Goal: Information Seeking & Learning: Learn about a topic

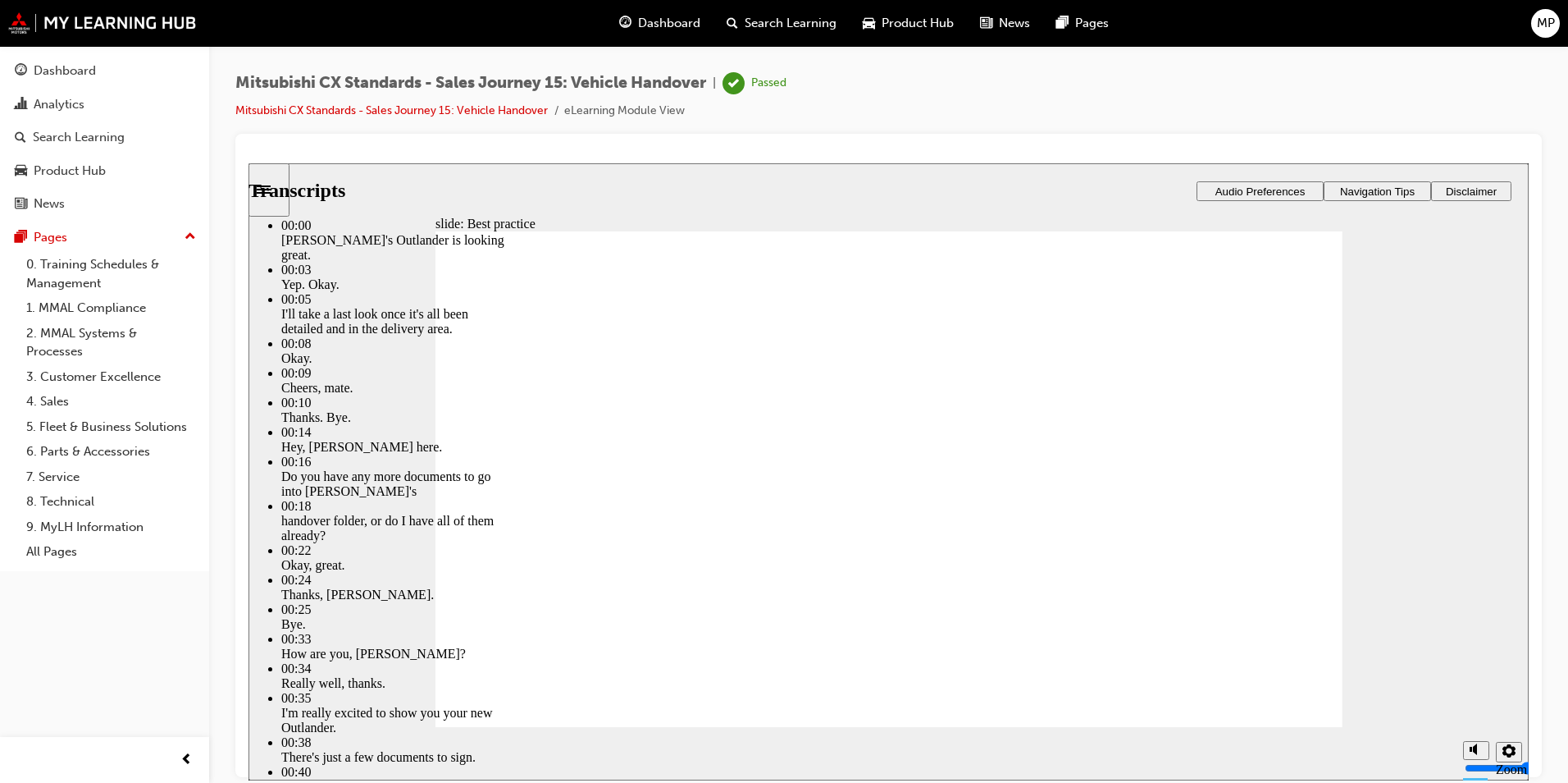
type input "6"
type input "0"
type input "6"
type input "0"
type input "6"
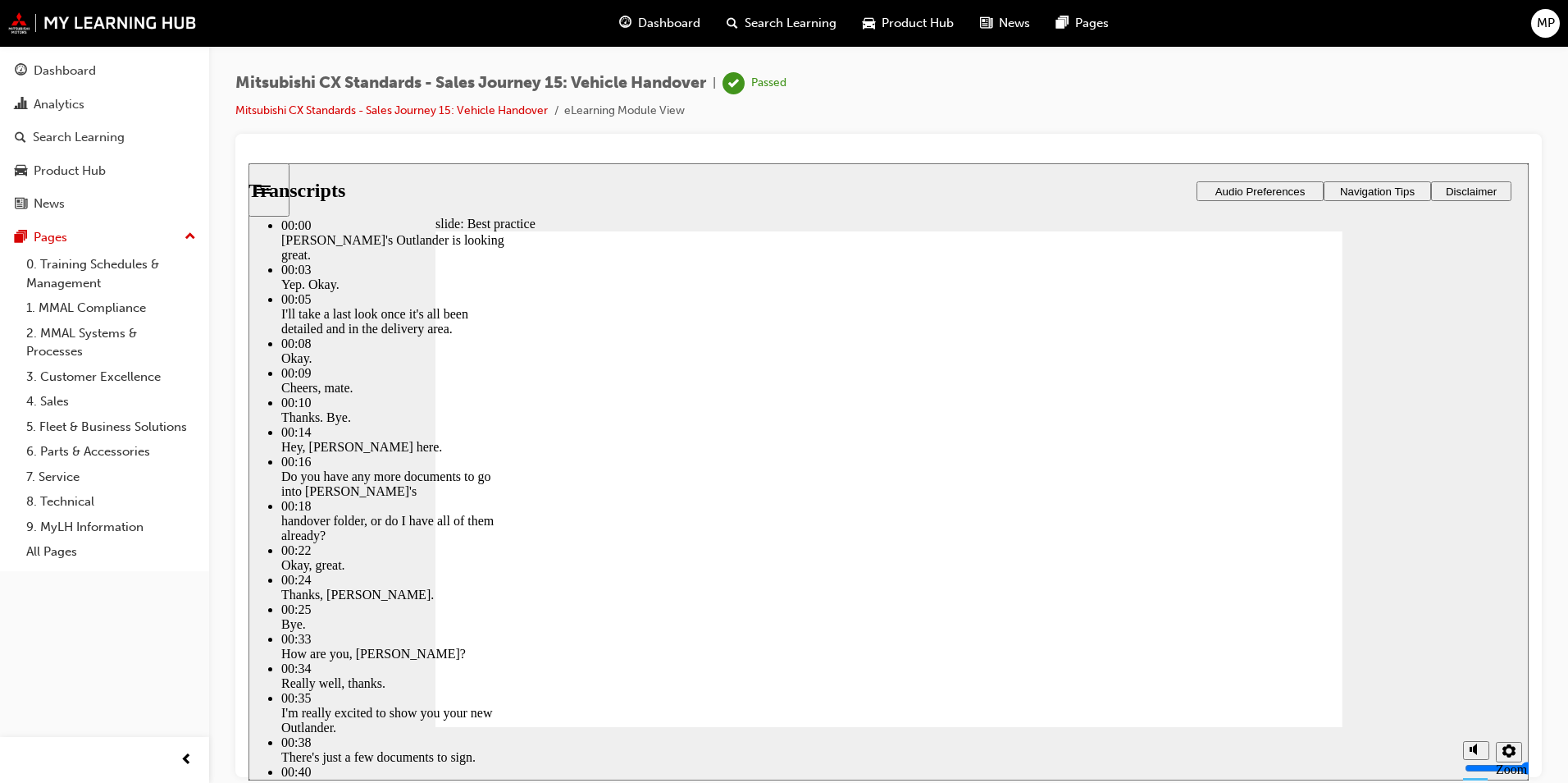
type input "0"
type input "6"
type input "0"
type input "6"
type input "0"
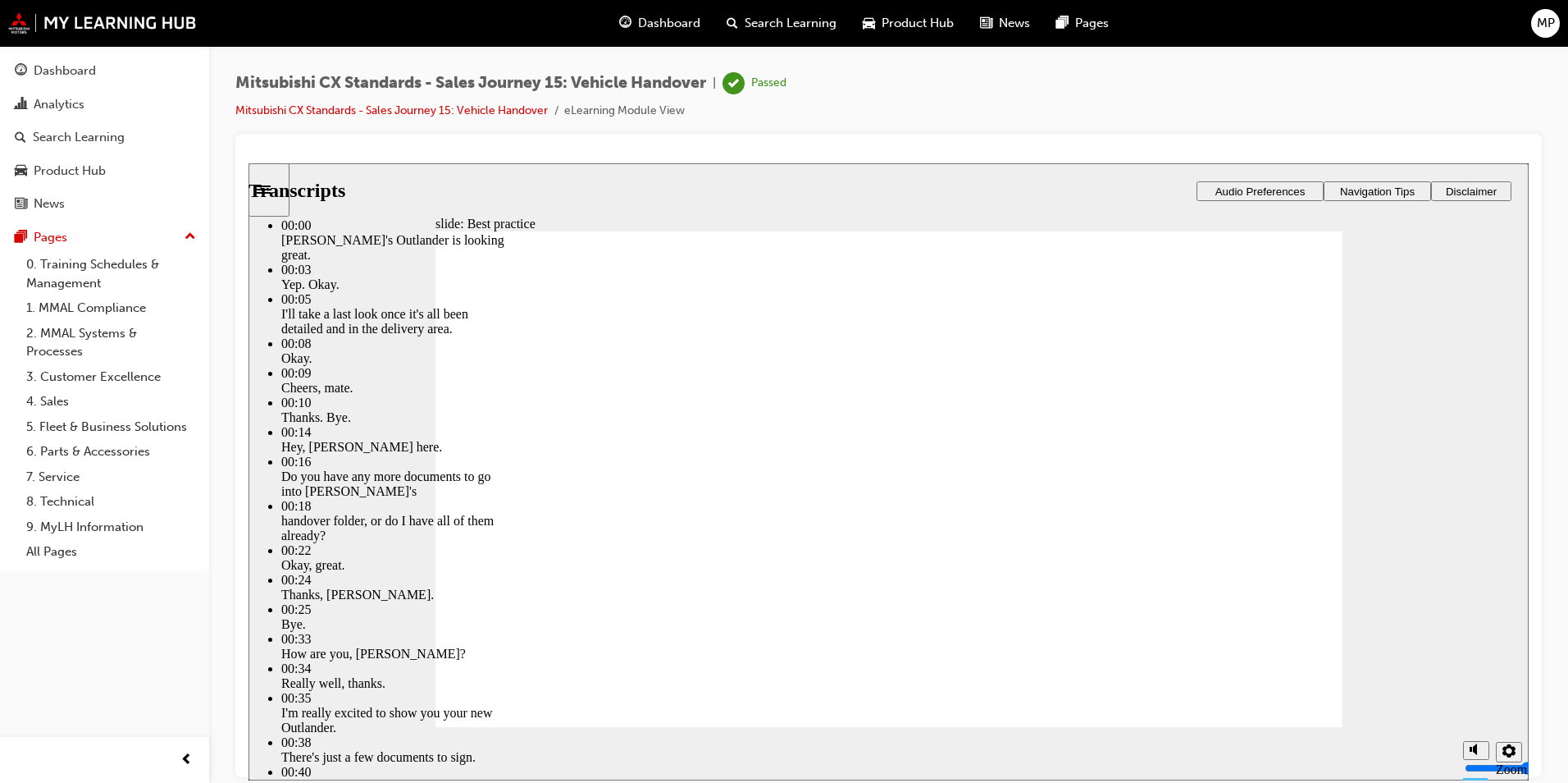
type input "6"
type input "0"
type input "6"
type input "0"
type input "6"
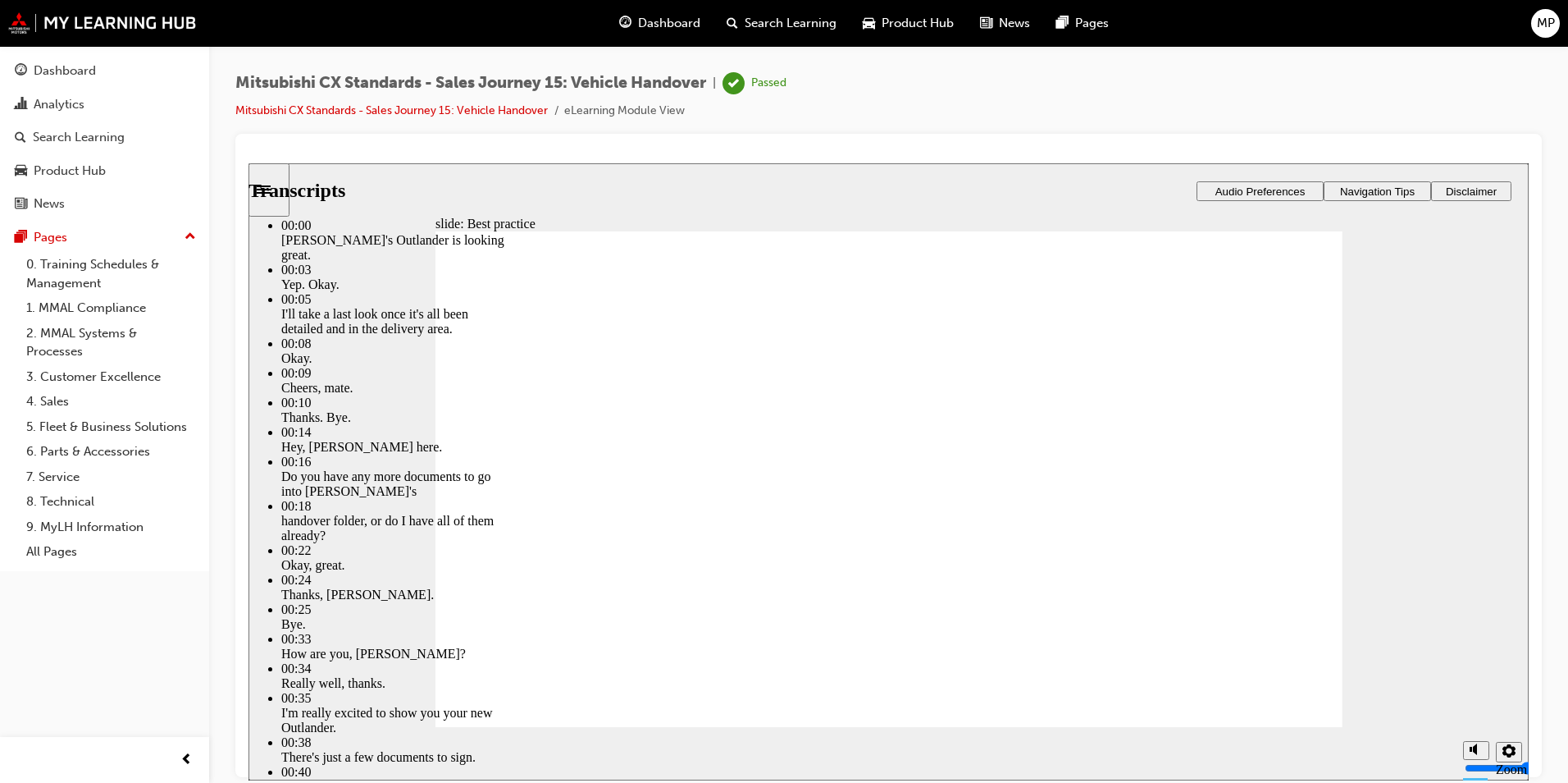
type input "0"
type input "6"
type input "0"
type input "6"
type input "0"
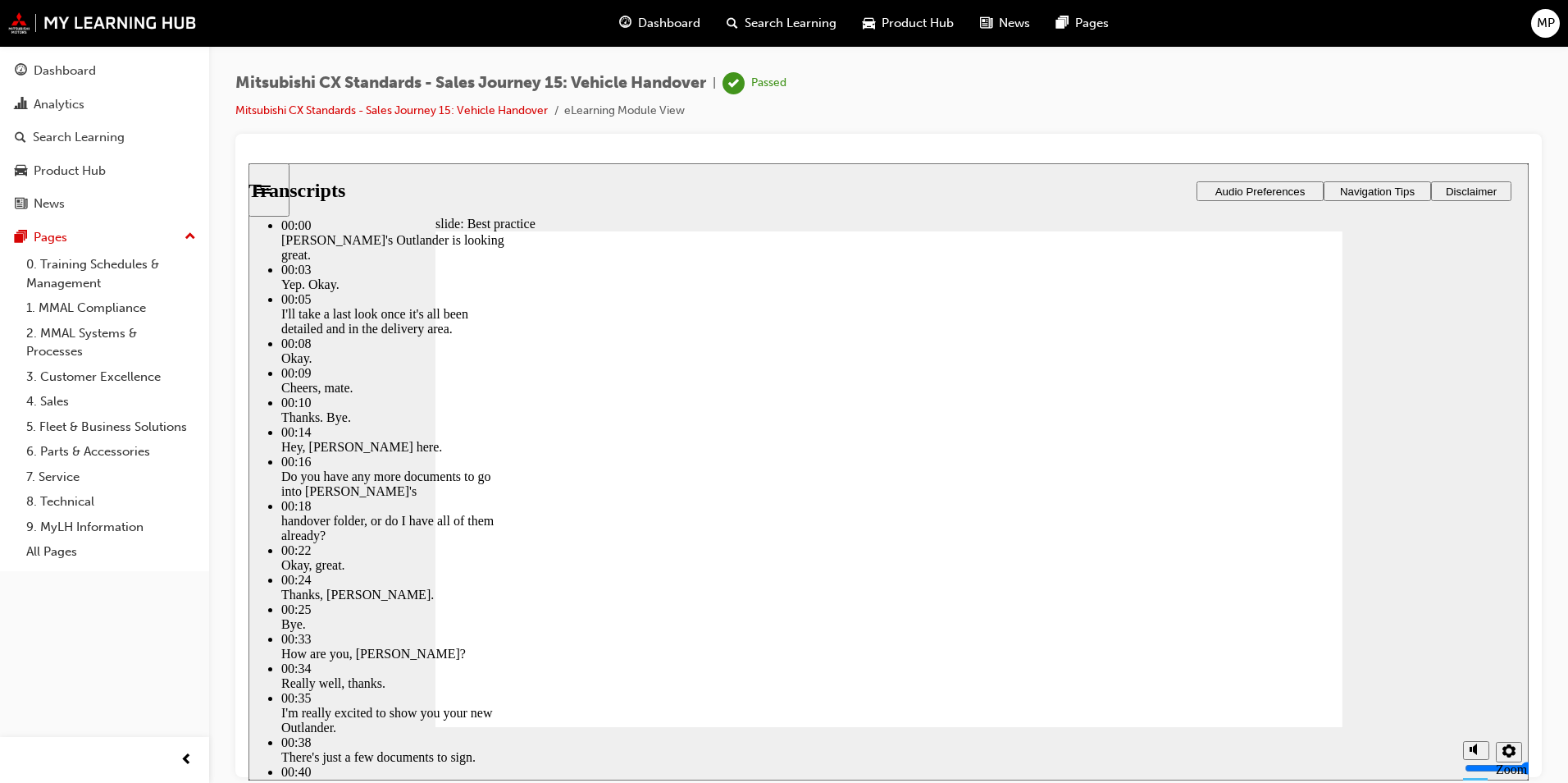
type input "6"
type input "0"
type input "6"
type input "0"
type input "6"
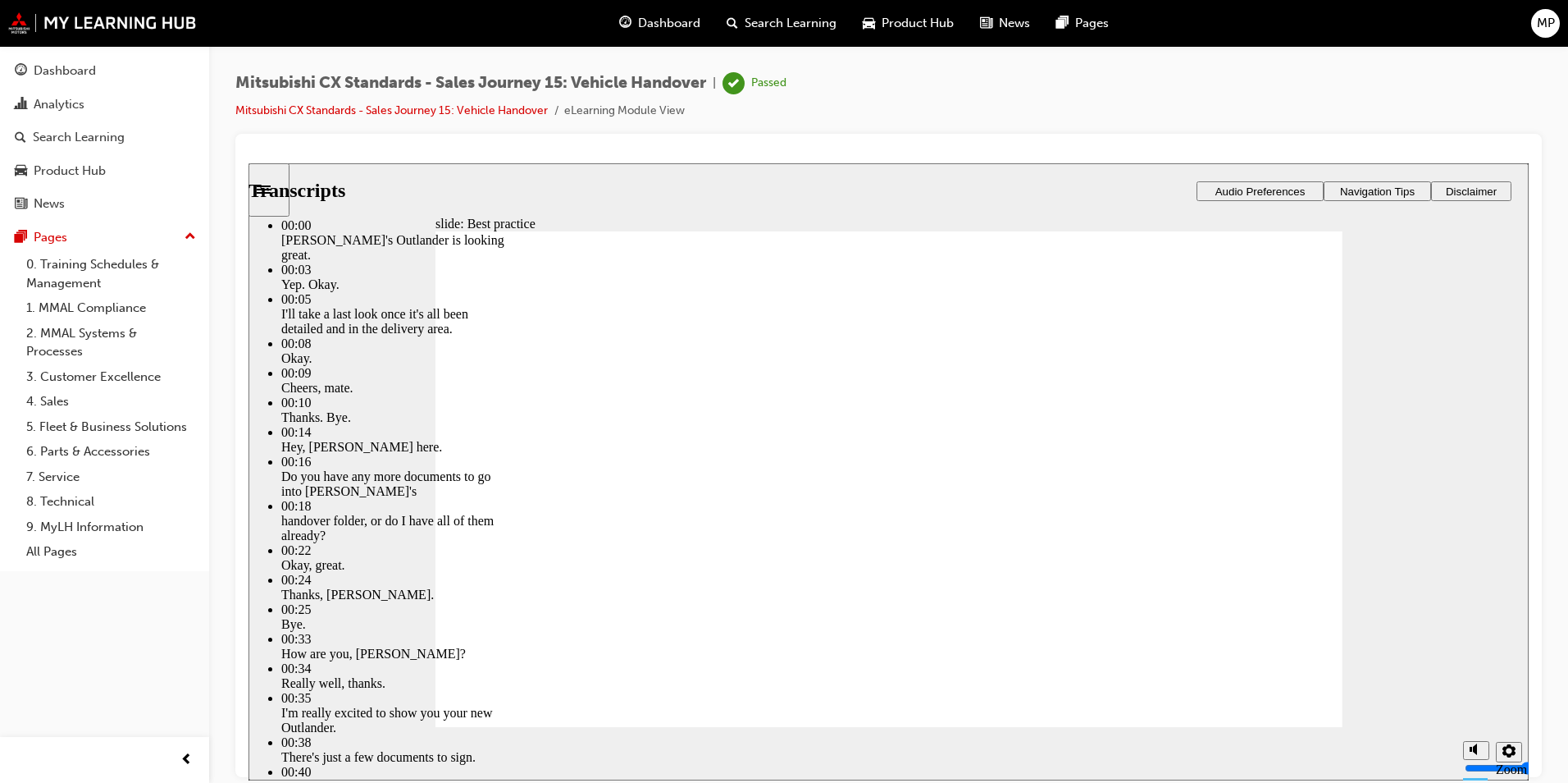
type input "0"
type input "6"
type input "0"
type input "6"
type input "0"
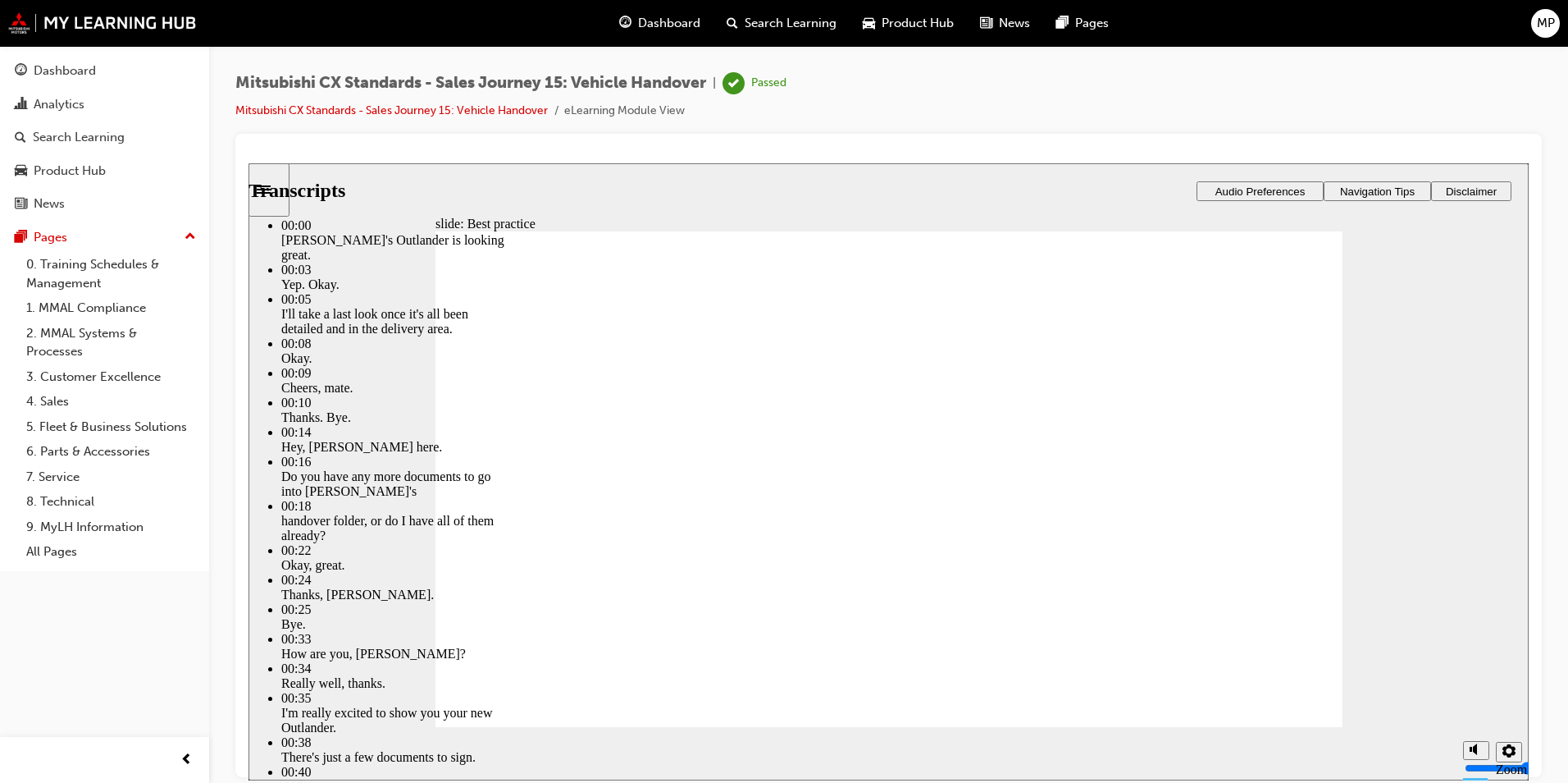
type input "6"
type input "0"
type input "6"
type input "0"
type input "6"
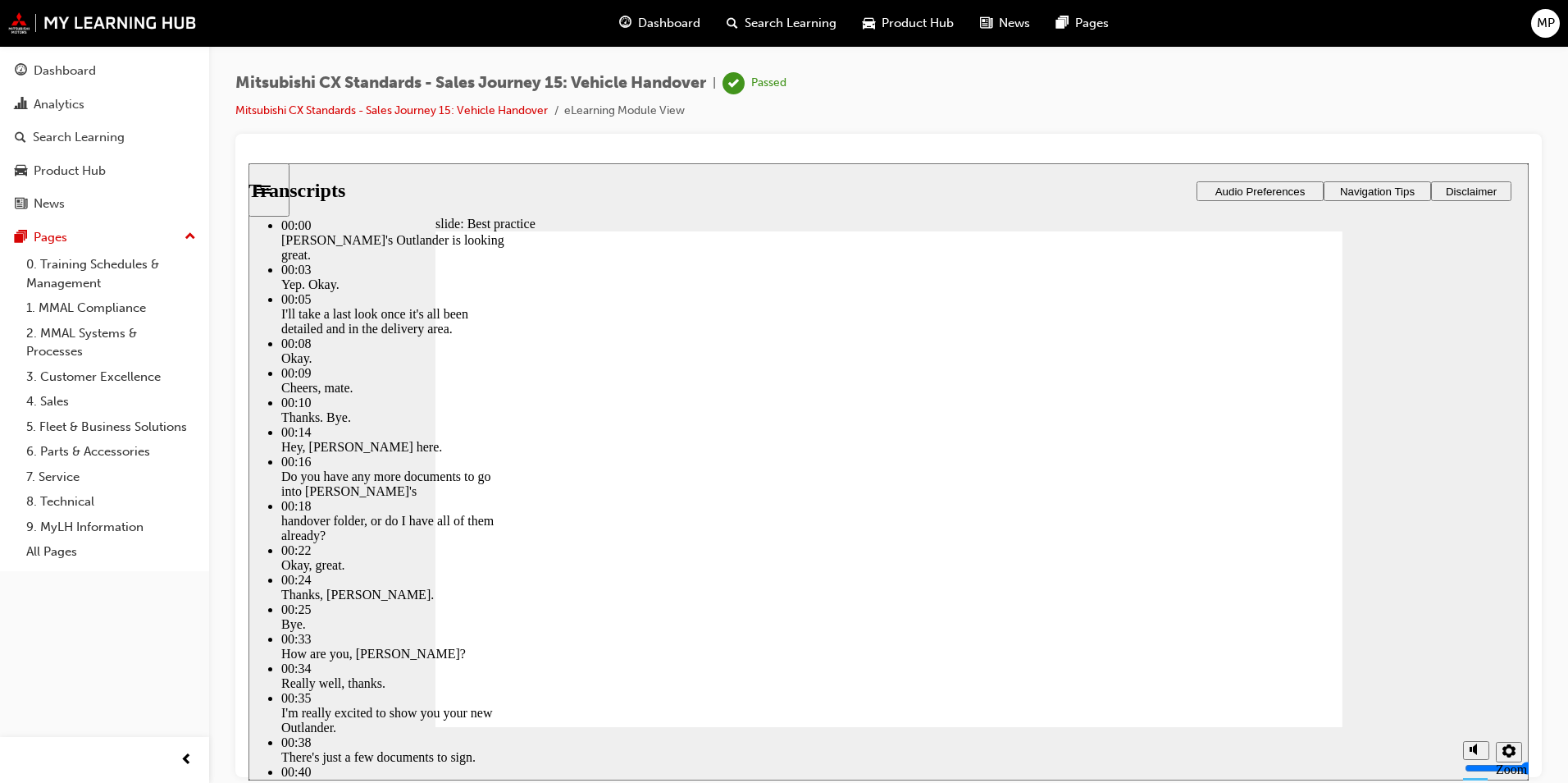
type input "0"
type input "6"
type input "0"
type input "6"
type input "0"
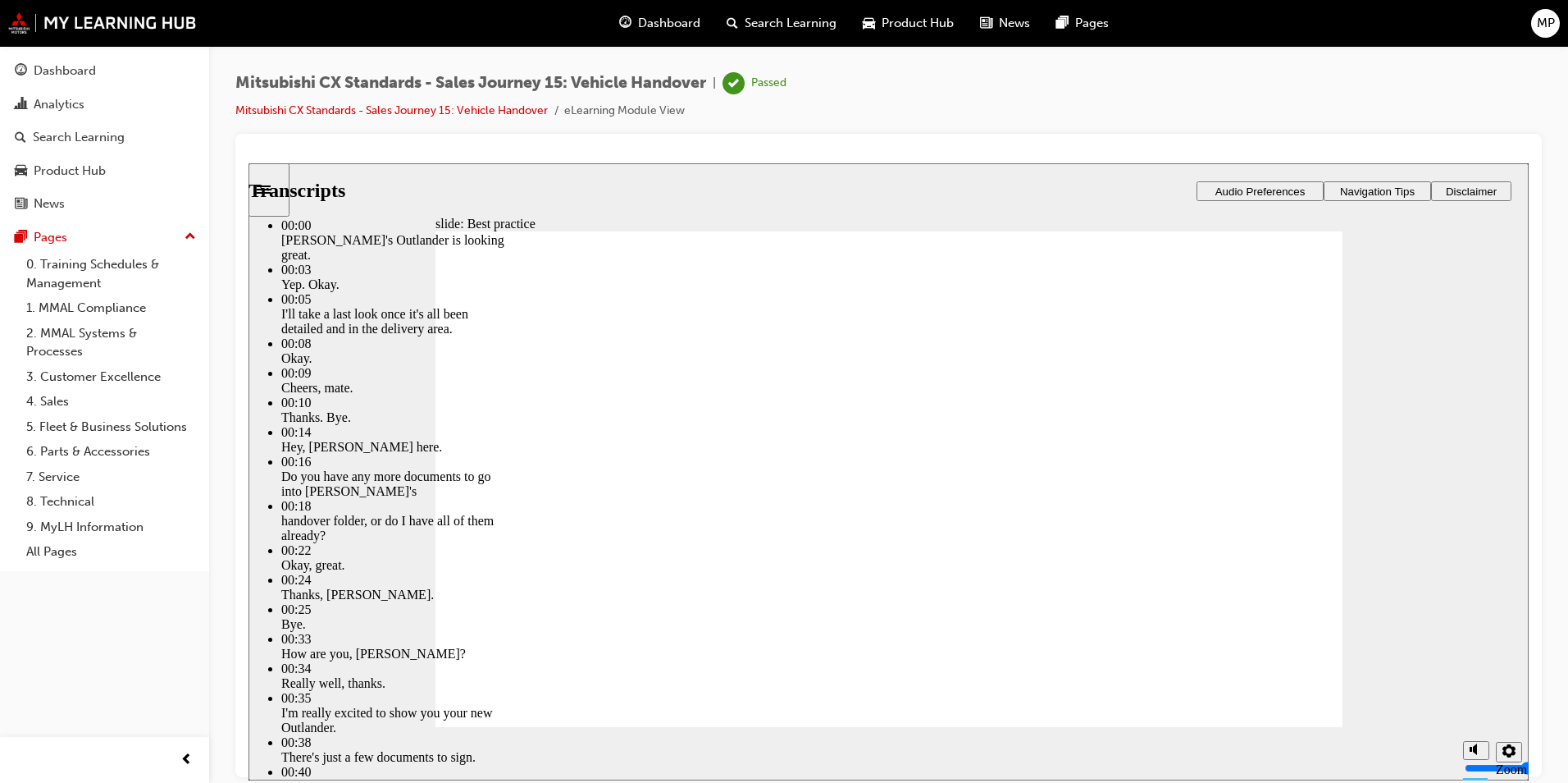
type input "6"
type input "0"
type input "6"
type input "0"
type input "6"
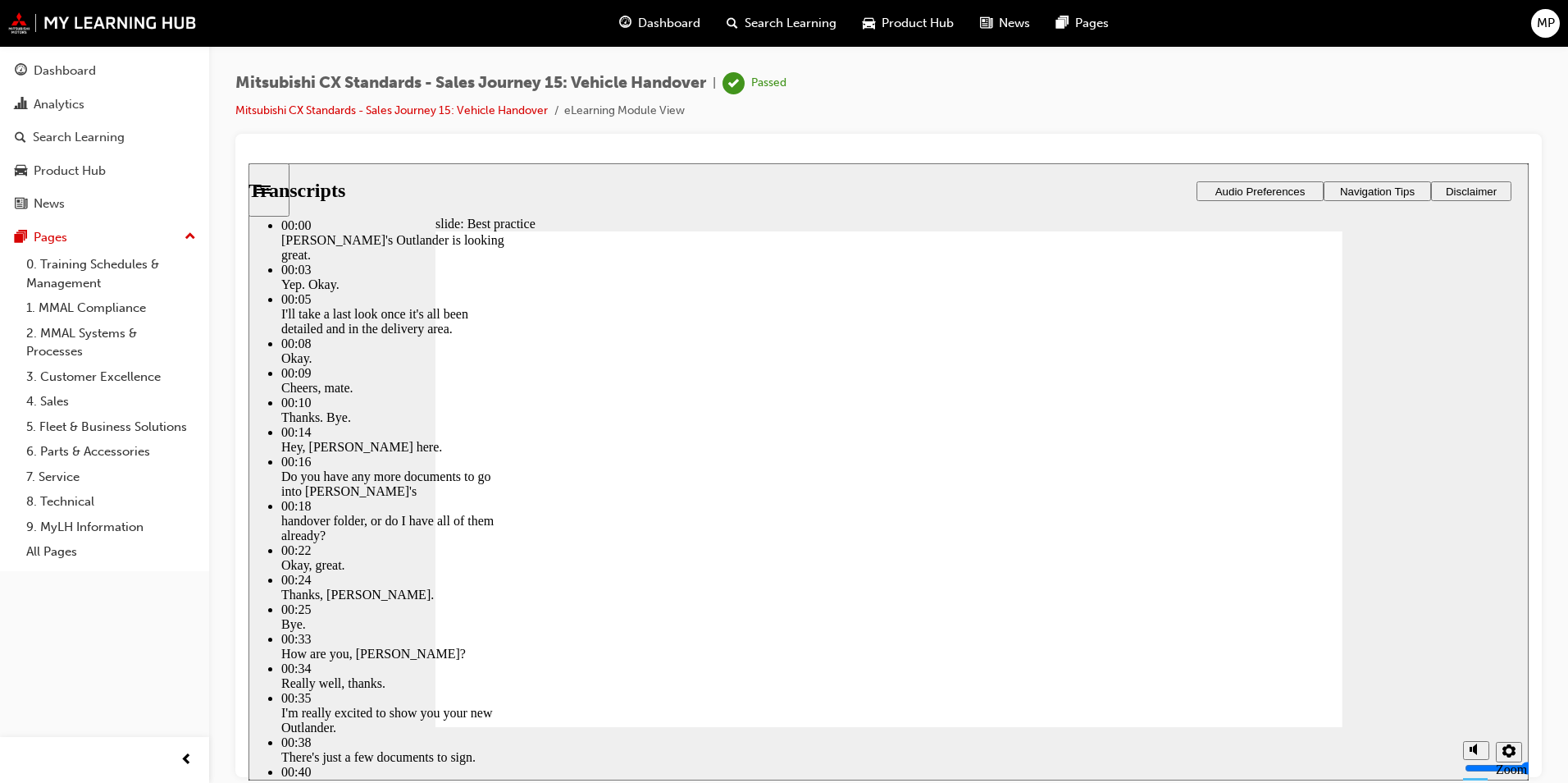
type input "0"
type input "6"
type input "0"
type input "6"
type input "0"
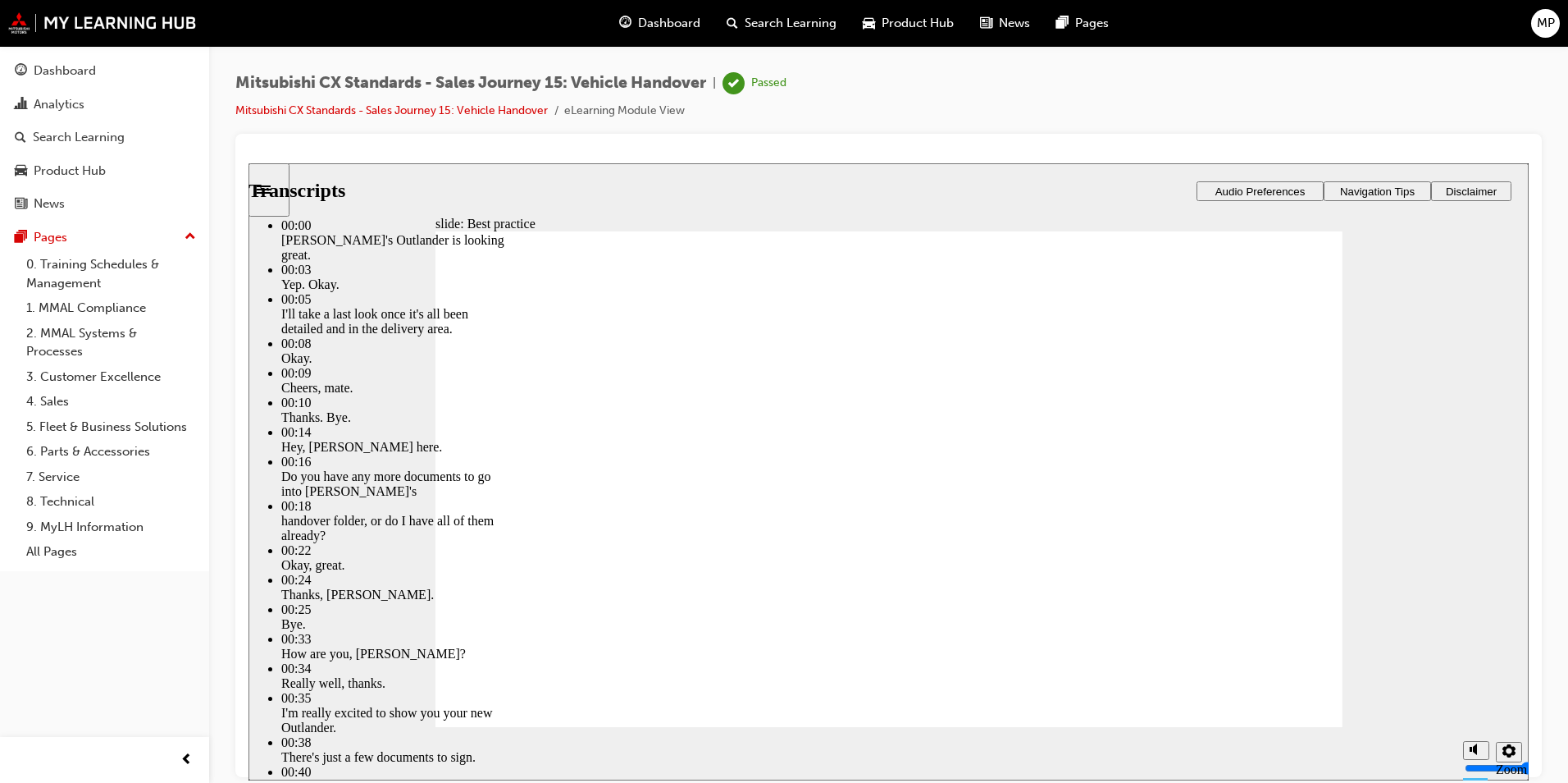
type input "6"
type input "0"
type input "6"
type input "0"
type input "6"
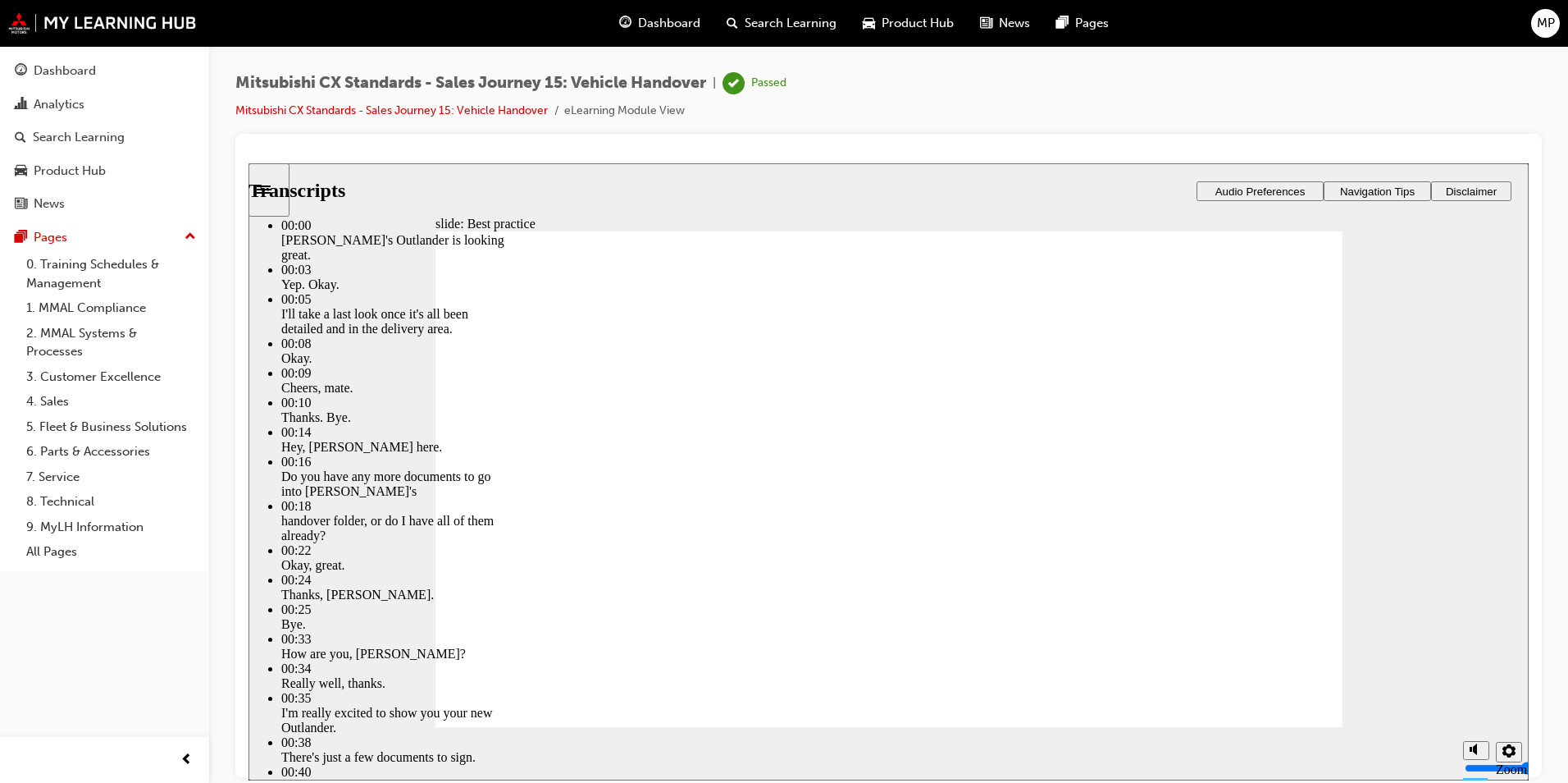
type input "0"
type input "6"
type input "0"
type input "6"
type input "0"
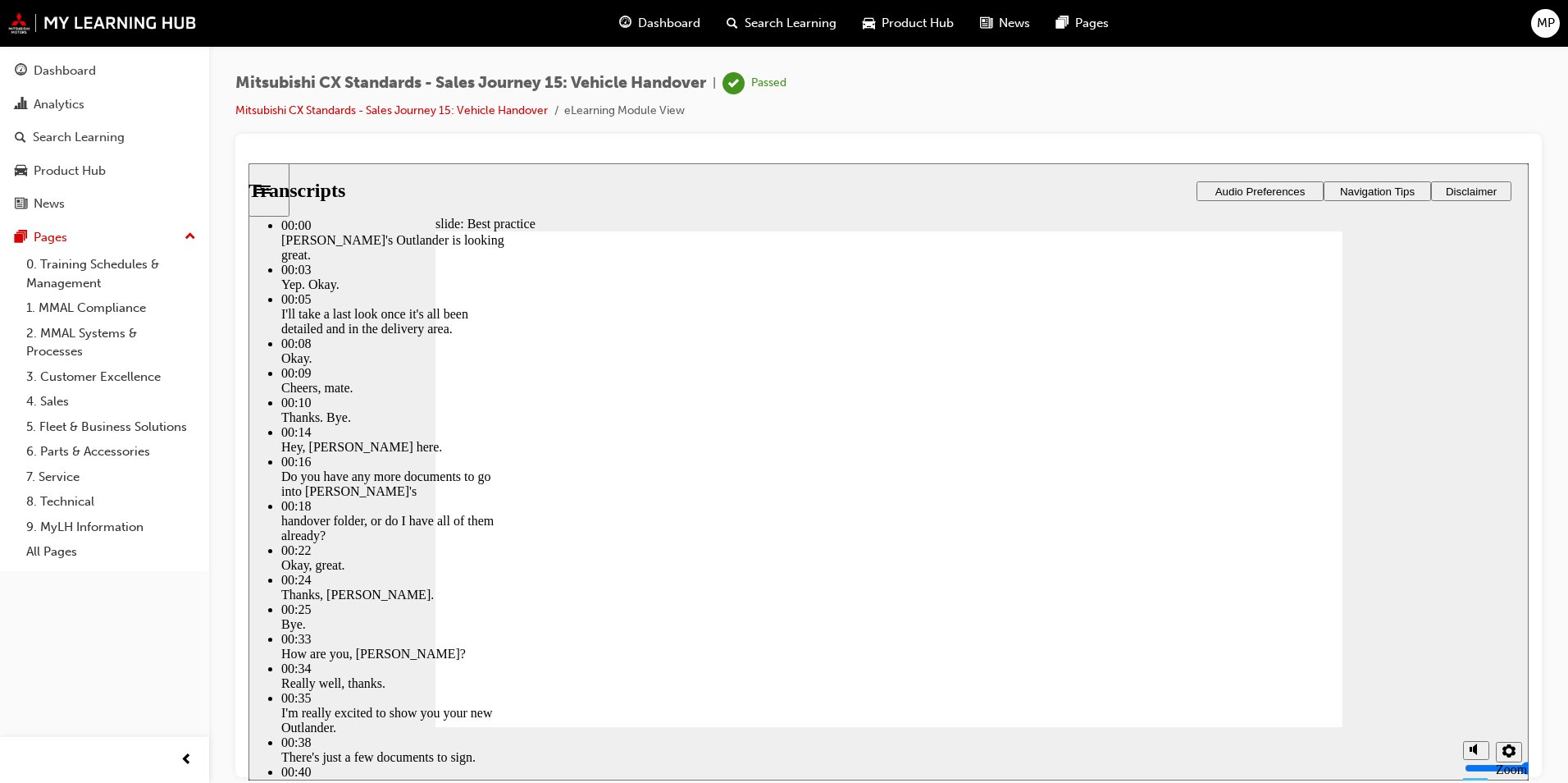
type input "6"
type input "0"
type input "6"
type input "1"
type input "6"
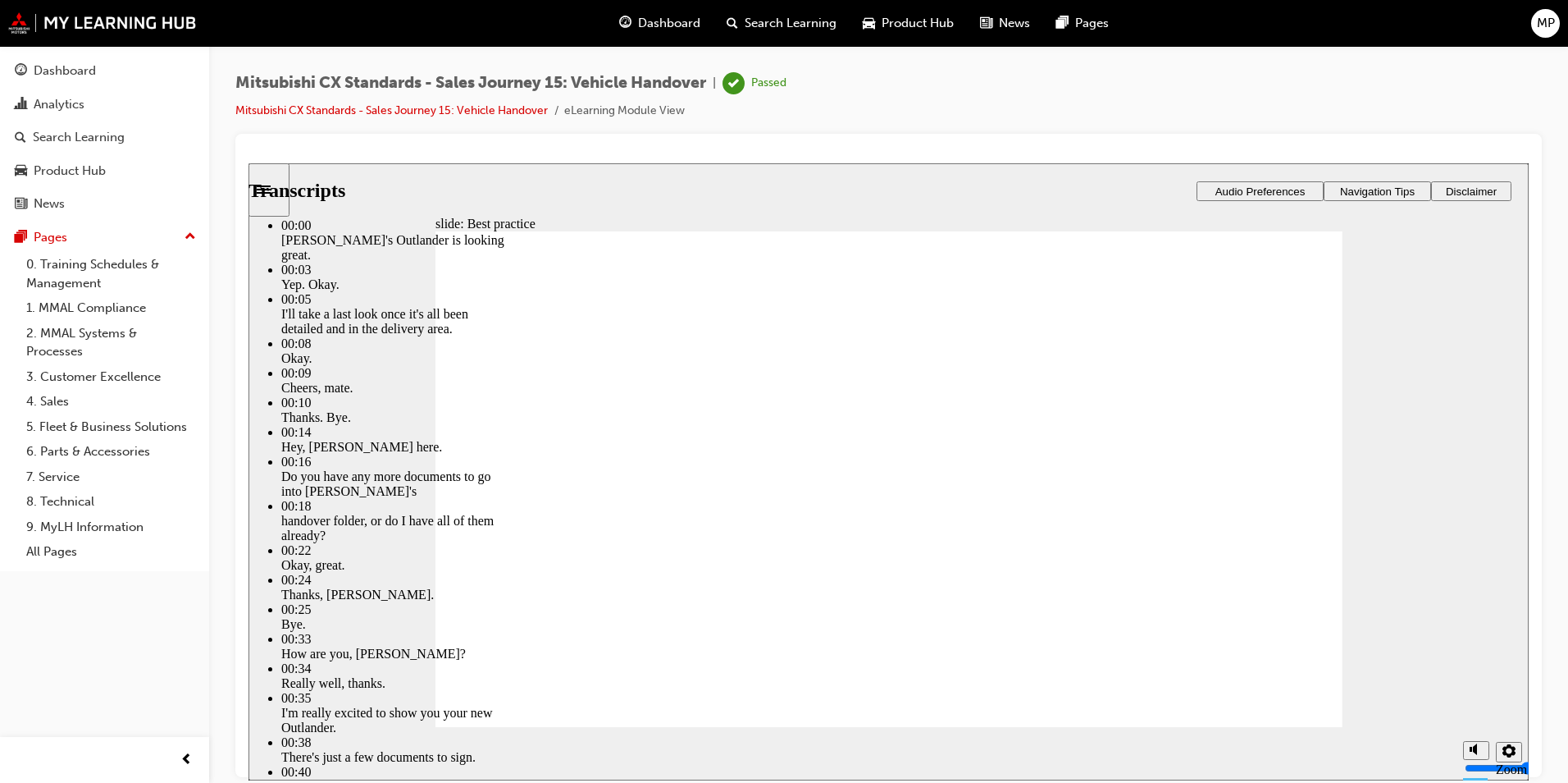
type input "1"
type input "6"
type input "1"
type input "6"
type input "1"
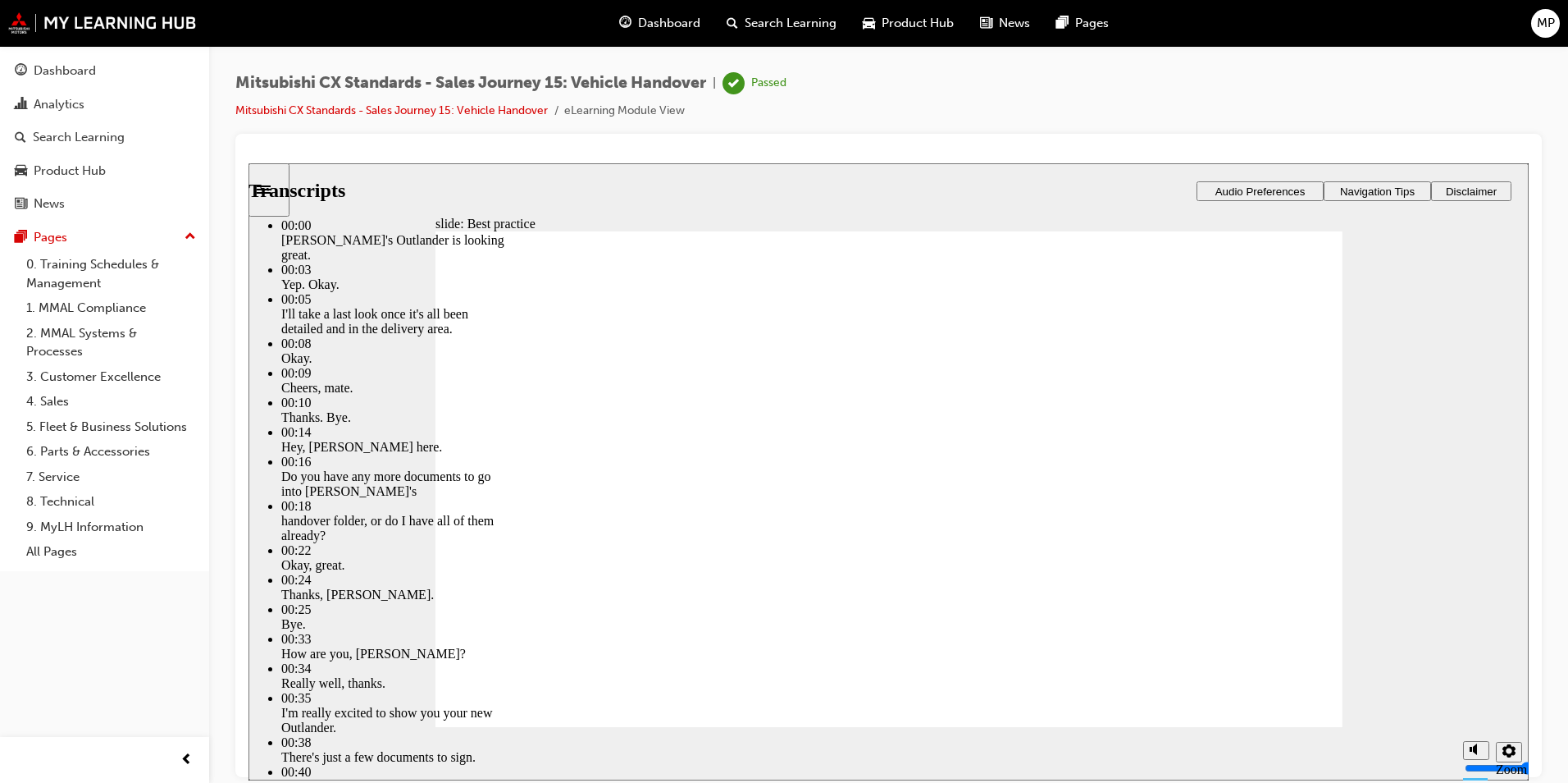
type input "6"
type input "1"
type input "6"
type input "1"
type input "6"
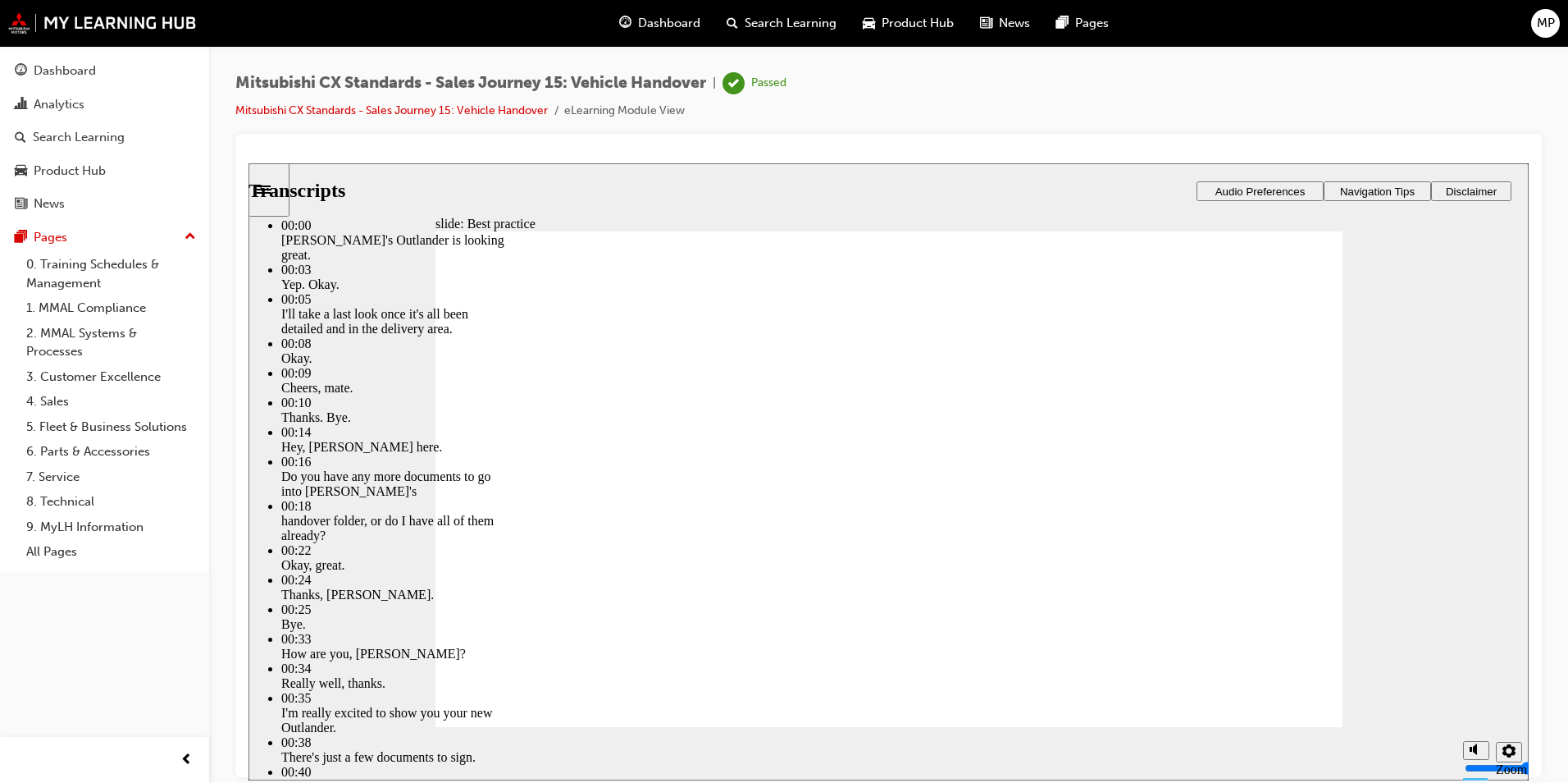
type input "1"
type input "6"
type input "1"
type input "6"
type input "1"
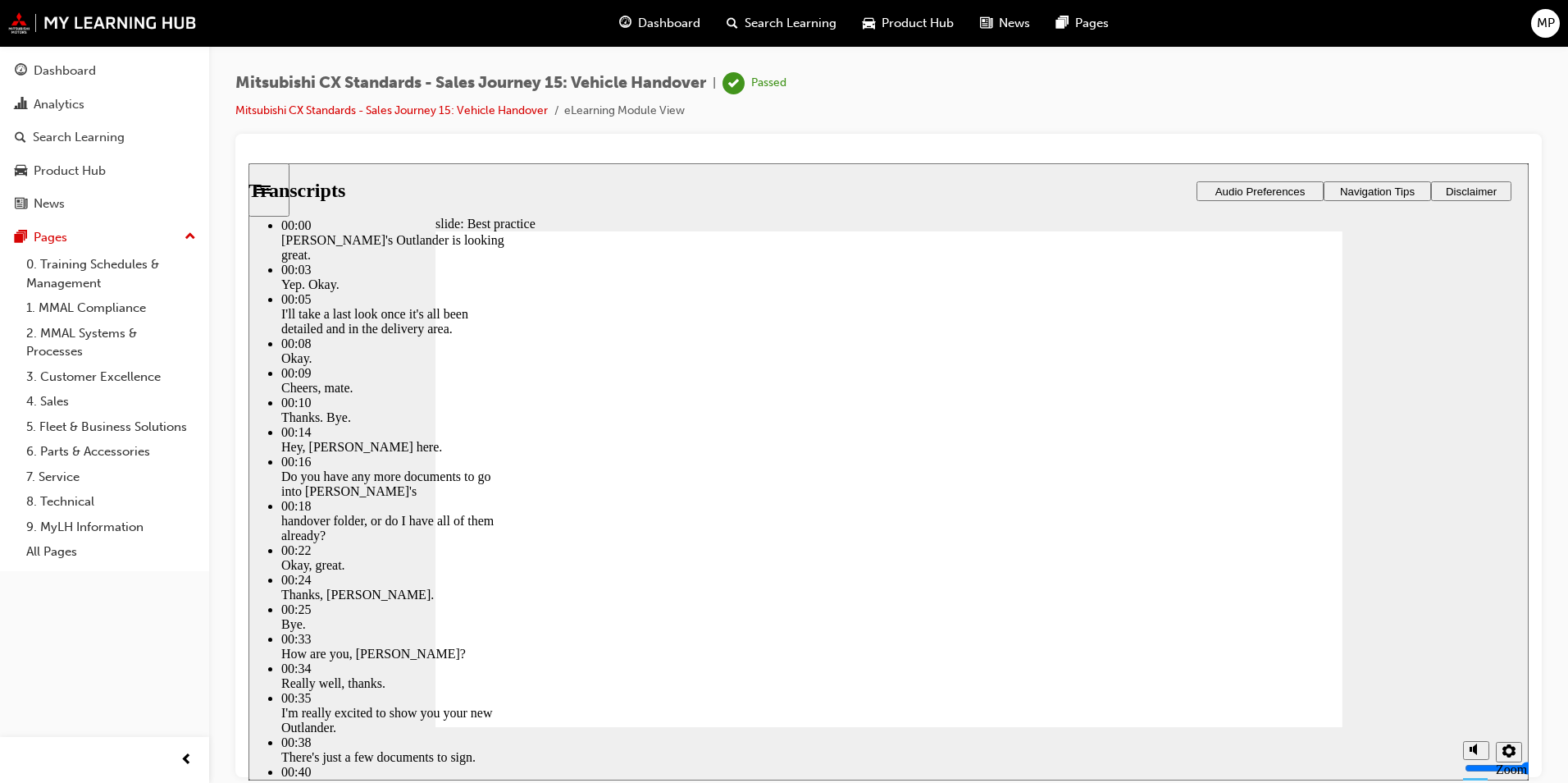
type input "6"
type input "1"
type input "6"
type input "1"
type input "6"
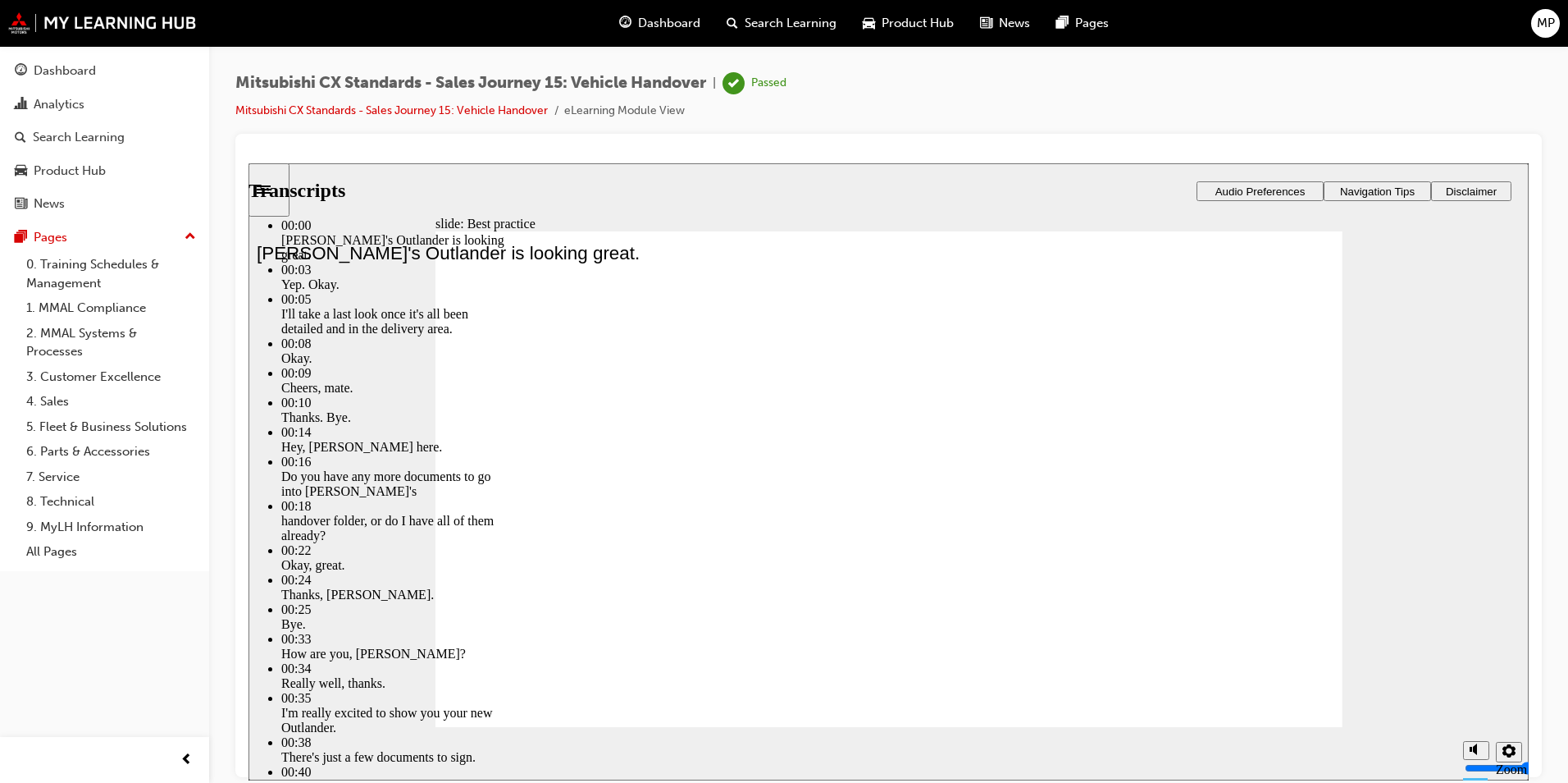
type input "1"
type input "6"
type input "1"
type input "6"
type input "1"
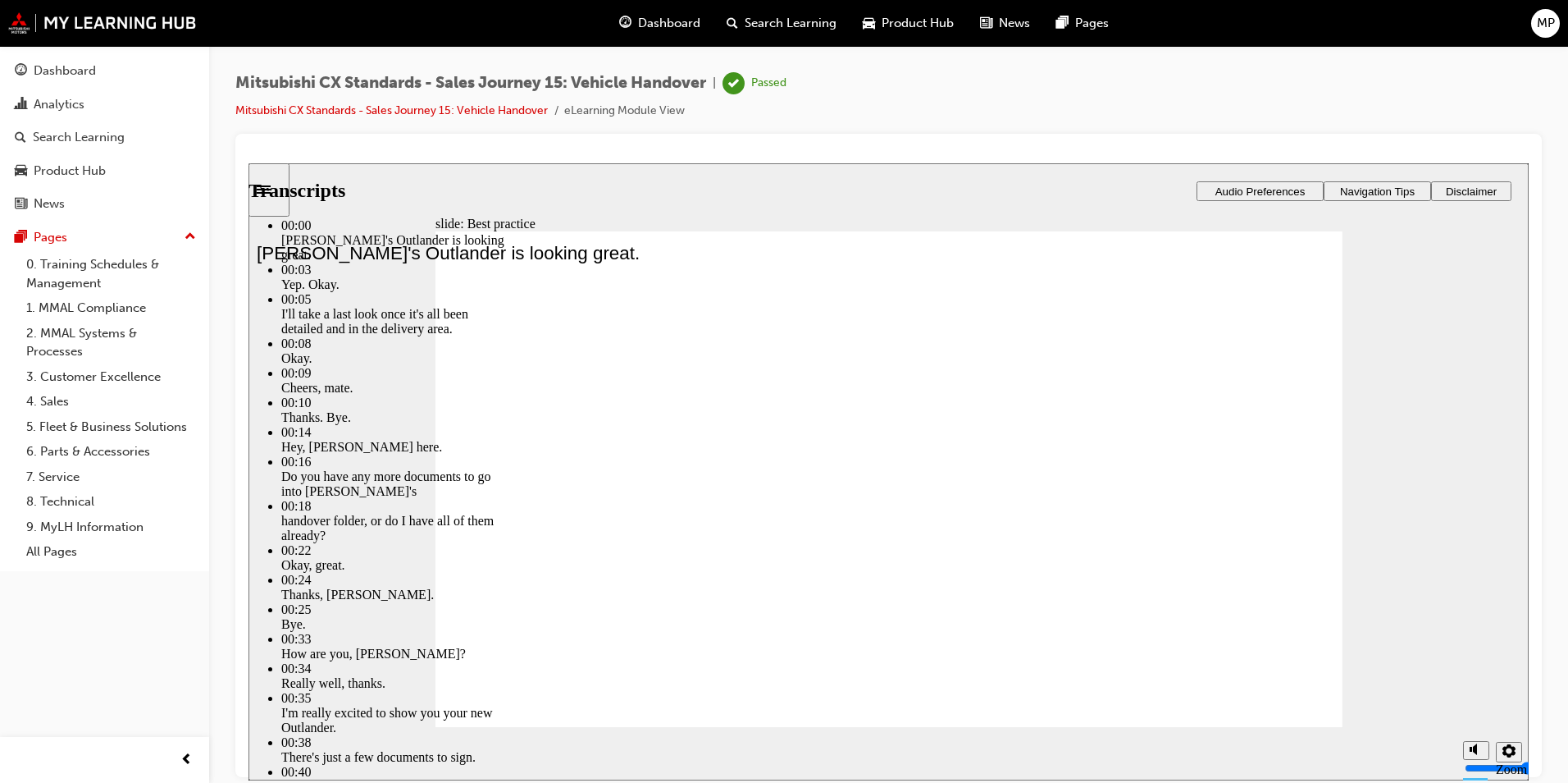
type input "6"
type input "2"
type input "6"
type input "2"
type input "6"
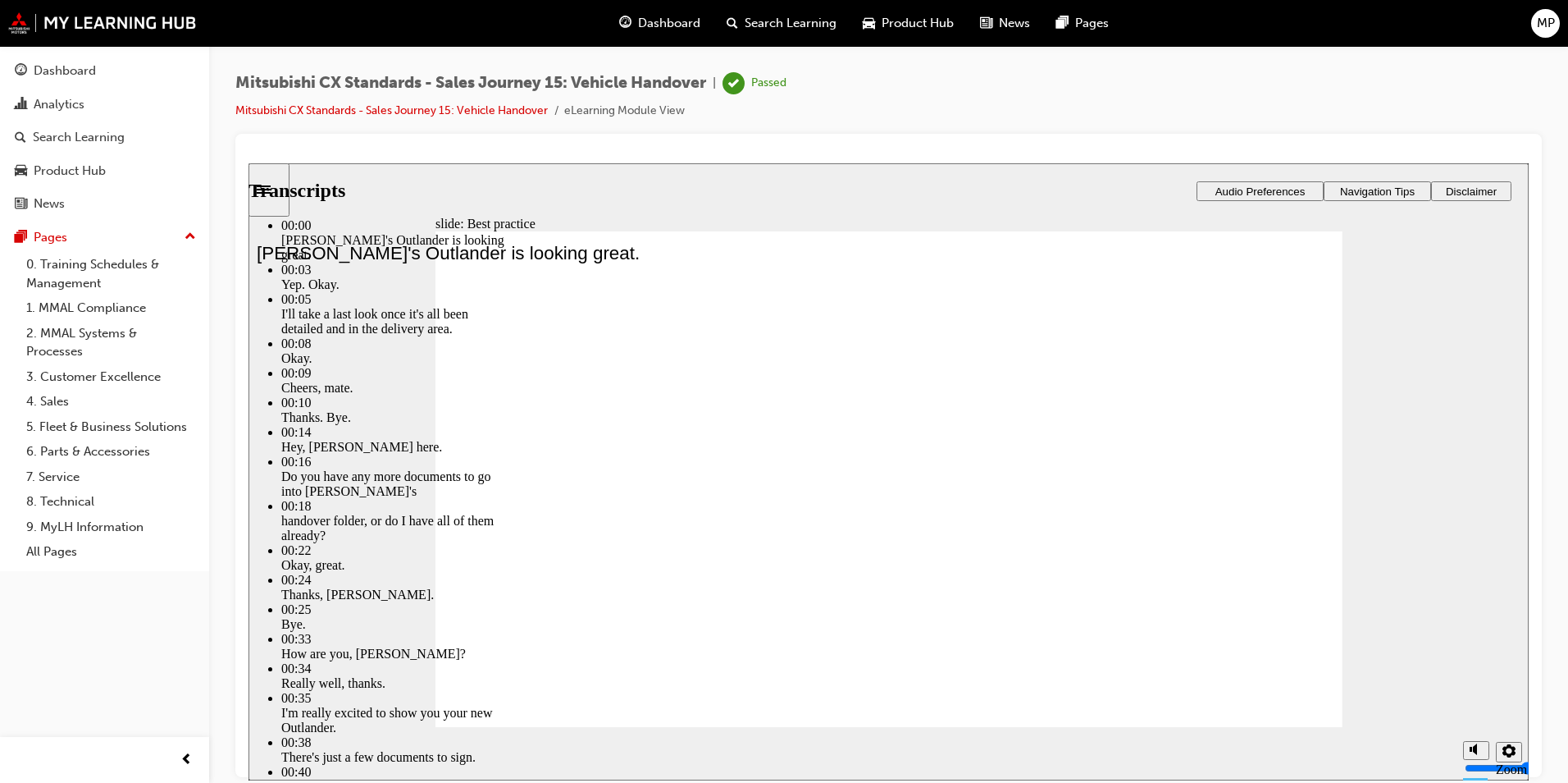
type input "2"
type input "6"
type input "2"
type input "6"
type input "7"
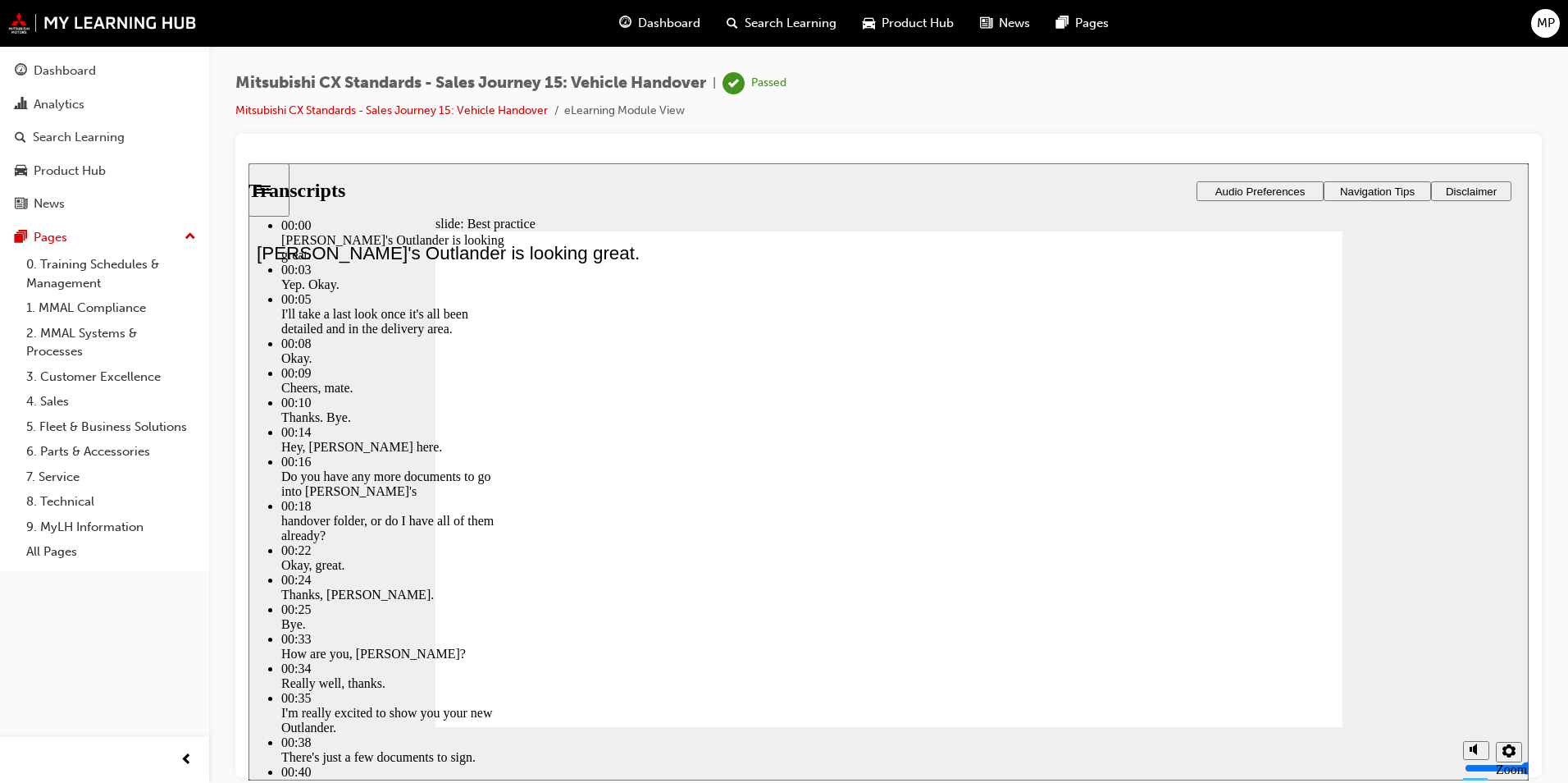
type input "6"
type input "9"
type input "6"
type input "13"
type input "6"
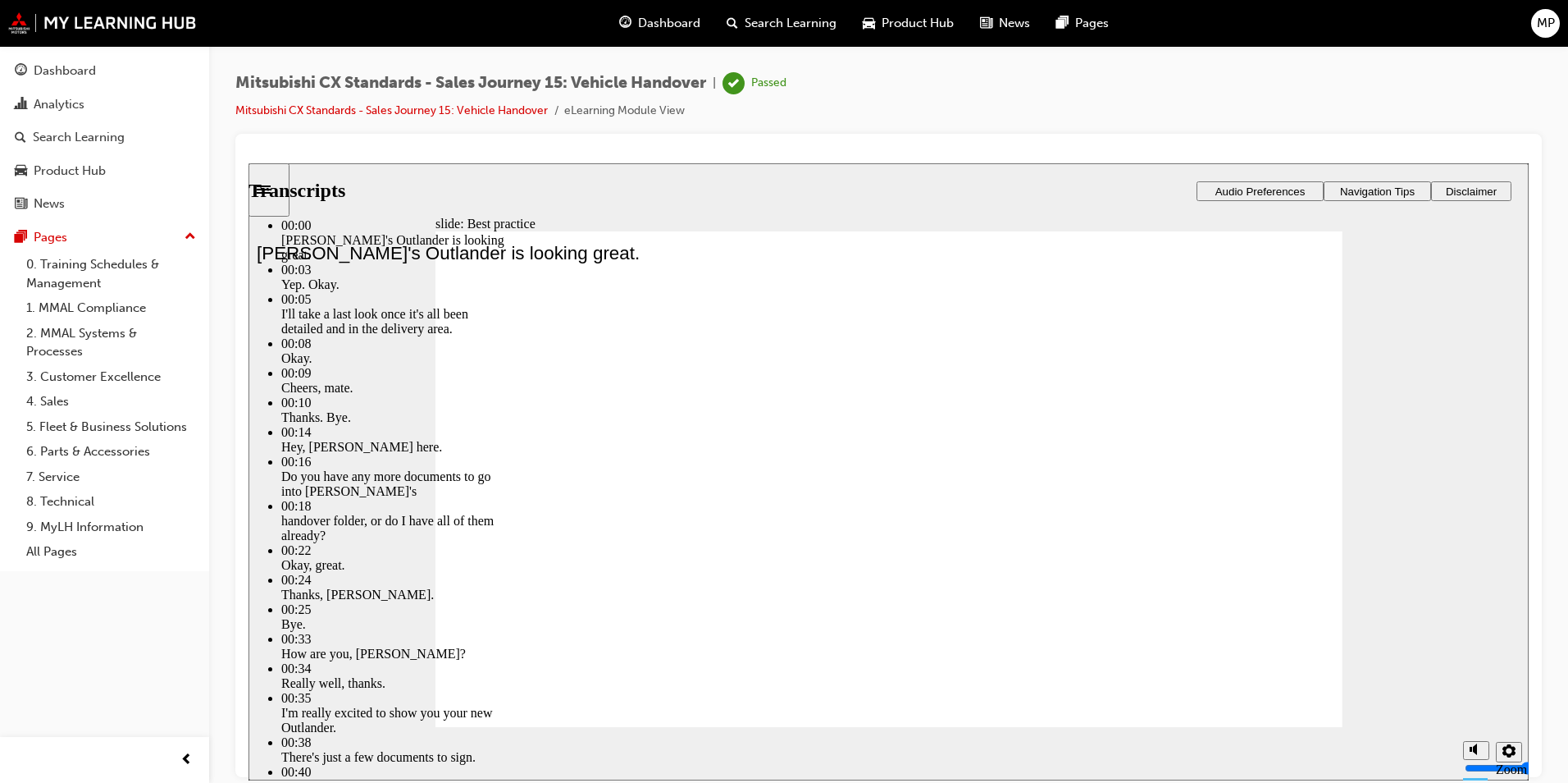
type input "19"
type input "6"
type input "23"
type input "6"
type input "27"
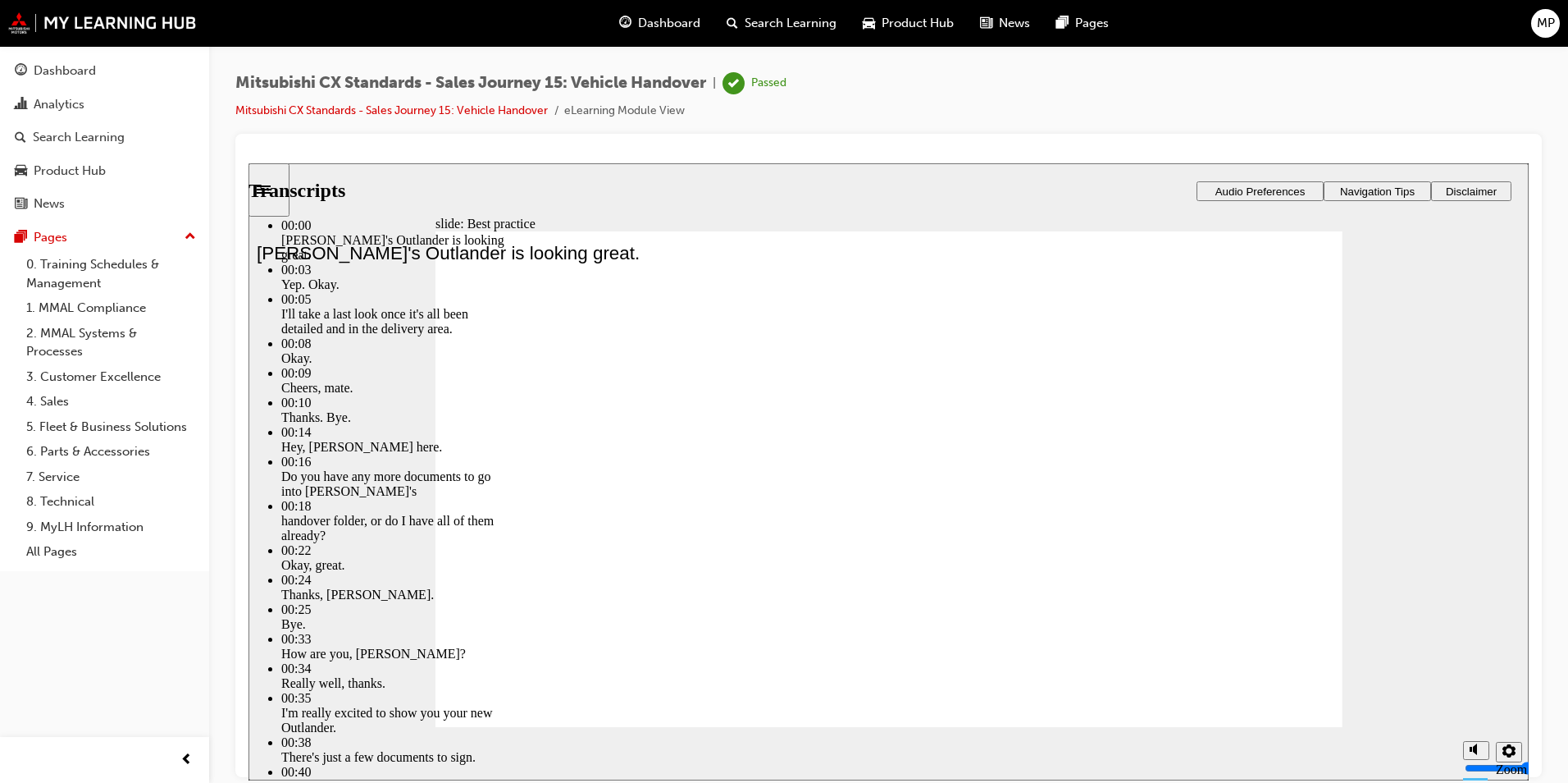
type input "6"
type input "30"
type input "6"
type input "33"
type input "6"
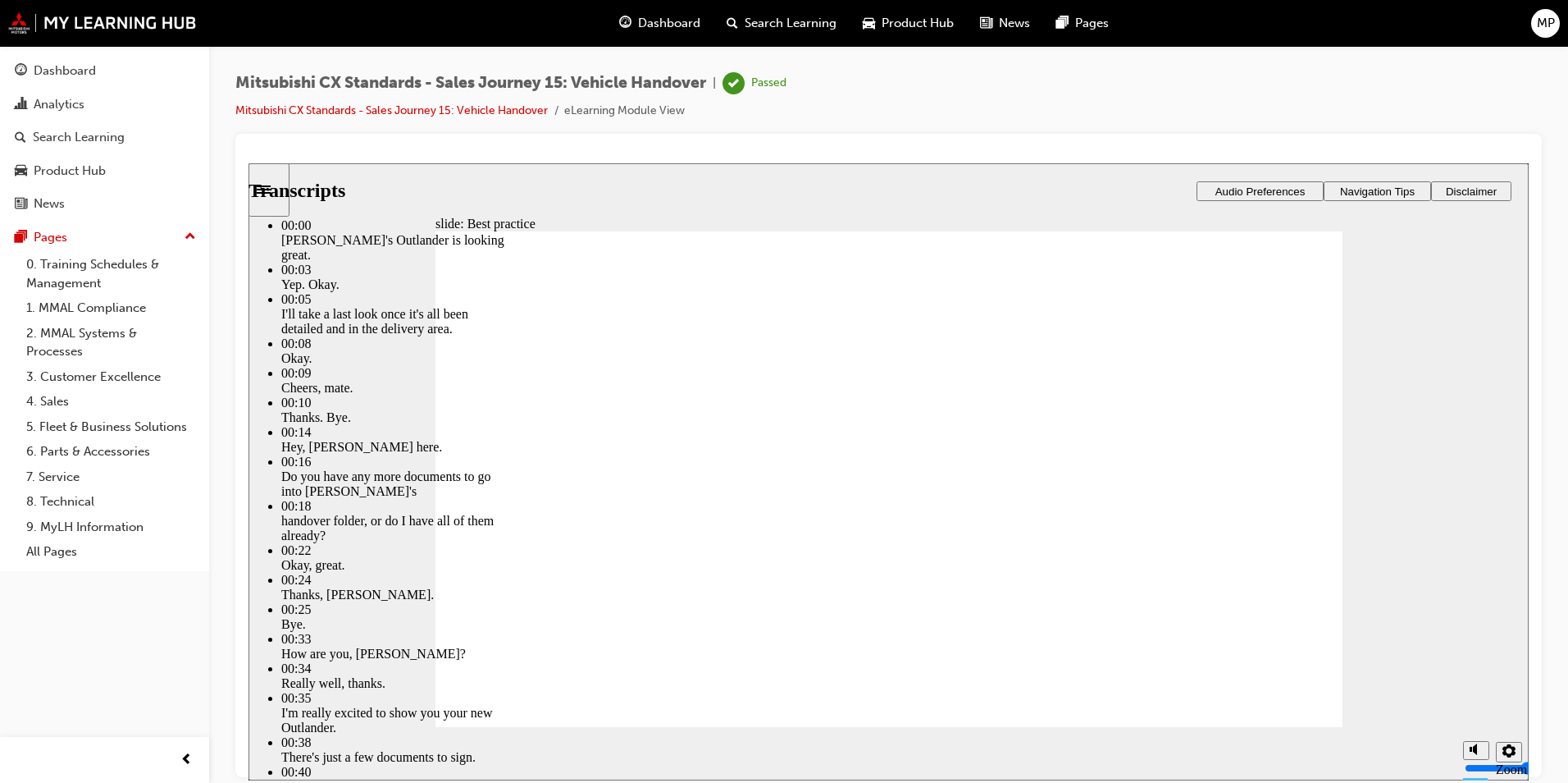
type input "37"
type input "6"
type input "40"
type input "6"
type input "43"
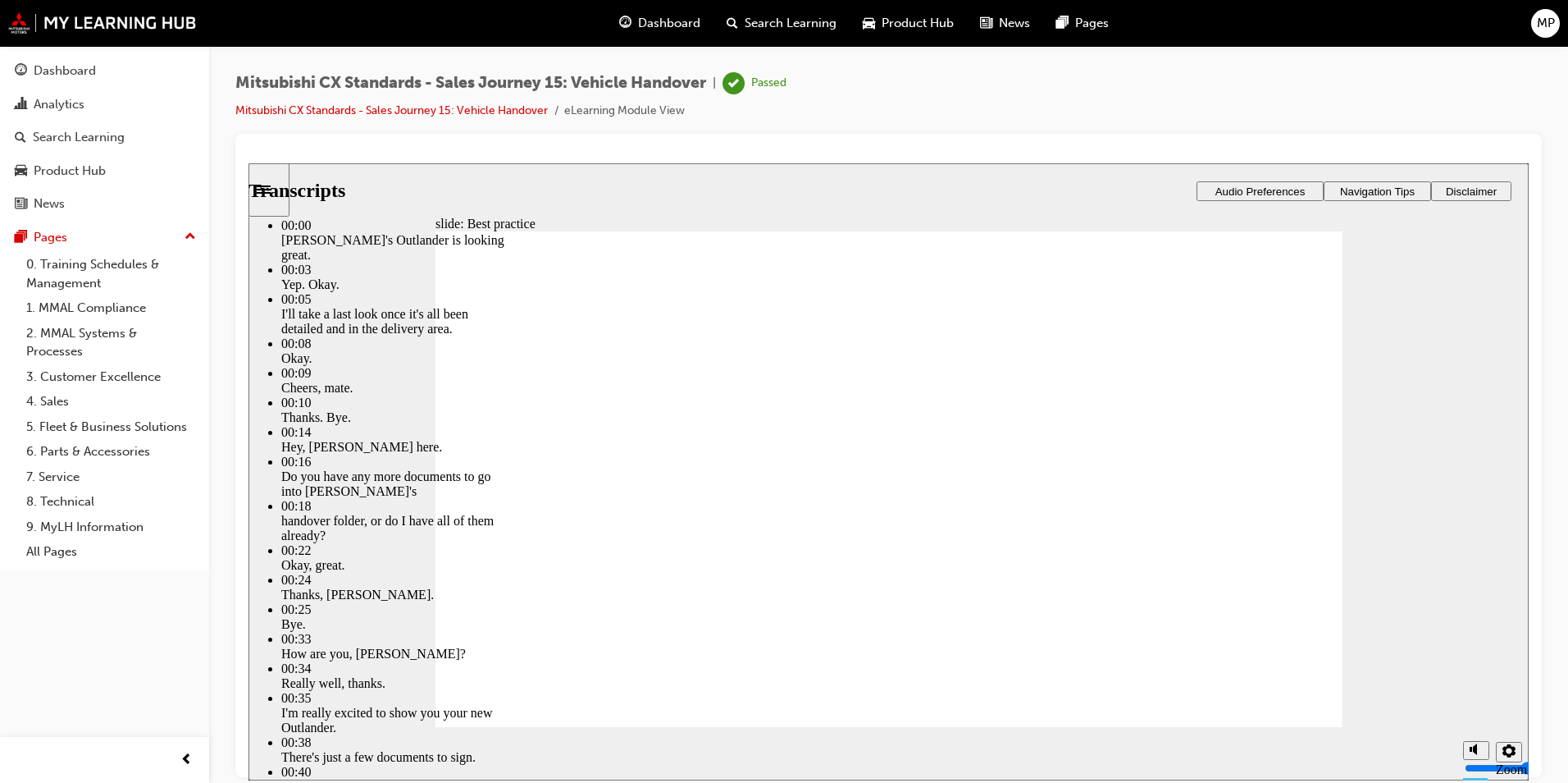
type input "6"
type input "46"
type input "6"
type input "48"
type input "6"
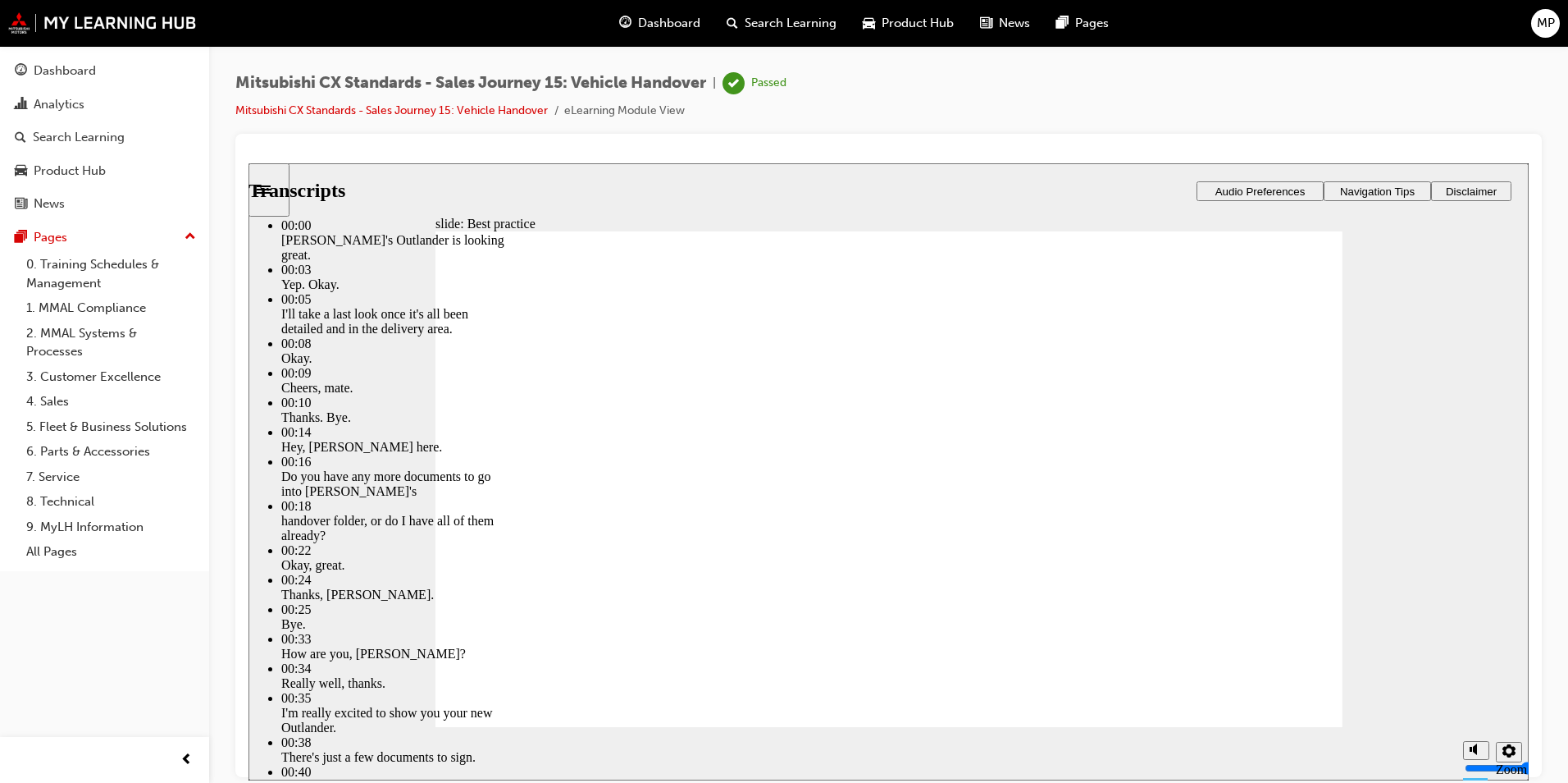
type input "51"
type input "6"
type input "53"
type input "6"
type input "56"
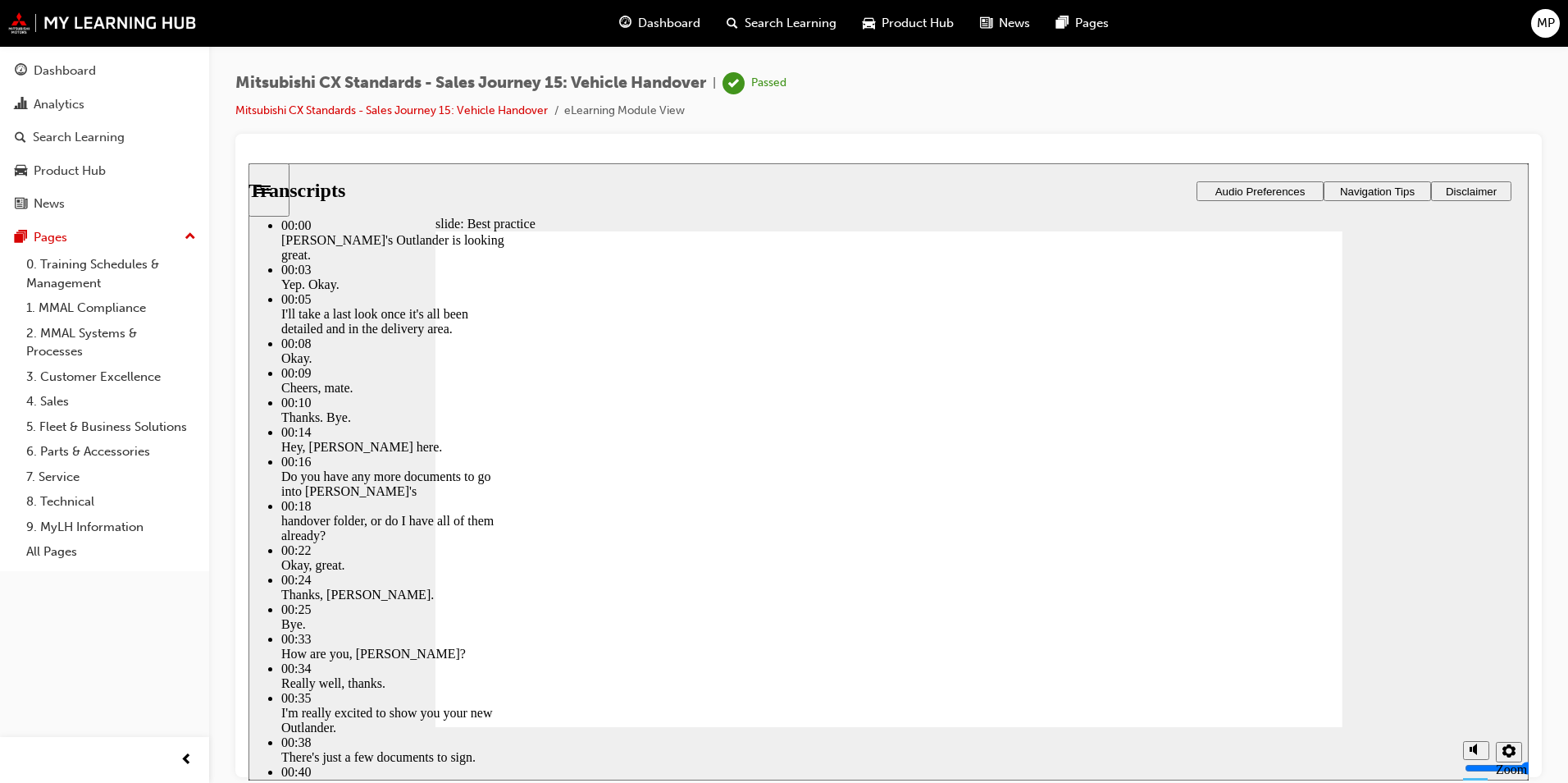
type input "6"
type input "60"
type input "6"
type input "61"
type input "6"
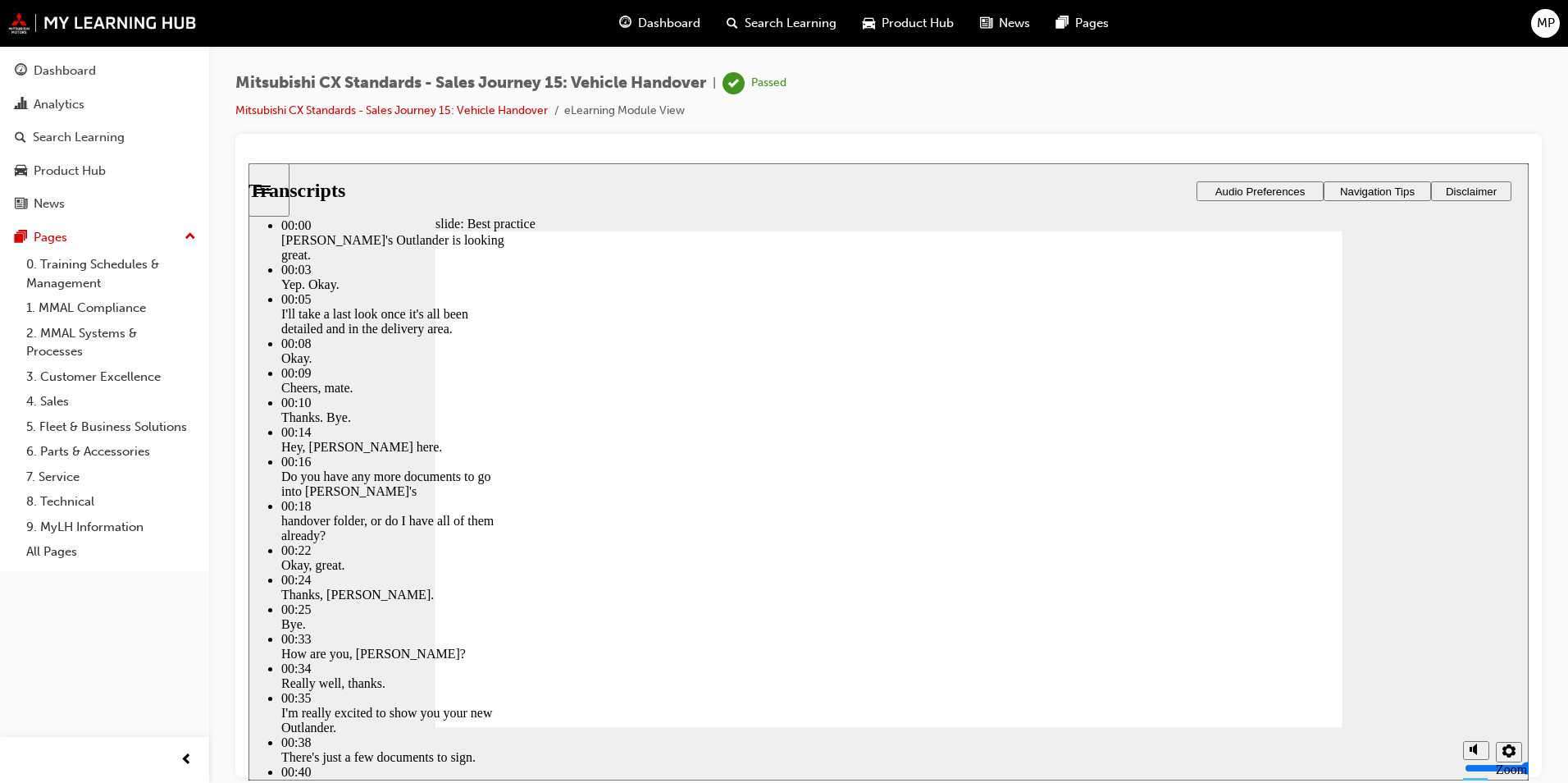
type input "61"
type input "6"
type input "61"
type input "6"
type input "62"
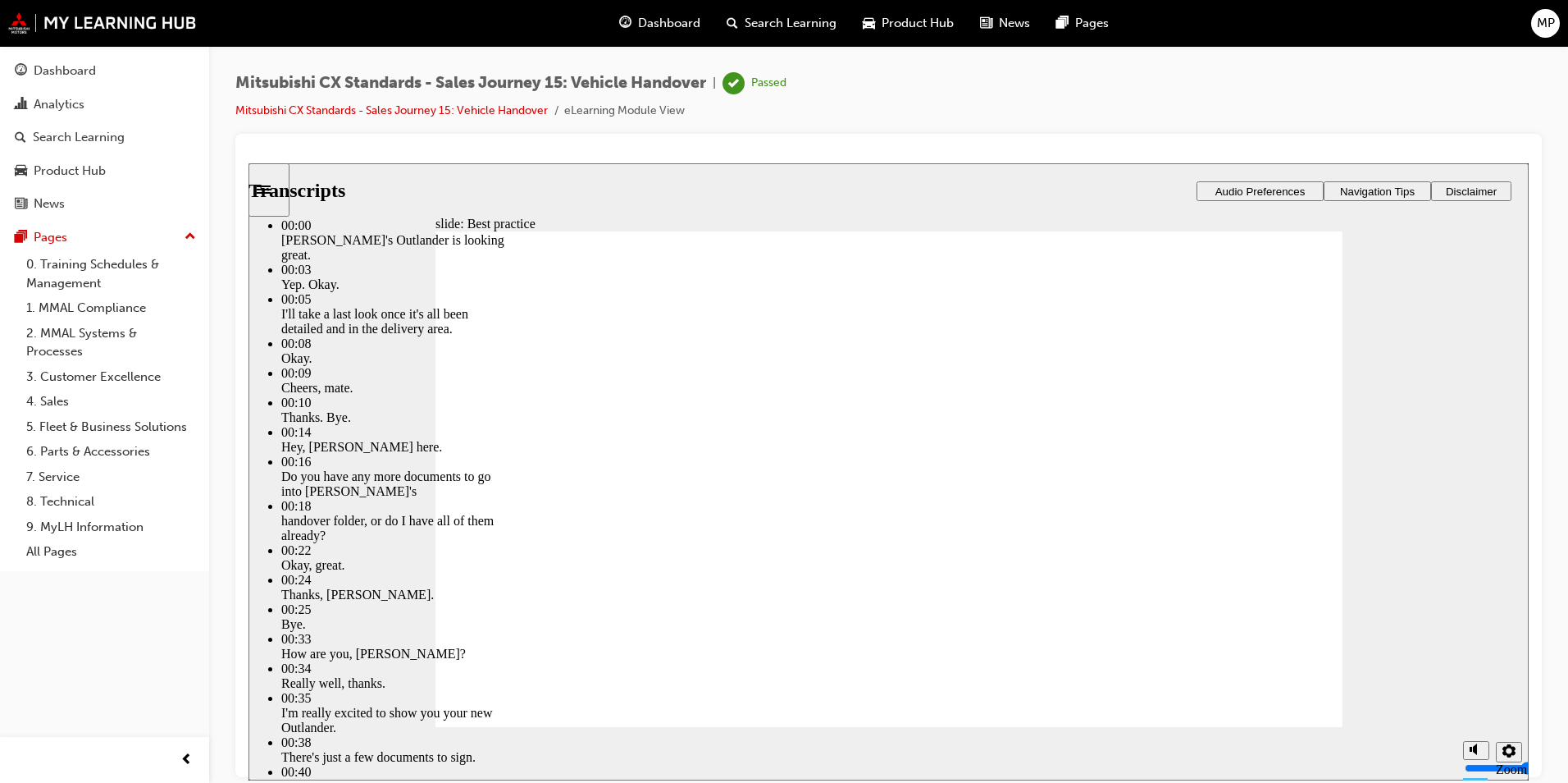
type input "6"
type input "62"
type input "6"
type input "62"
type input "6"
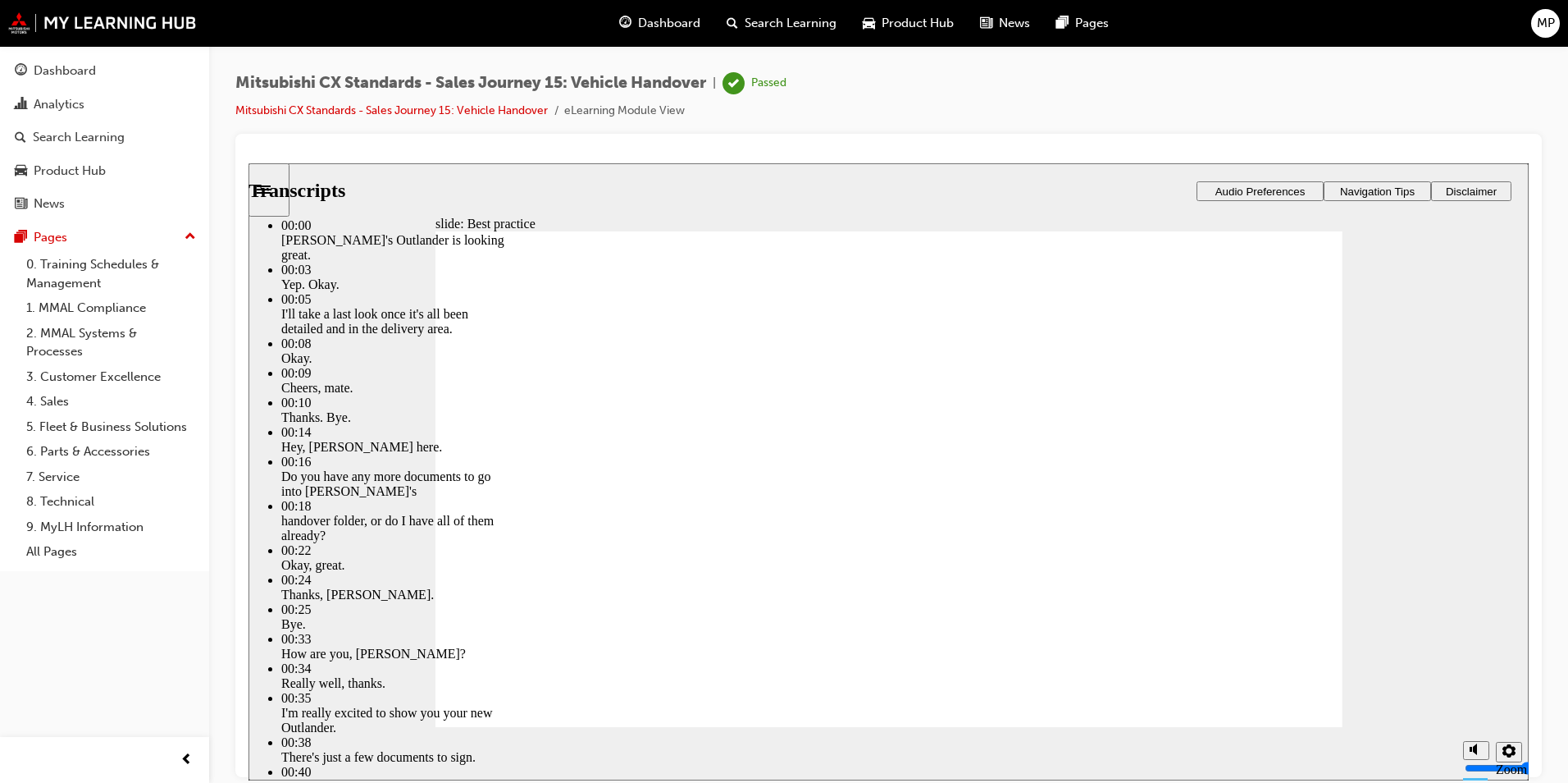
type input "63"
type input "6"
type input "64"
type input "6"
type input "65"
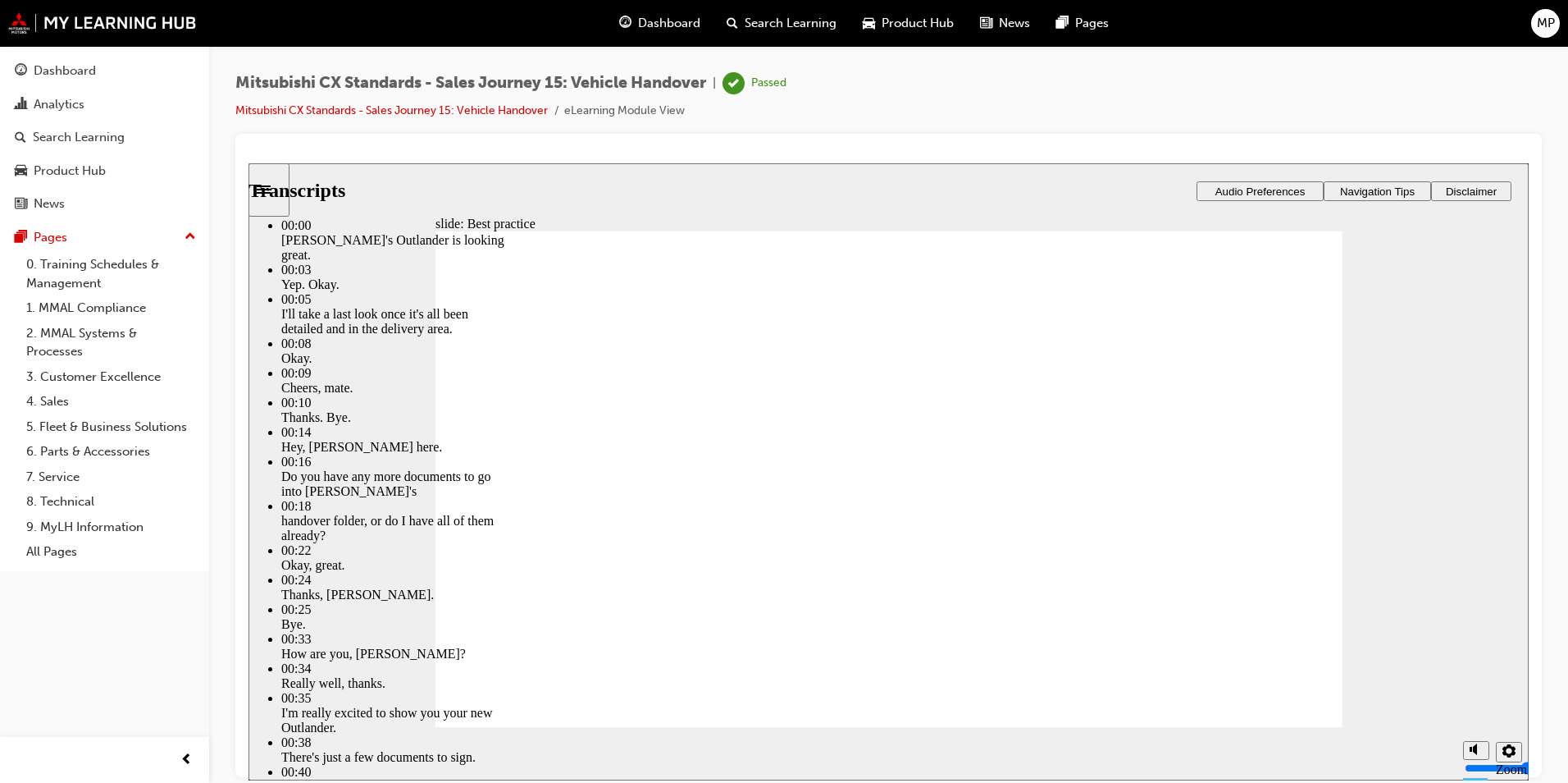
type input "6"
type input "66"
type input "6"
type input "67"
type input "6"
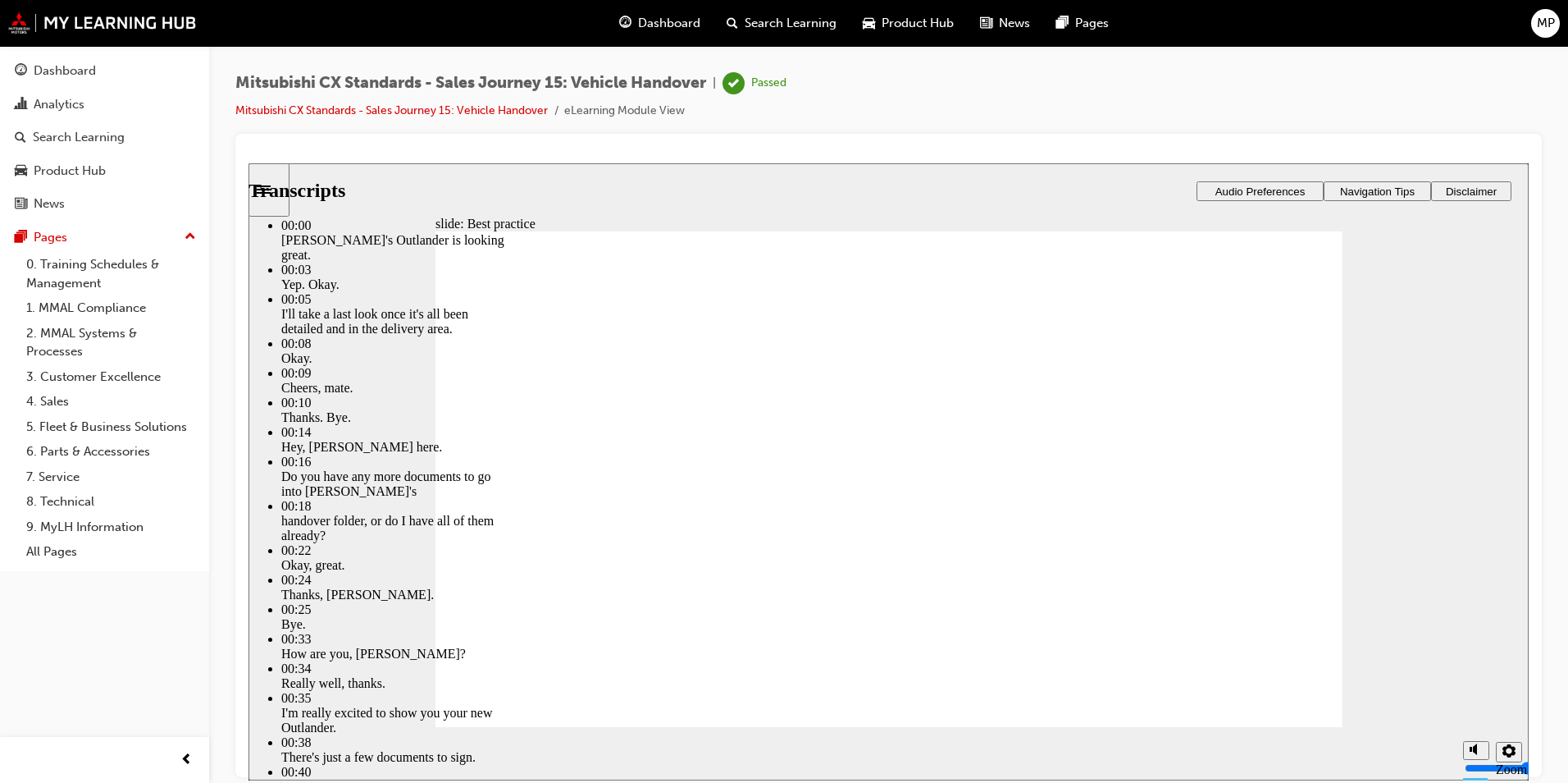
type input "68"
type input "6"
type input "69"
type input "6"
type input "69"
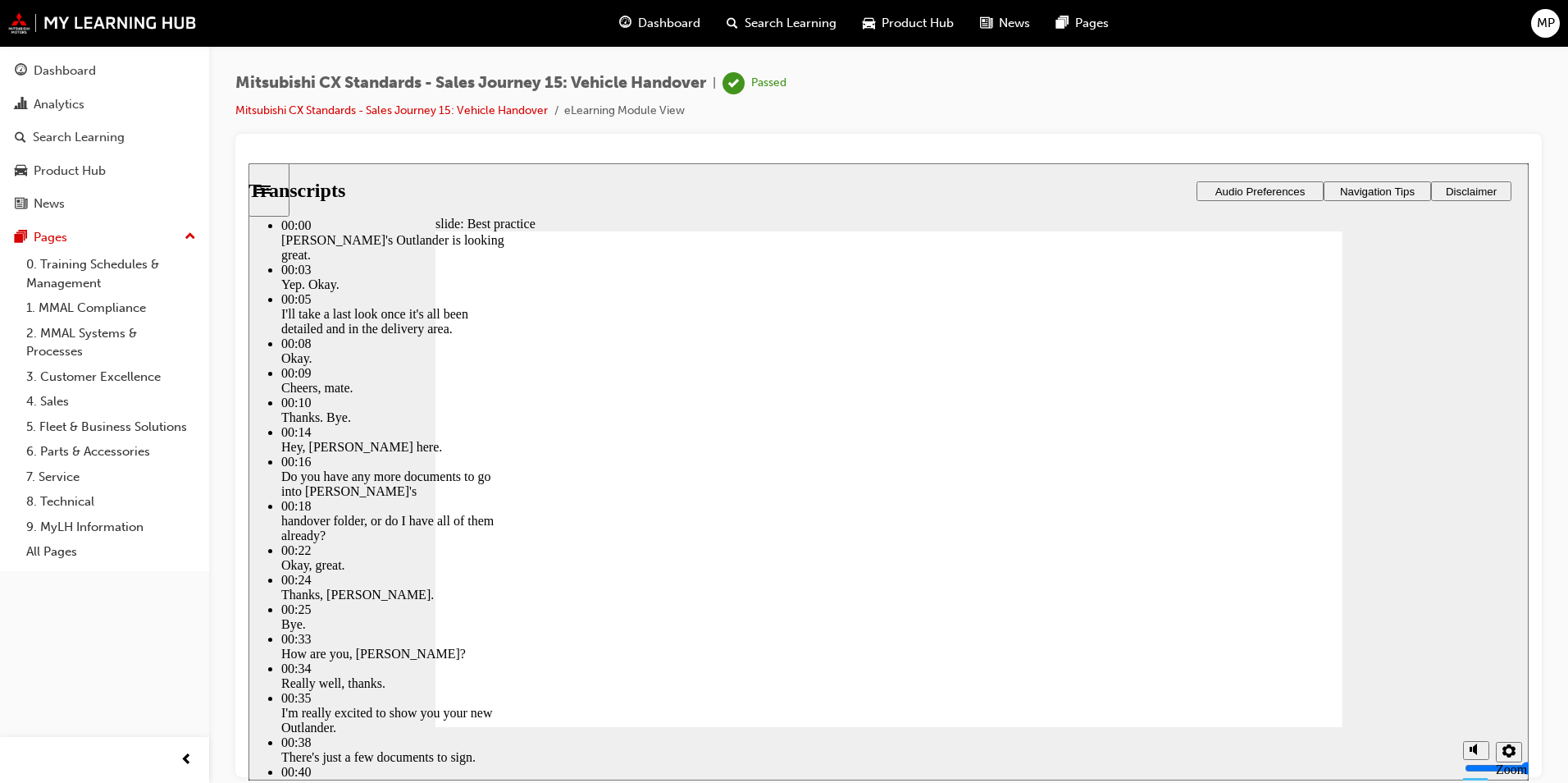
type input "6"
type input "69"
type input "6"
type input "70"
type input "6"
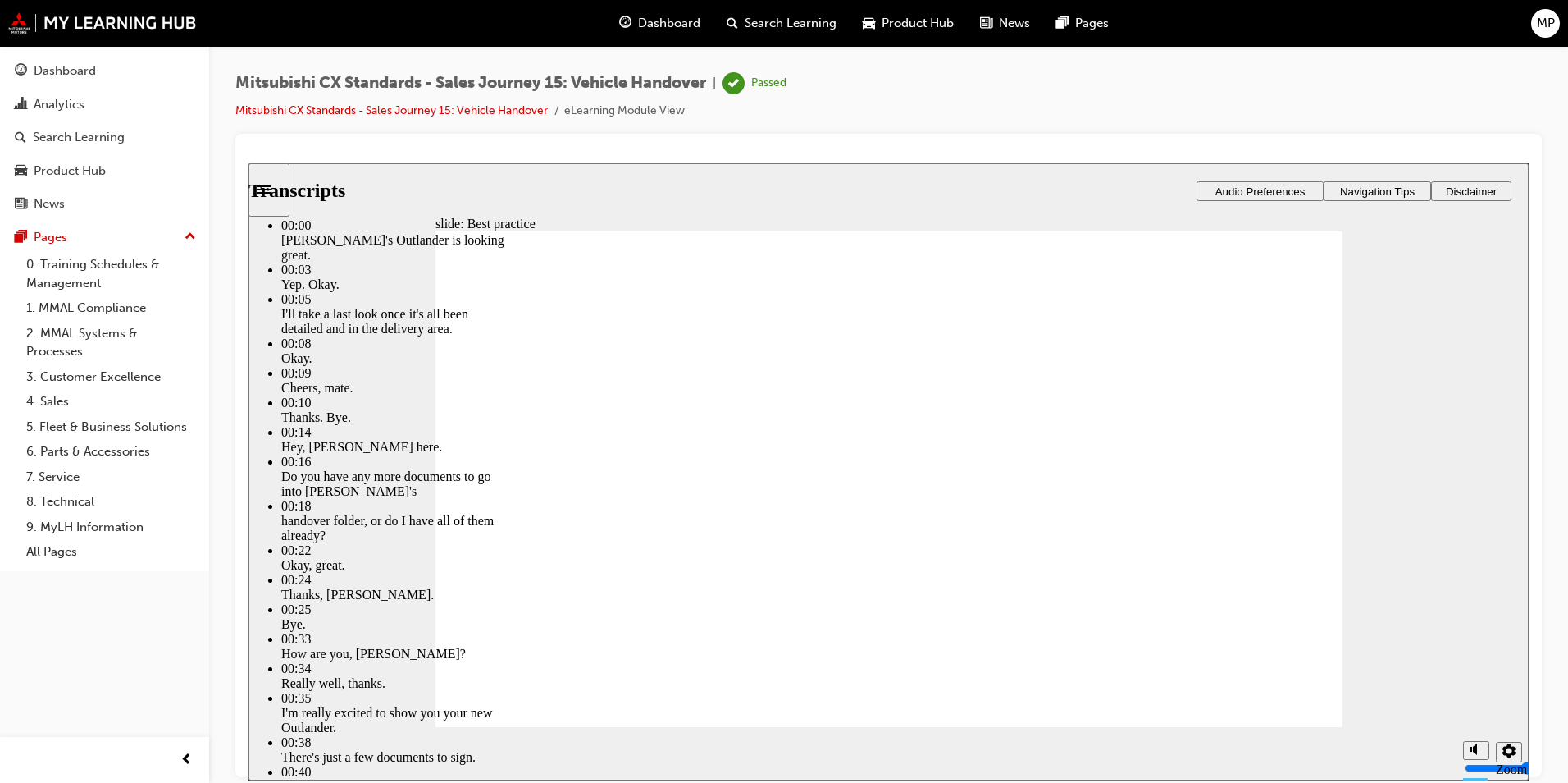
type input "70"
type input "6"
drag, startPoint x: 614, startPoint y: 687, endPoint x: 966, endPoint y: 678, distance: 352.1
type input "70"
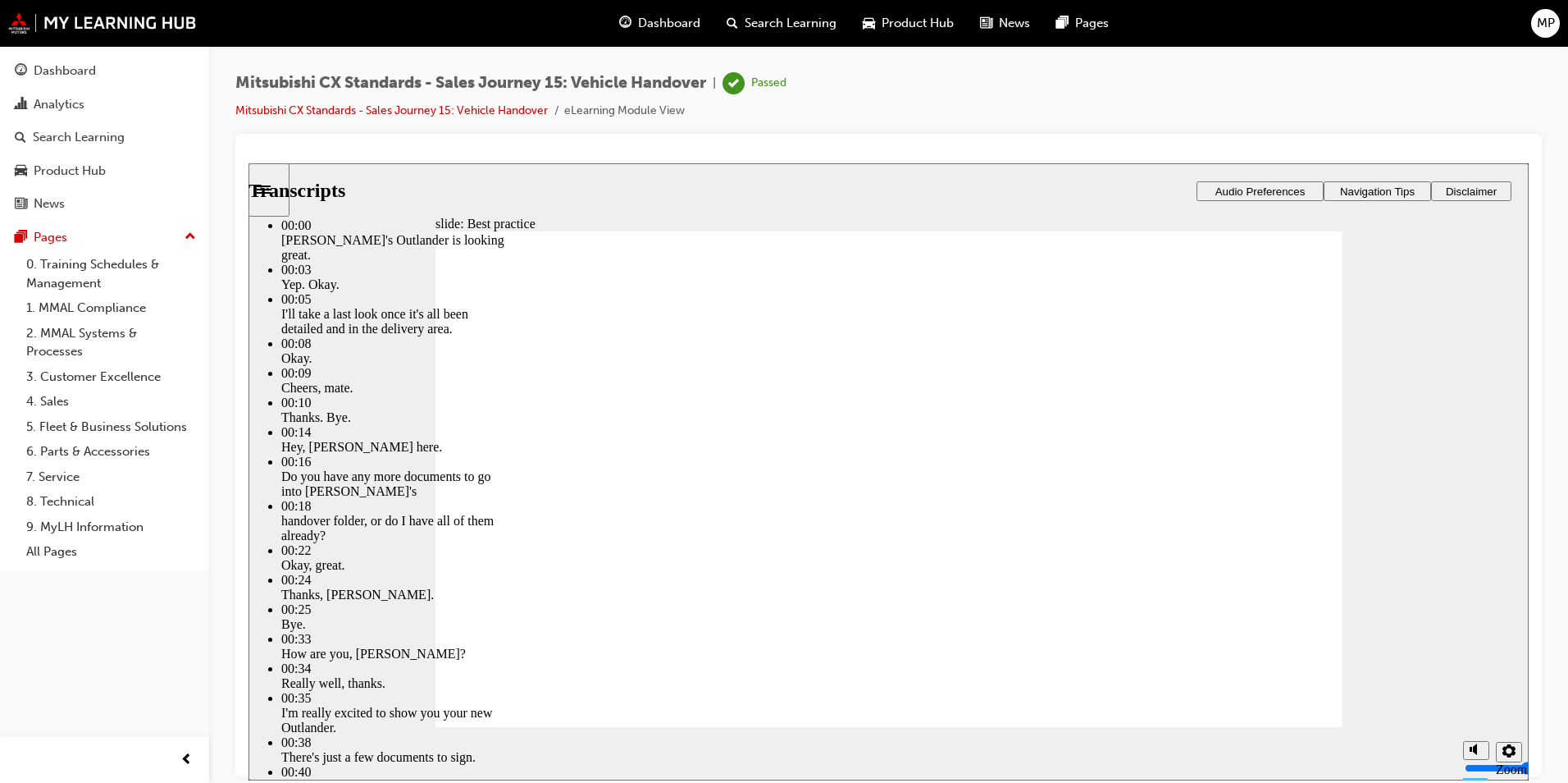
type input "6"
type input "70"
type input "6"
type input "70"
type input "6"
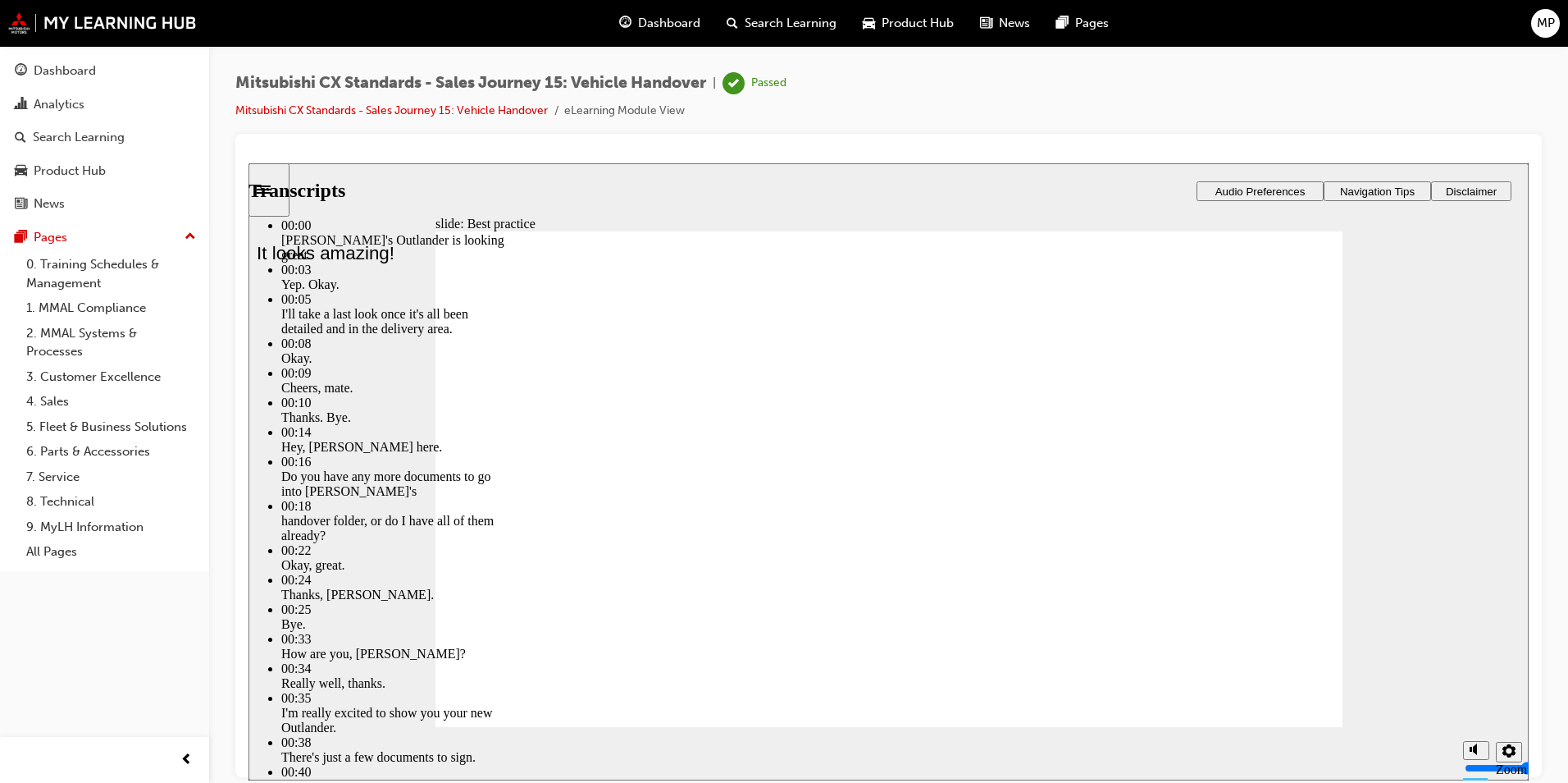
type input "71"
type input "6"
type input "71"
type input "6"
type input "71"
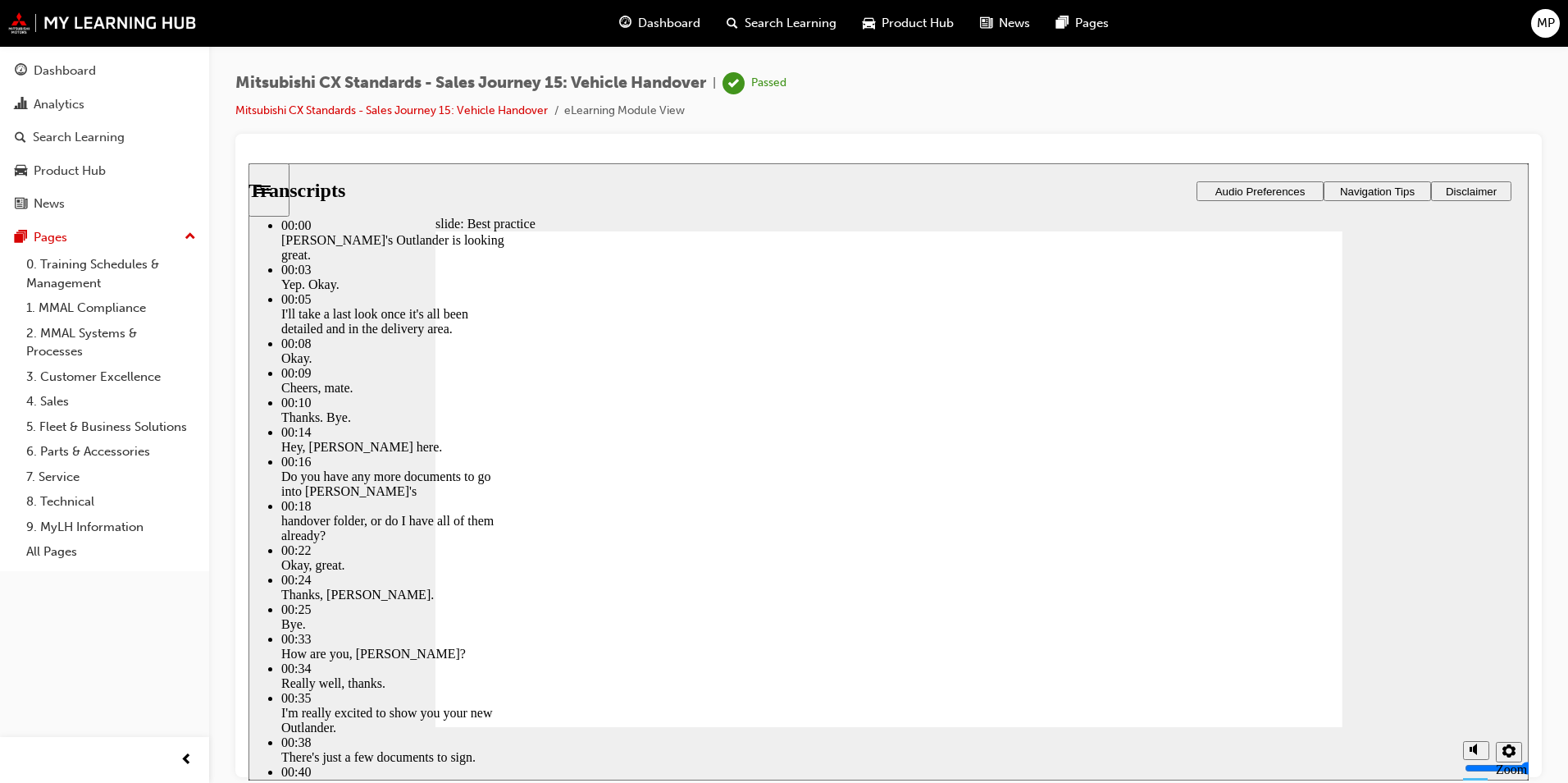
type input "6"
type input "71"
type input "6"
type input "72"
type input "6"
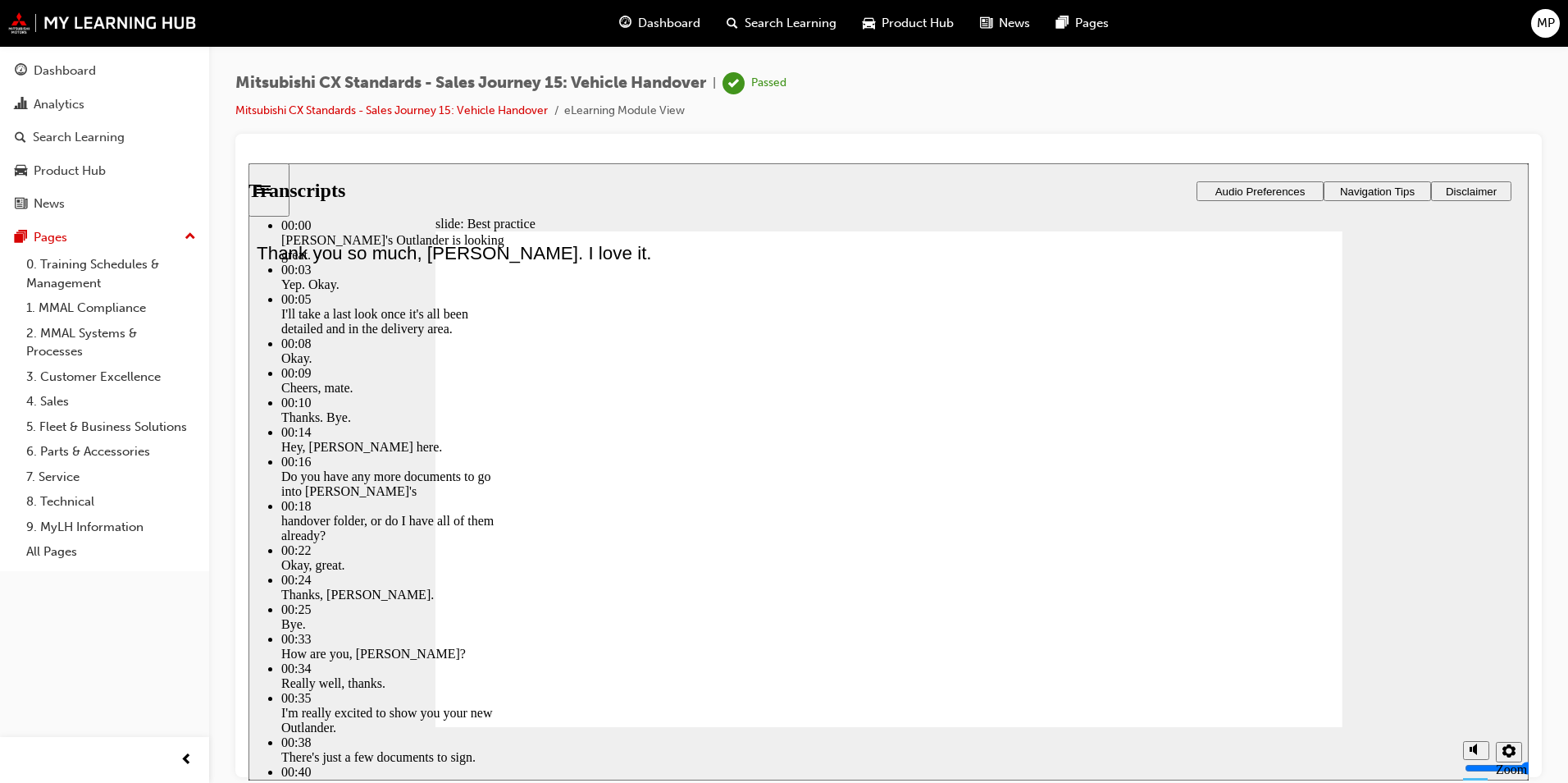
type input "72"
type input "6"
type input "72"
type input "6"
type input "72"
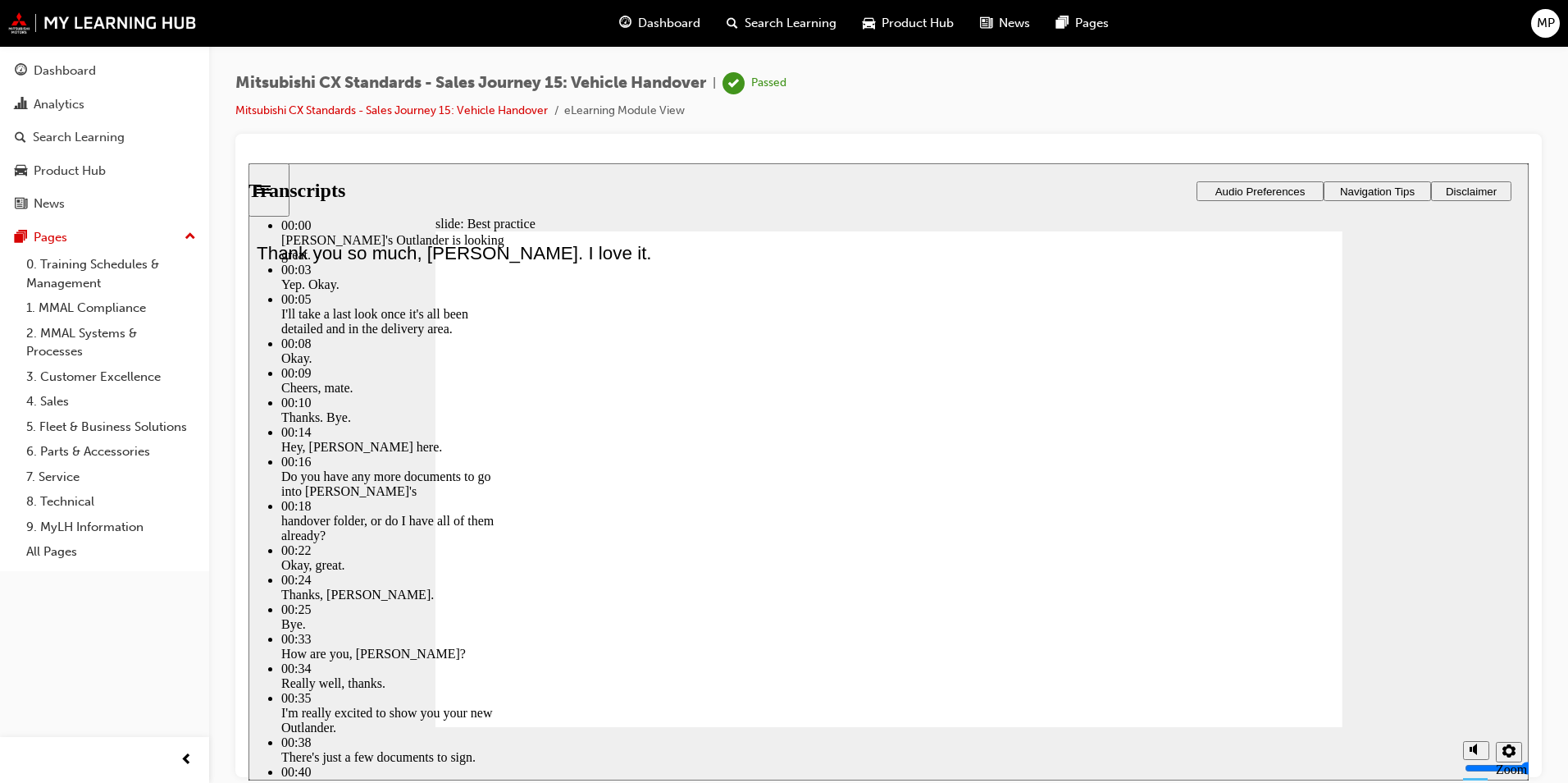
type input "6"
type input "73"
type input "6"
type input "73"
type input "6"
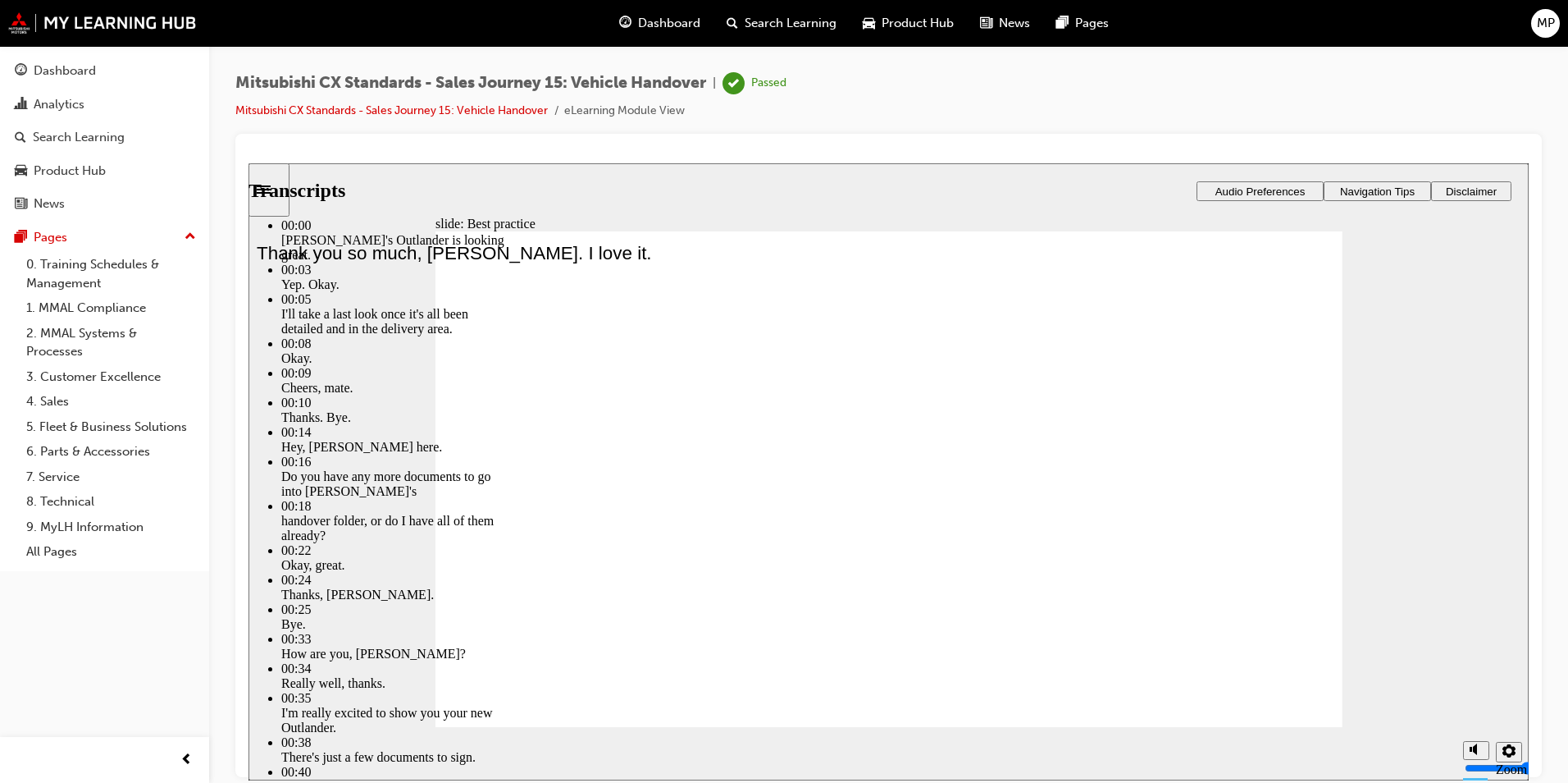
type input "73"
type input "6"
type input "29"
type input "6"
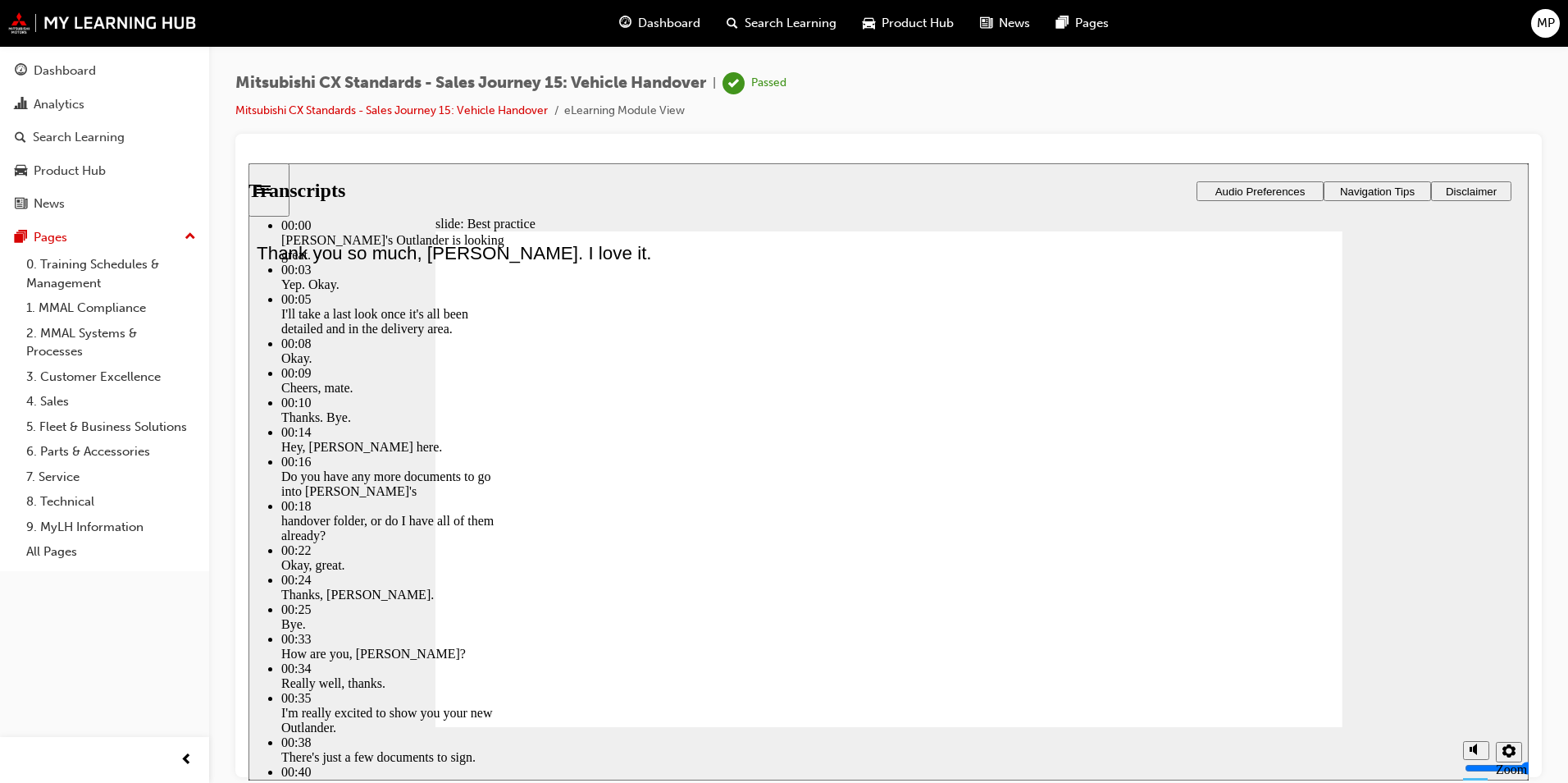
type input "29"
type input "6"
type input "29"
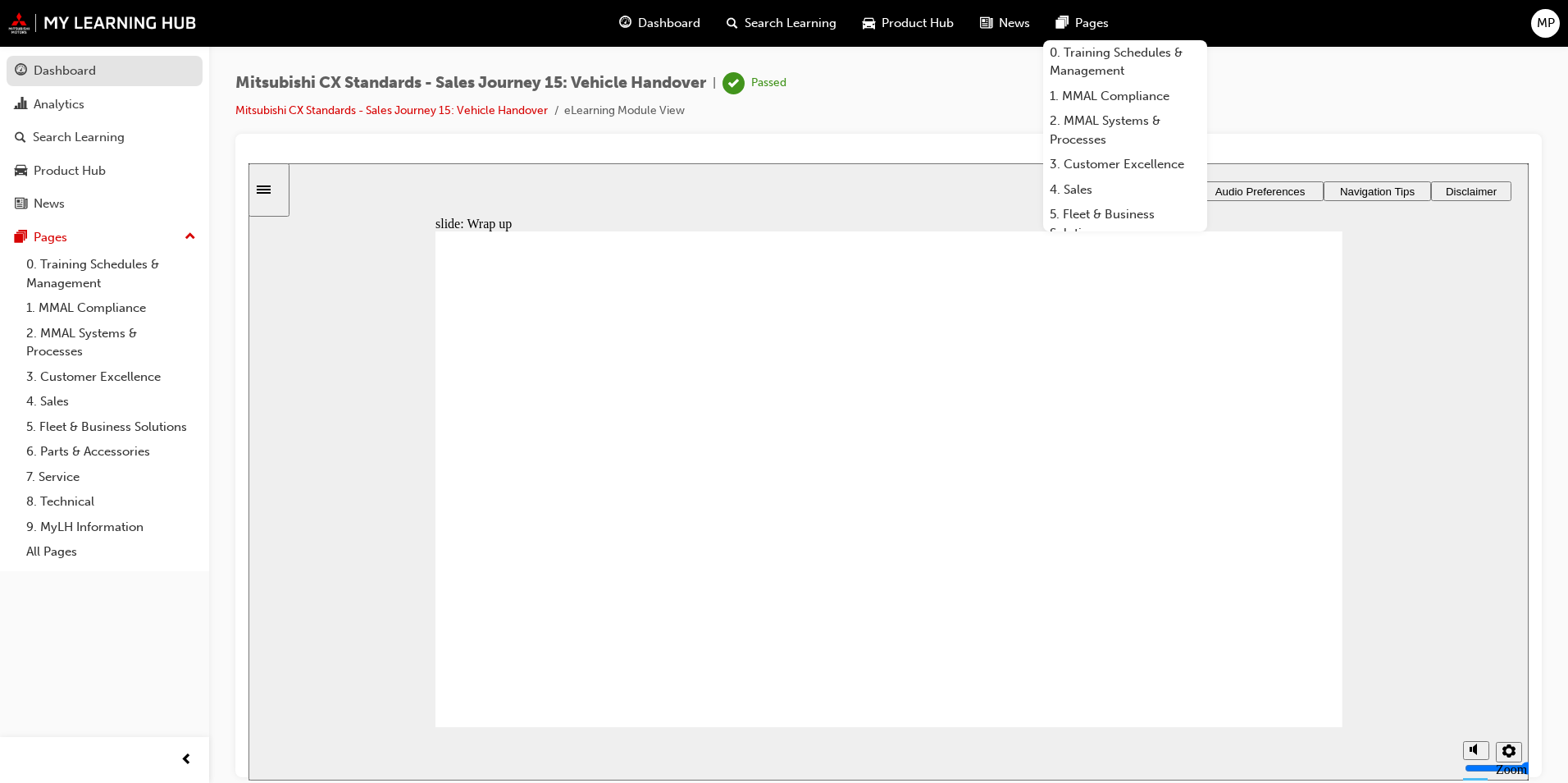
click at [91, 62] on div "Dashboard" at bounding box center [64, 71] width 62 height 19
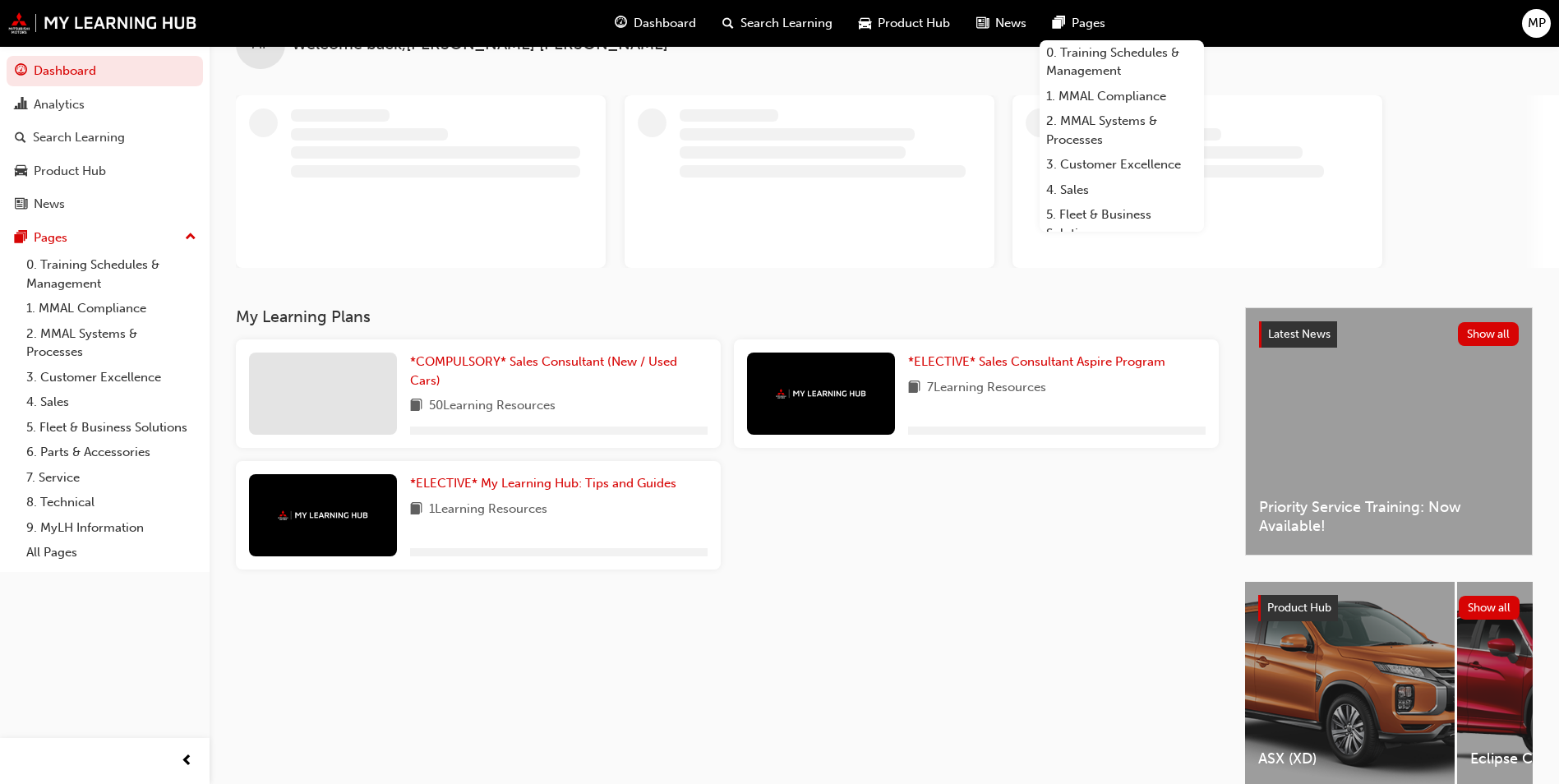
scroll to position [82, 0]
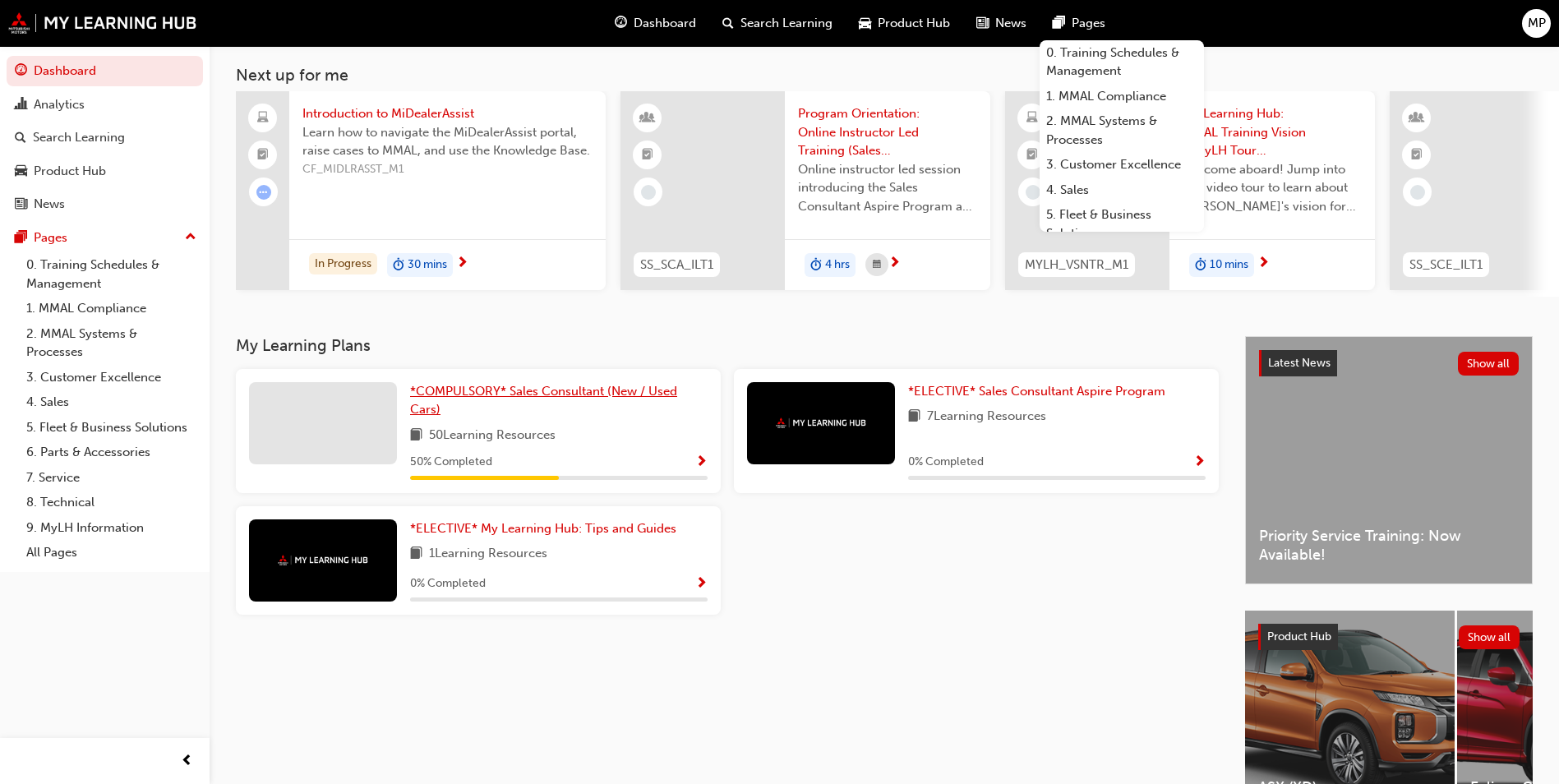
click at [614, 397] on span "*COMPULSORY* Sales Consultant (New / Used Cars)" at bounding box center [543, 400] width 267 height 33
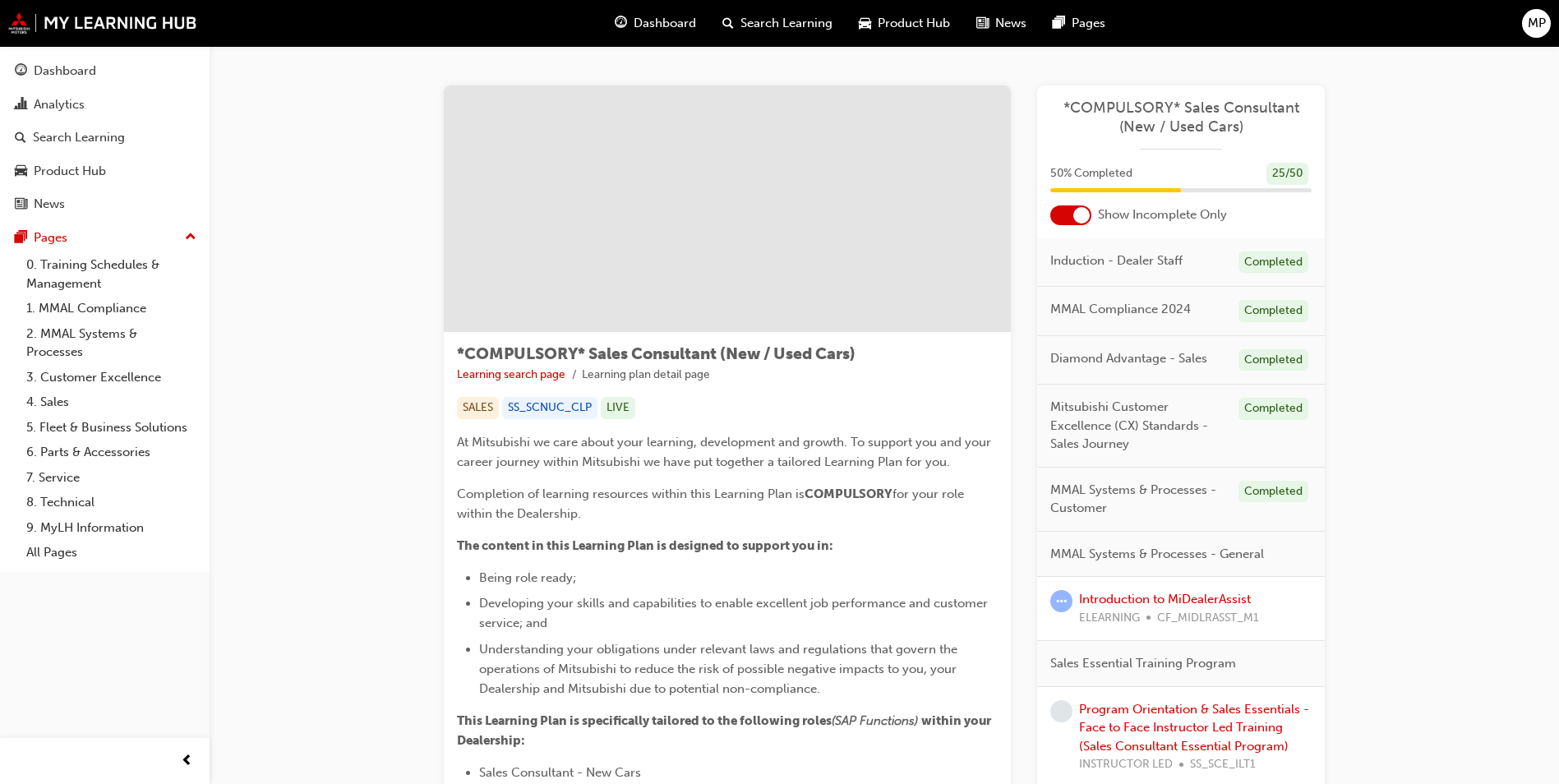
click at [1078, 212] on div at bounding box center [1081, 215] width 16 height 16
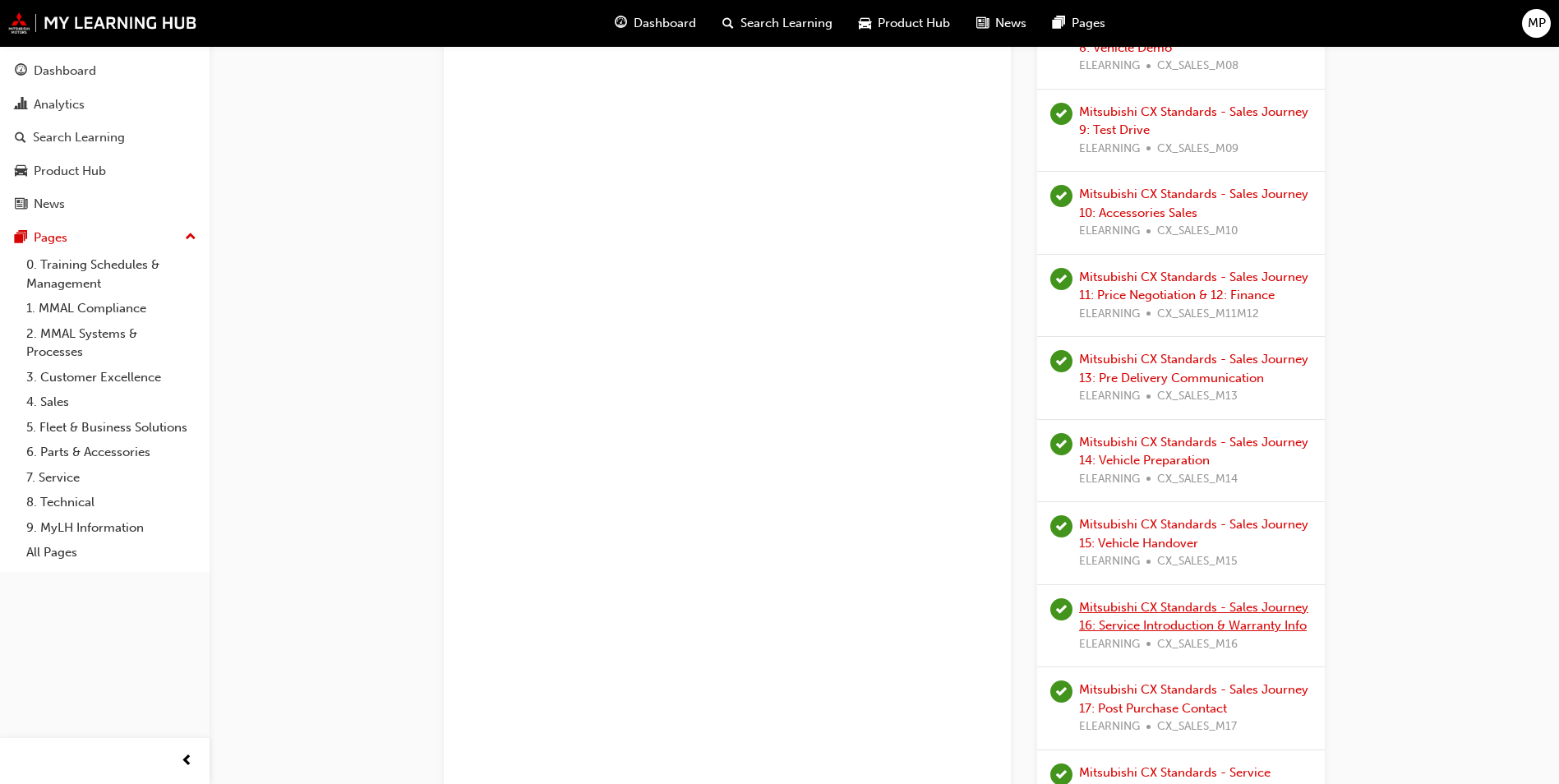
scroll to position [1643, 0]
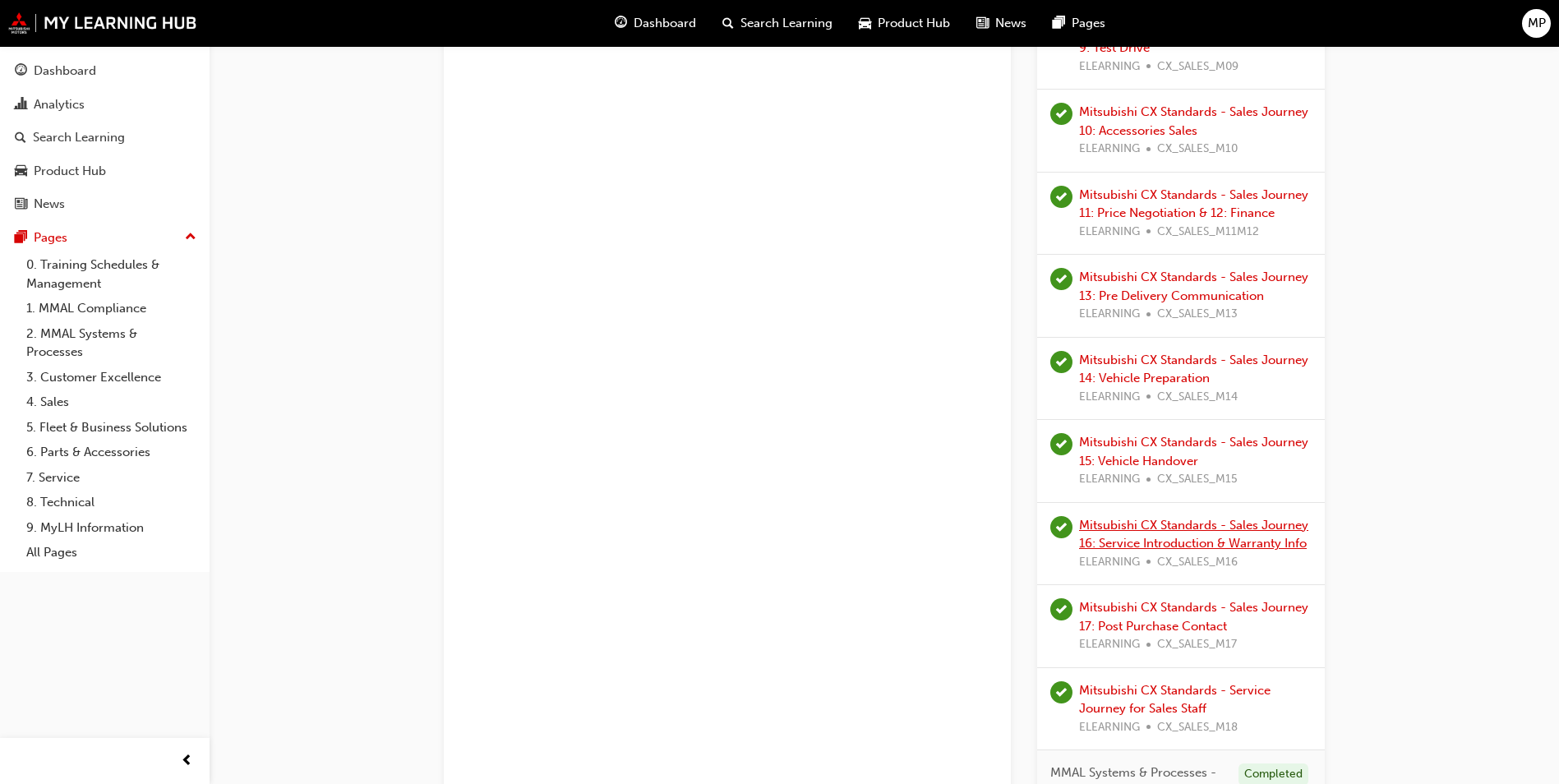
click at [1265, 537] on link "Mitsubishi CX Standards - Sales Journey 16: Service Introduction & Warranty Info" at bounding box center [1194, 534] width 229 height 33
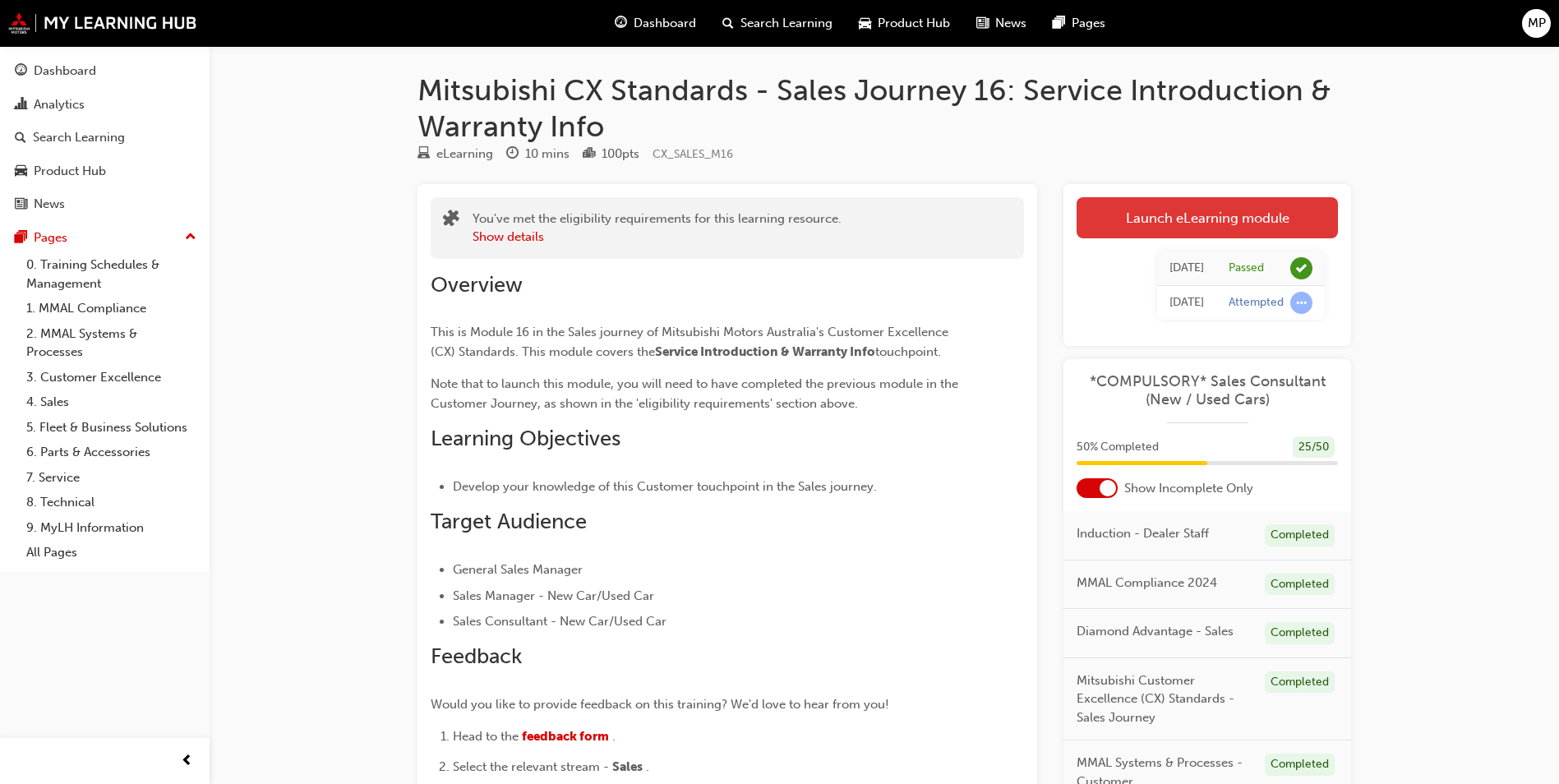
click at [1169, 223] on link "Launch eLearning module" at bounding box center [1207, 218] width 262 height 41
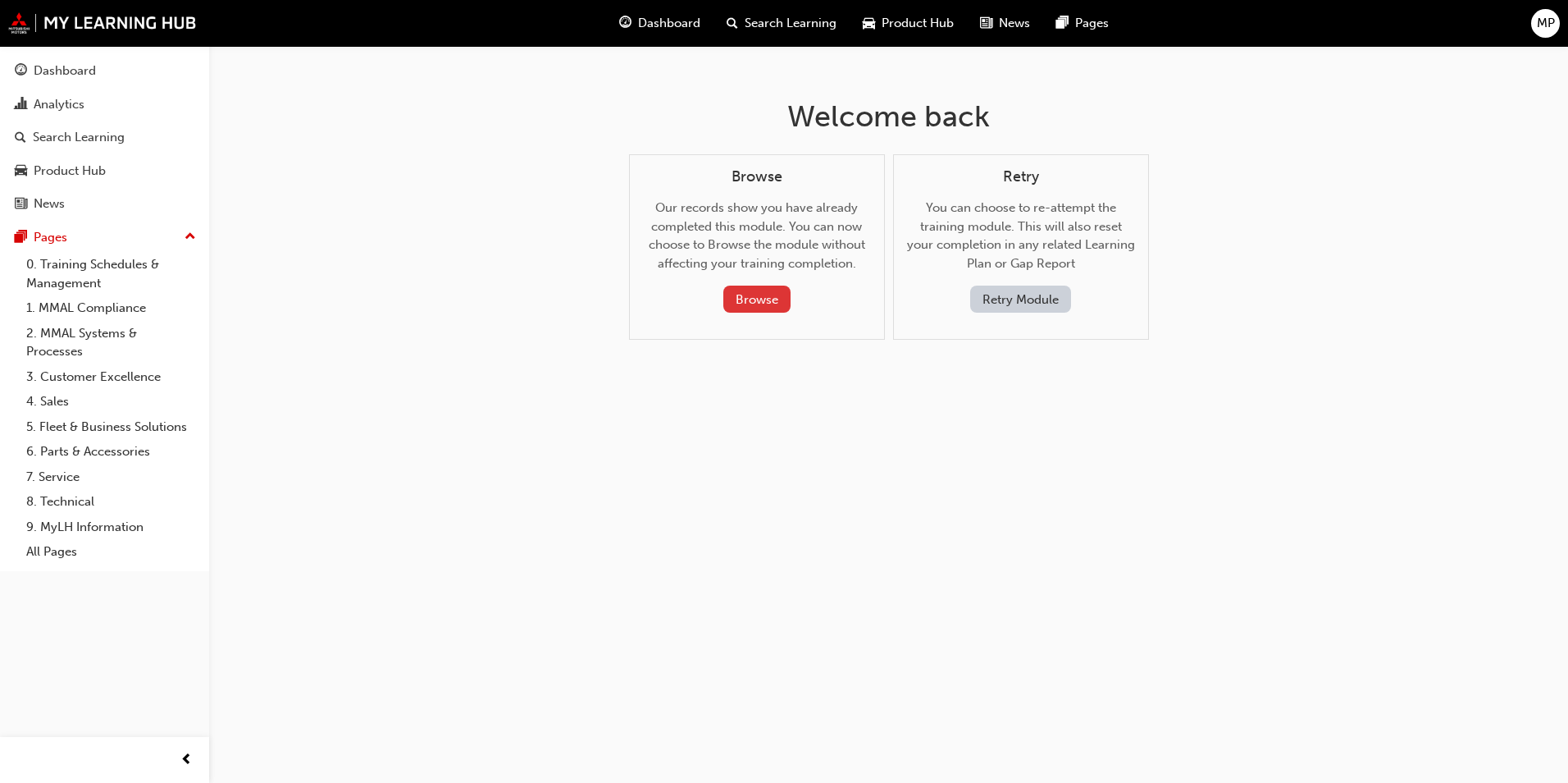
click at [758, 301] on button "Browse" at bounding box center [757, 299] width 67 height 27
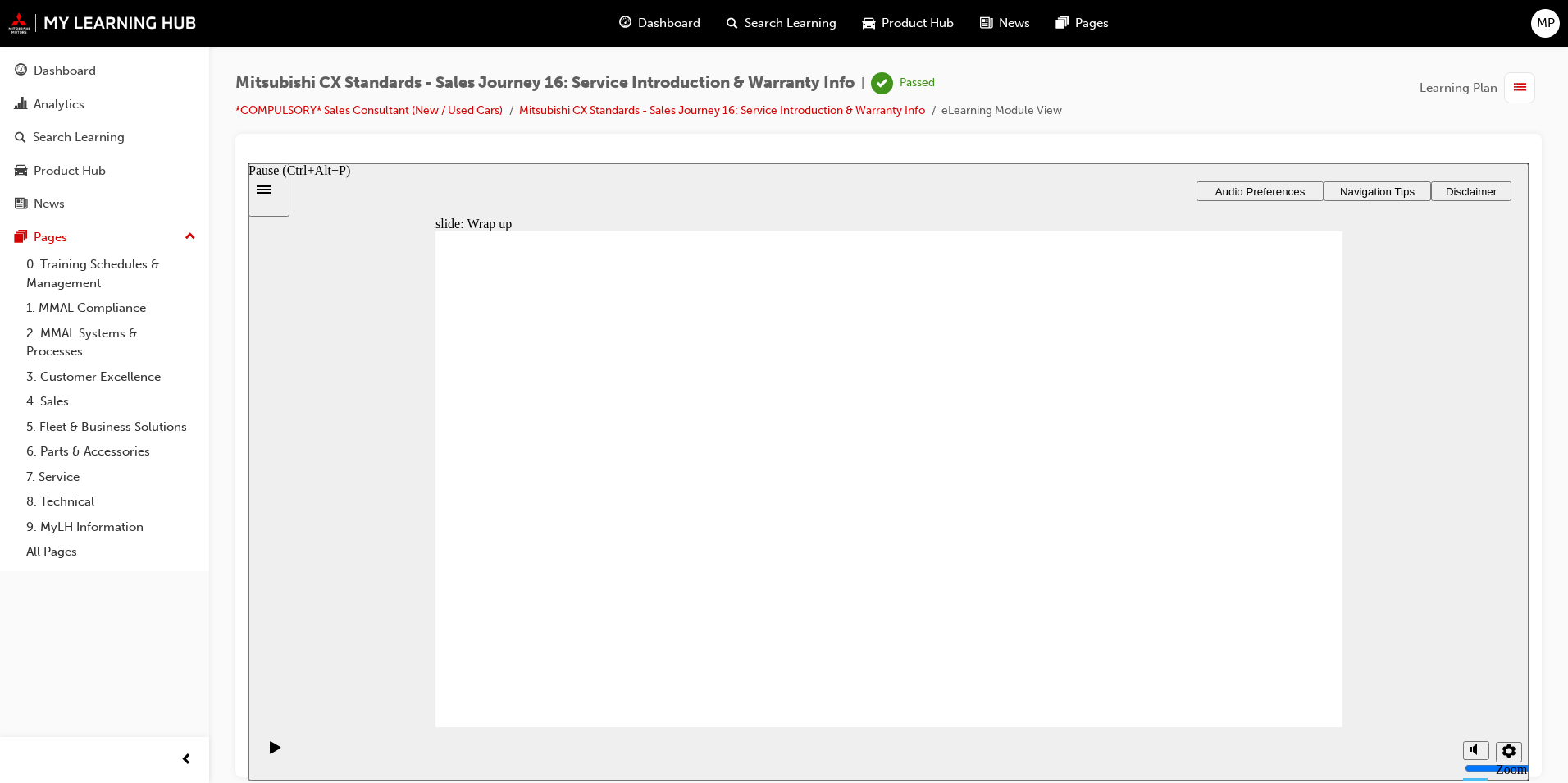
click at [261, 752] on div "Pause (Ctrl+Alt+P)" at bounding box center [275, 753] width 28 height 28
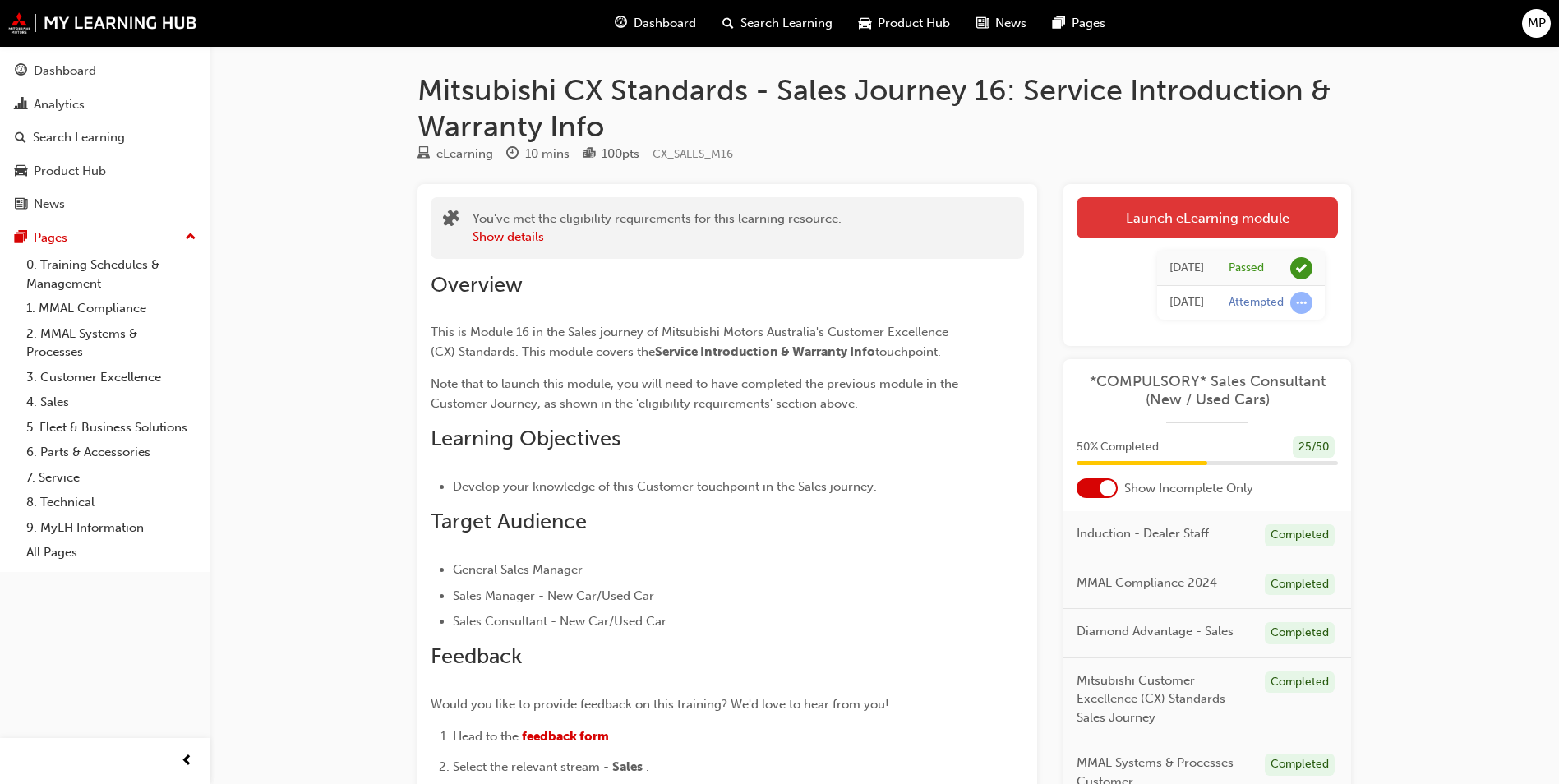
click at [1163, 221] on link "Launch eLearning module" at bounding box center [1207, 218] width 262 height 41
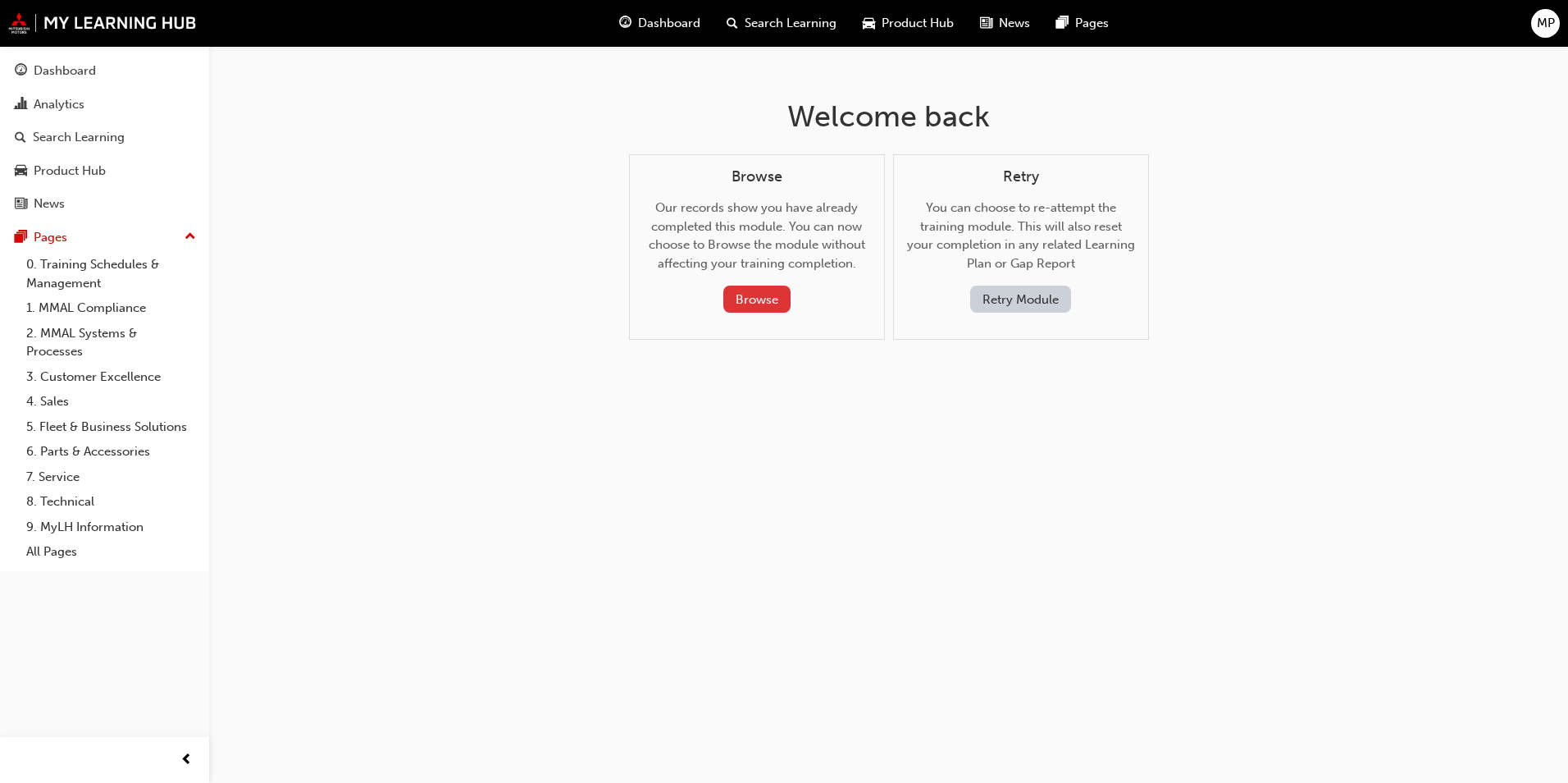
click at [785, 304] on button "Browse" at bounding box center [757, 299] width 67 height 27
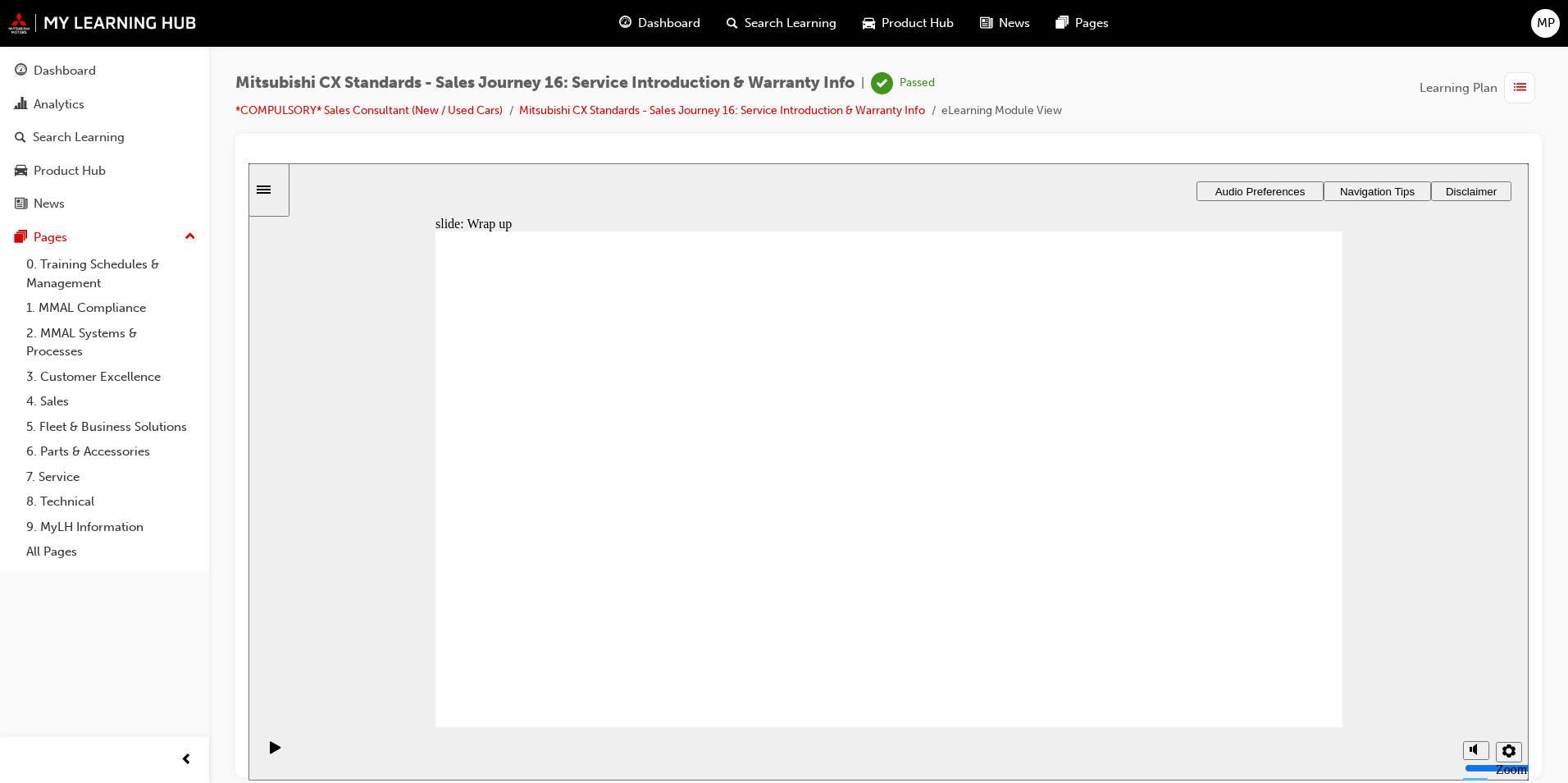
click at [283, 194] on div "Sidebar Toggle" at bounding box center [268, 189] width 28 height 13
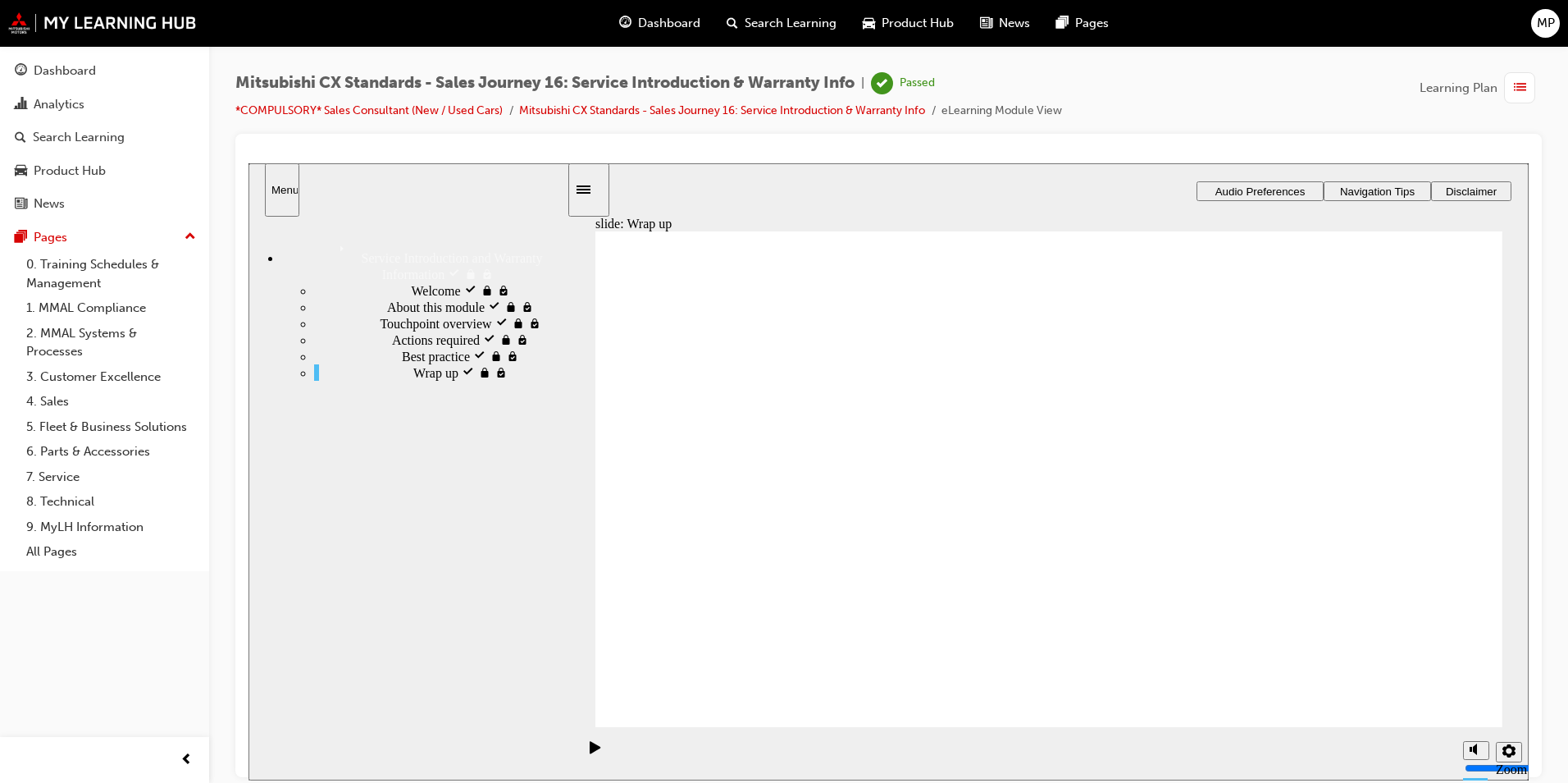
click at [600, 195] on div "Sidebar Toggle" at bounding box center [588, 189] width 28 height 13
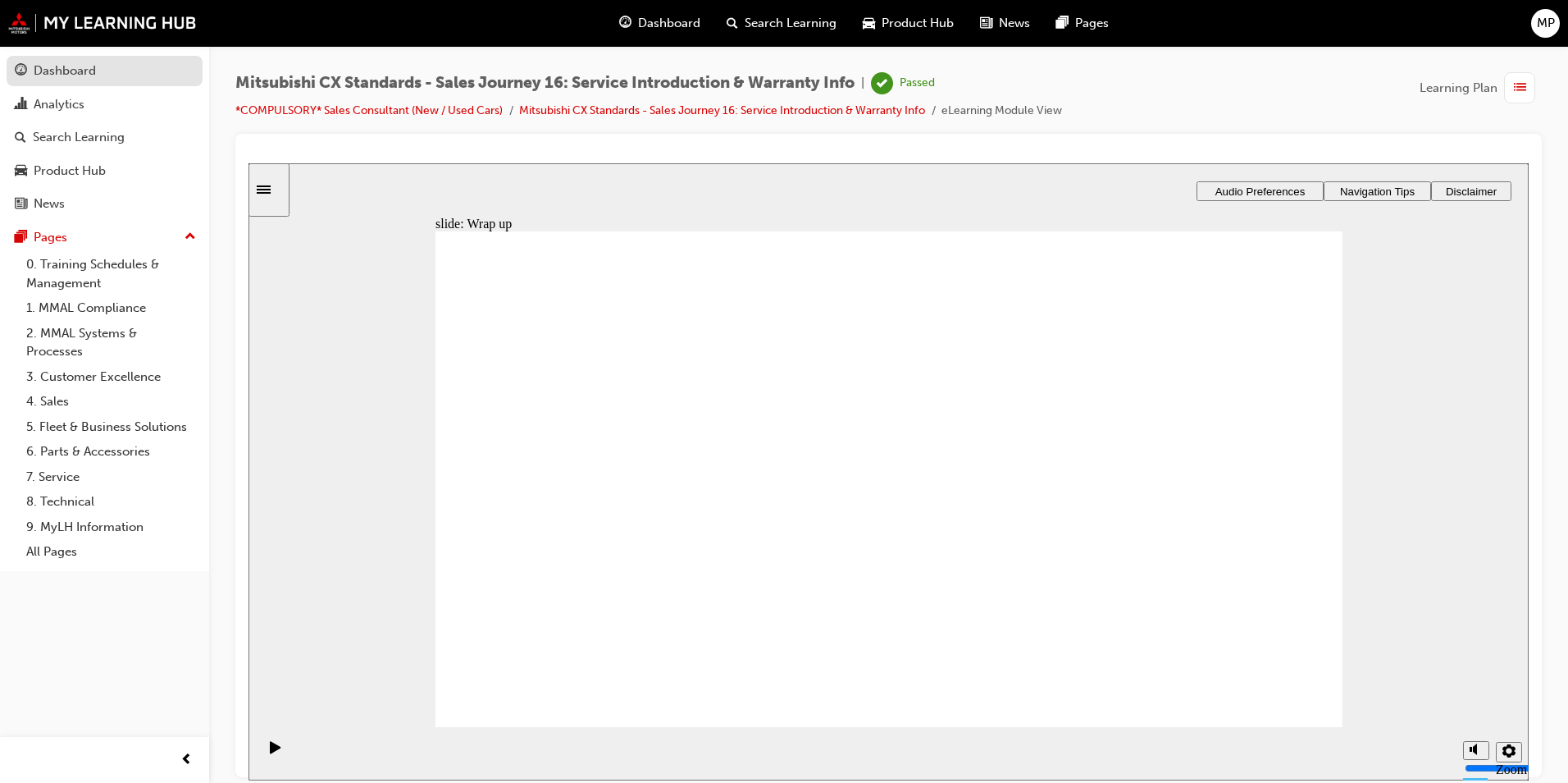
click at [59, 67] on div "Dashboard" at bounding box center [64, 71] width 62 height 19
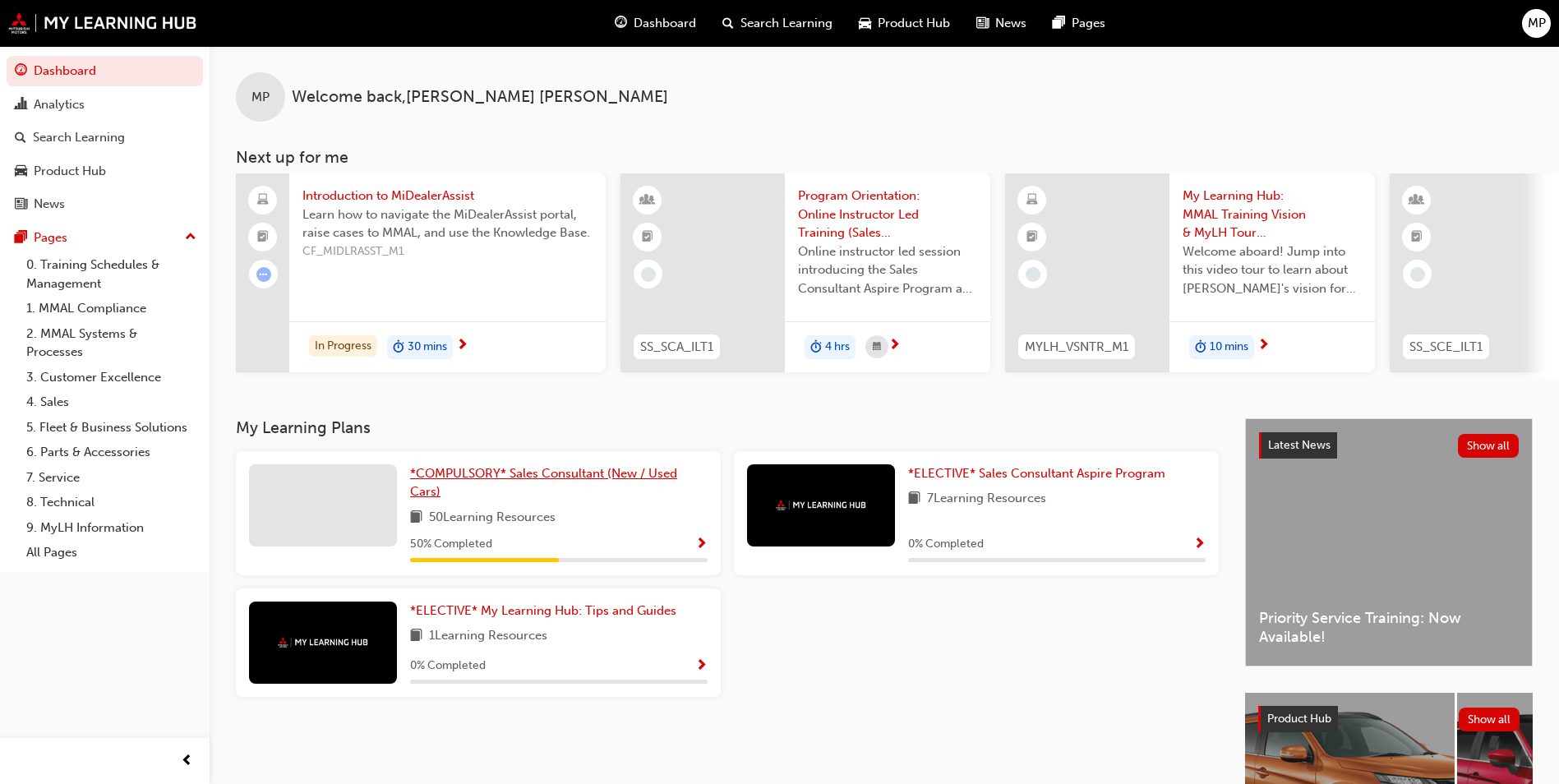
click at [563, 481] on span "*COMPULSORY* Sales Consultant (New / Used Cars)" at bounding box center [543, 482] width 267 height 33
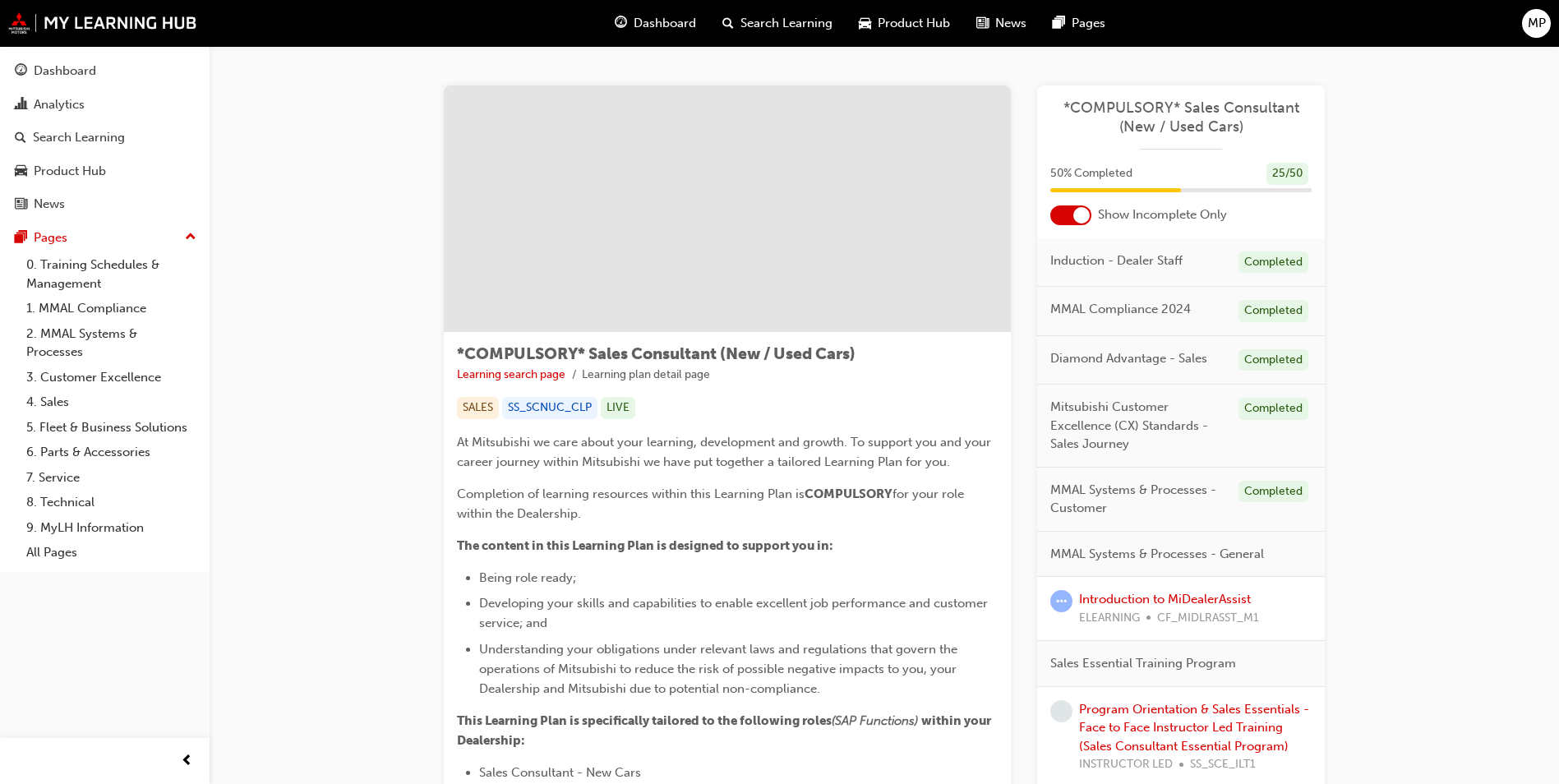
click at [1080, 220] on div at bounding box center [1081, 215] width 16 height 16
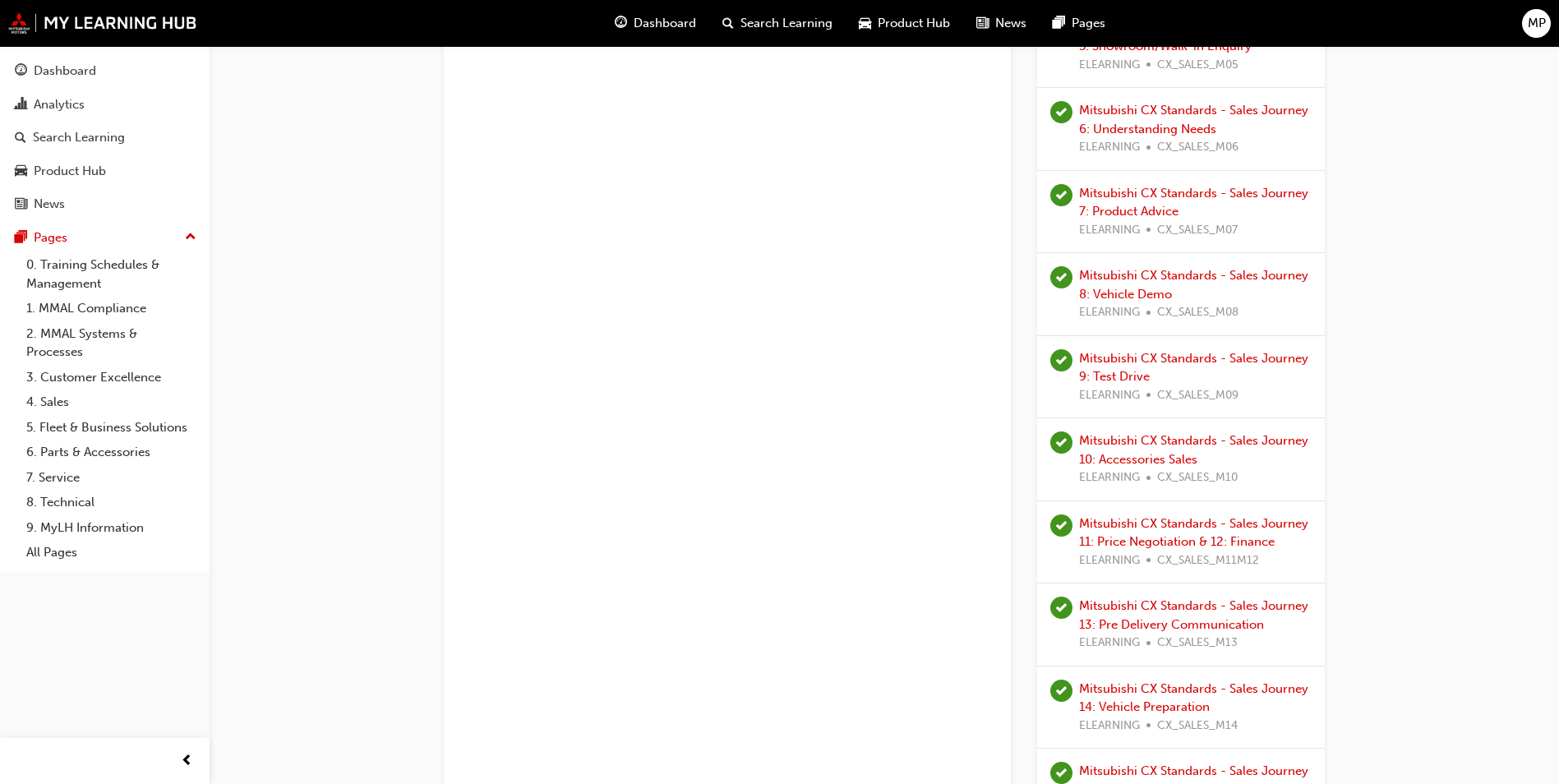
scroll to position [1807, 0]
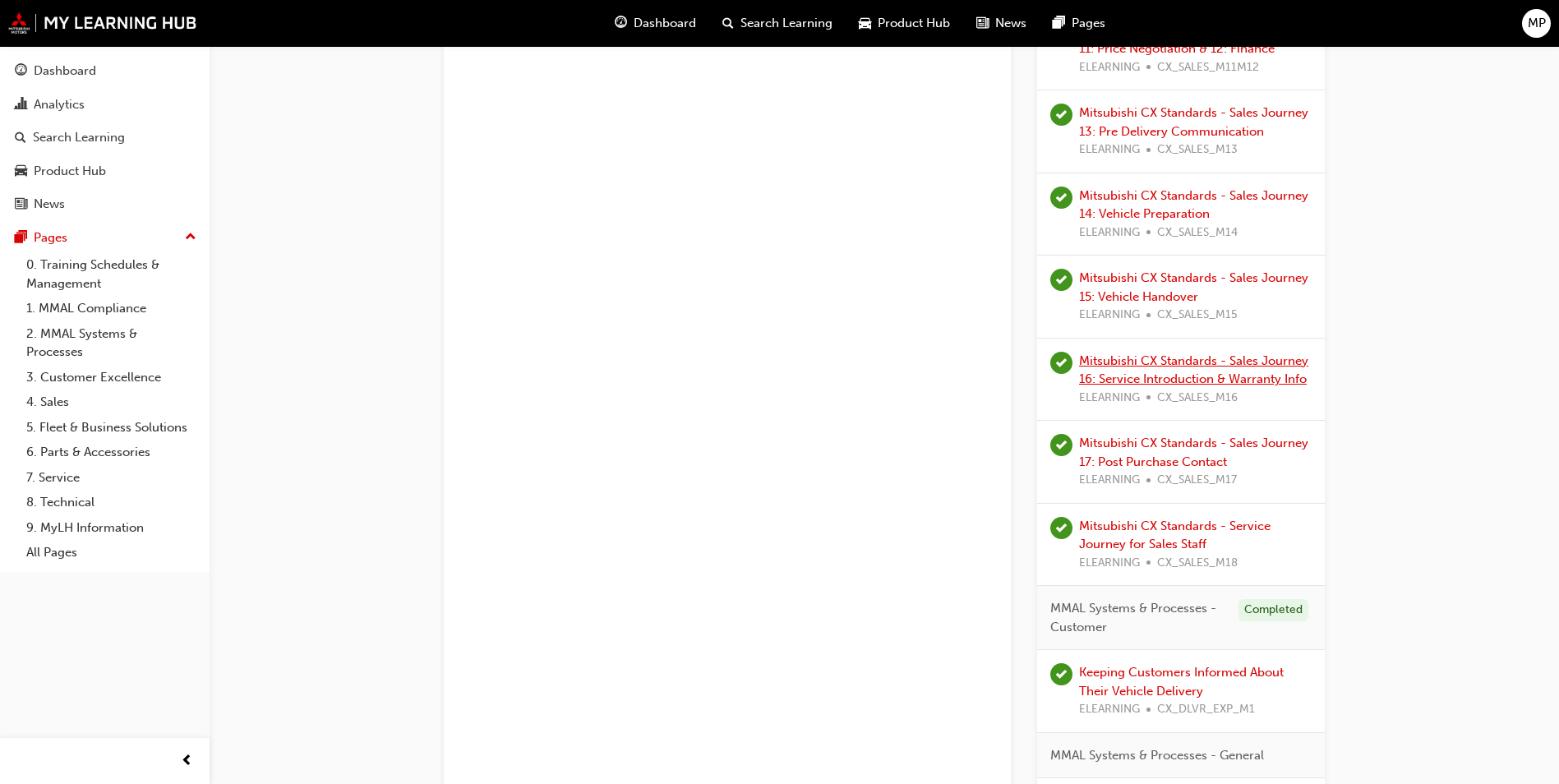
click at [1141, 372] on link "Mitsubishi CX Standards - Sales Journey 16: Service Introduction & Warranty Info" at bounding box center [1194, 370] width 229 height 33
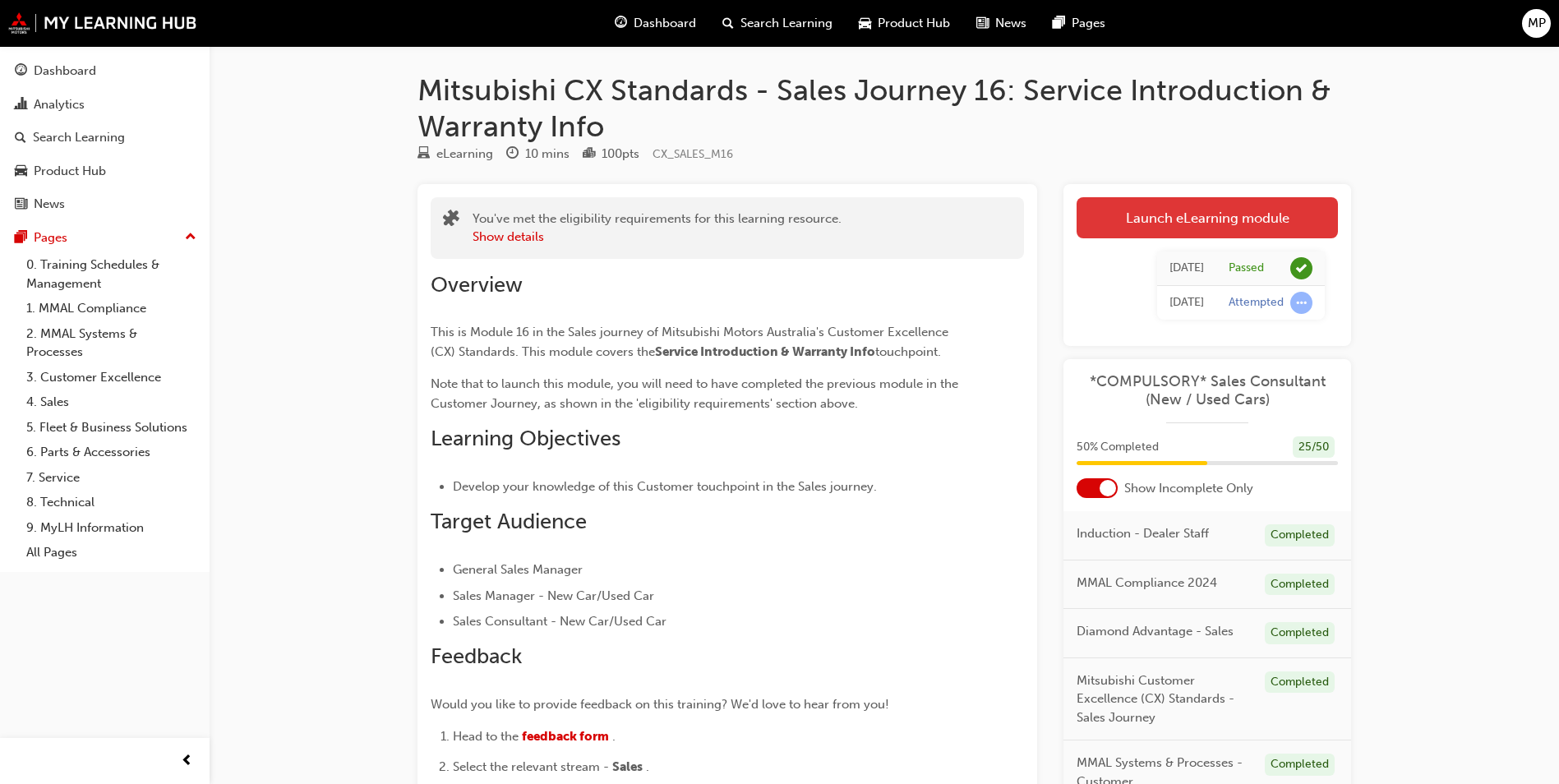
click at [1223, 223] on link "Launch eLearning module" at bounding box center [1207, 218] width 262 height 41
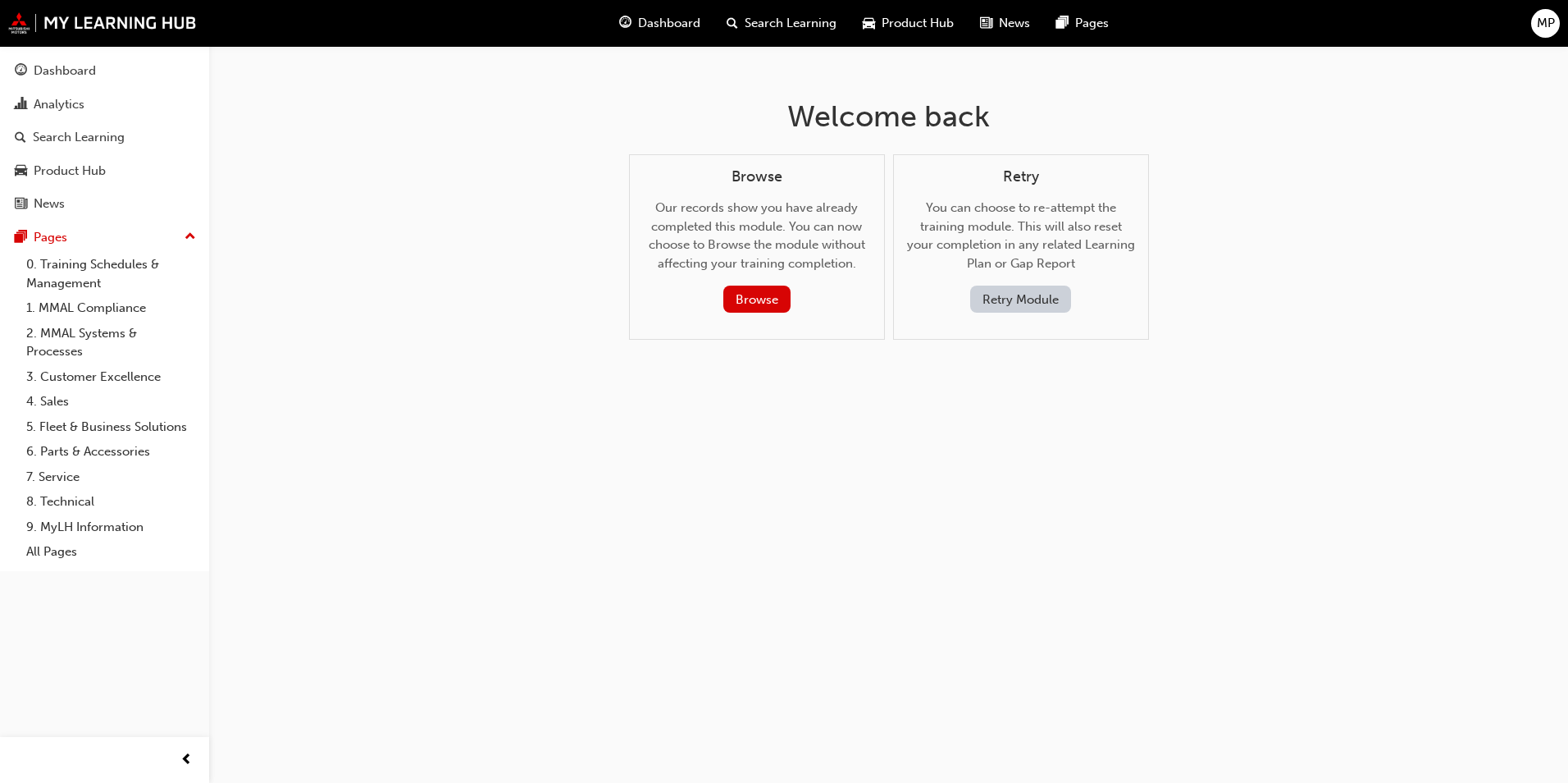
click at [1219, 223] on div "Welcome back Browse Our records show you have already completed this module. Yo…" at bounding box center [784, 392] width 1568 height 783
click at [1013, 299] on button "Retry Module" at bounding box center [1021, 299] width 101 height 27
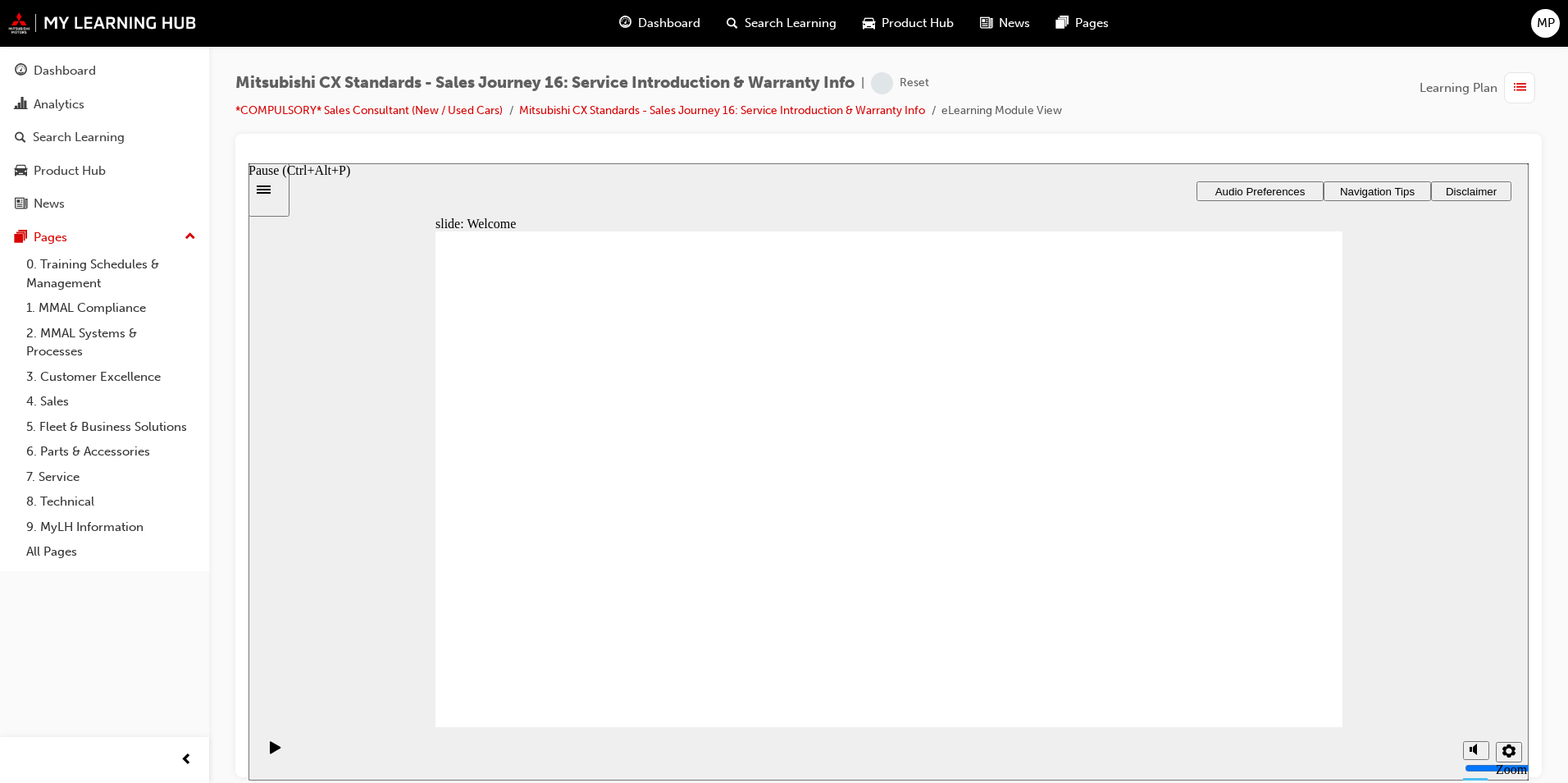
click at [264, 746] on div "Pause (Ctrl+Alt+P)" at bounding box center [275, 753] width 28 height 28
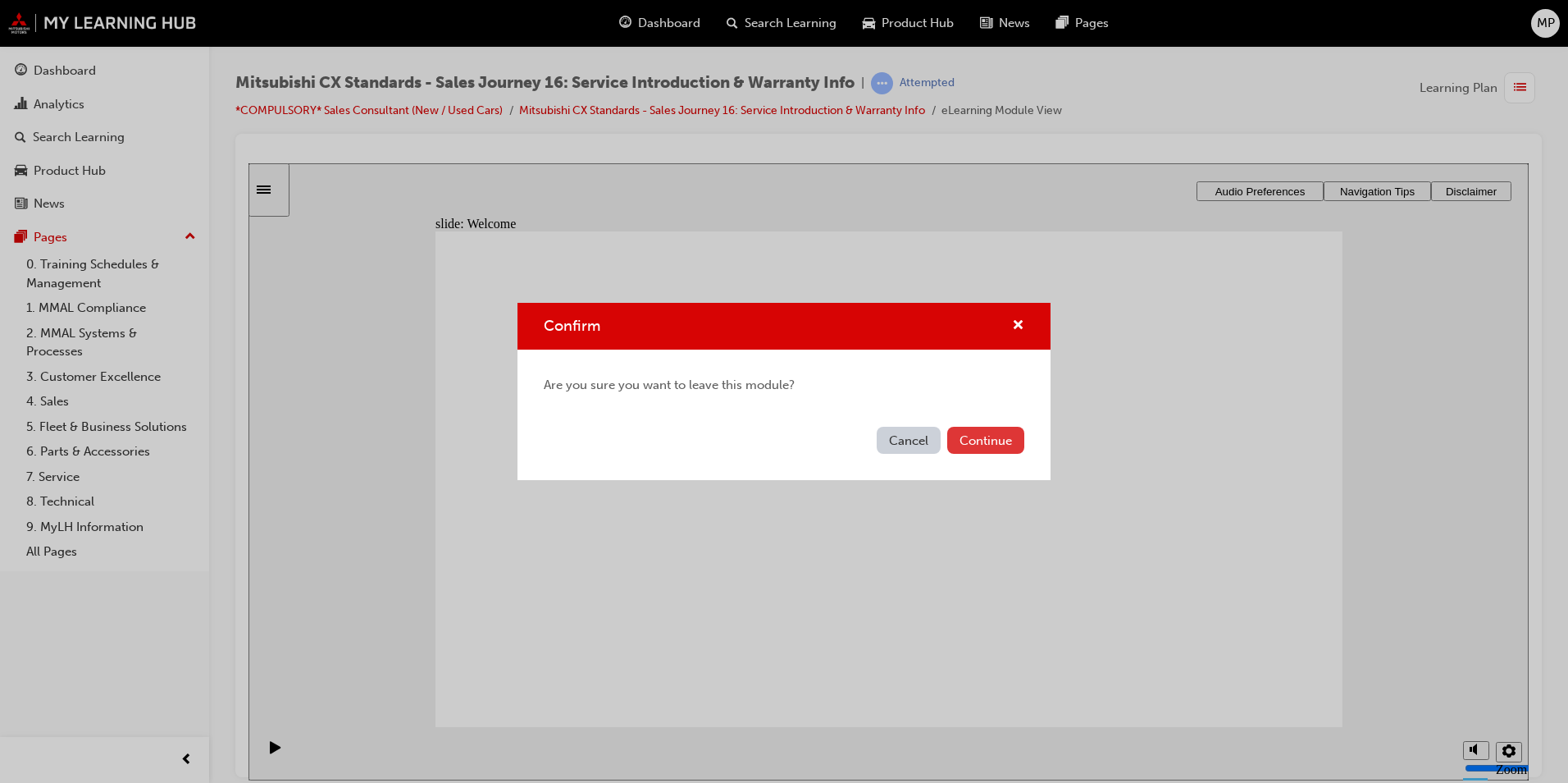
click at [983, 449] on button "Continue" at bounding box center [985, 440] width 77 height 27
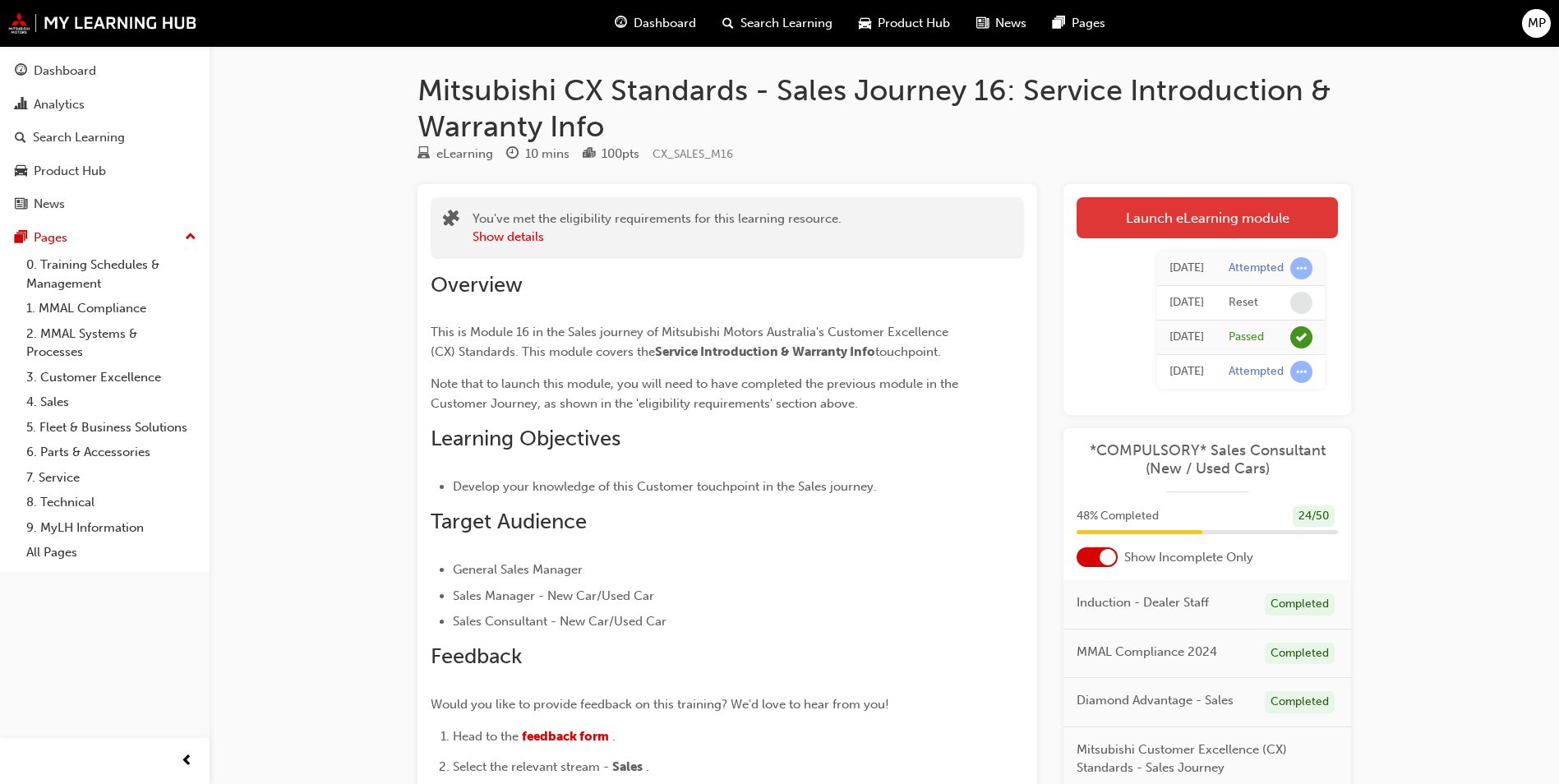
click at [1205, 216] on link "Launch eLearning module" at bounding box center [1207, 218] width 262 height 41
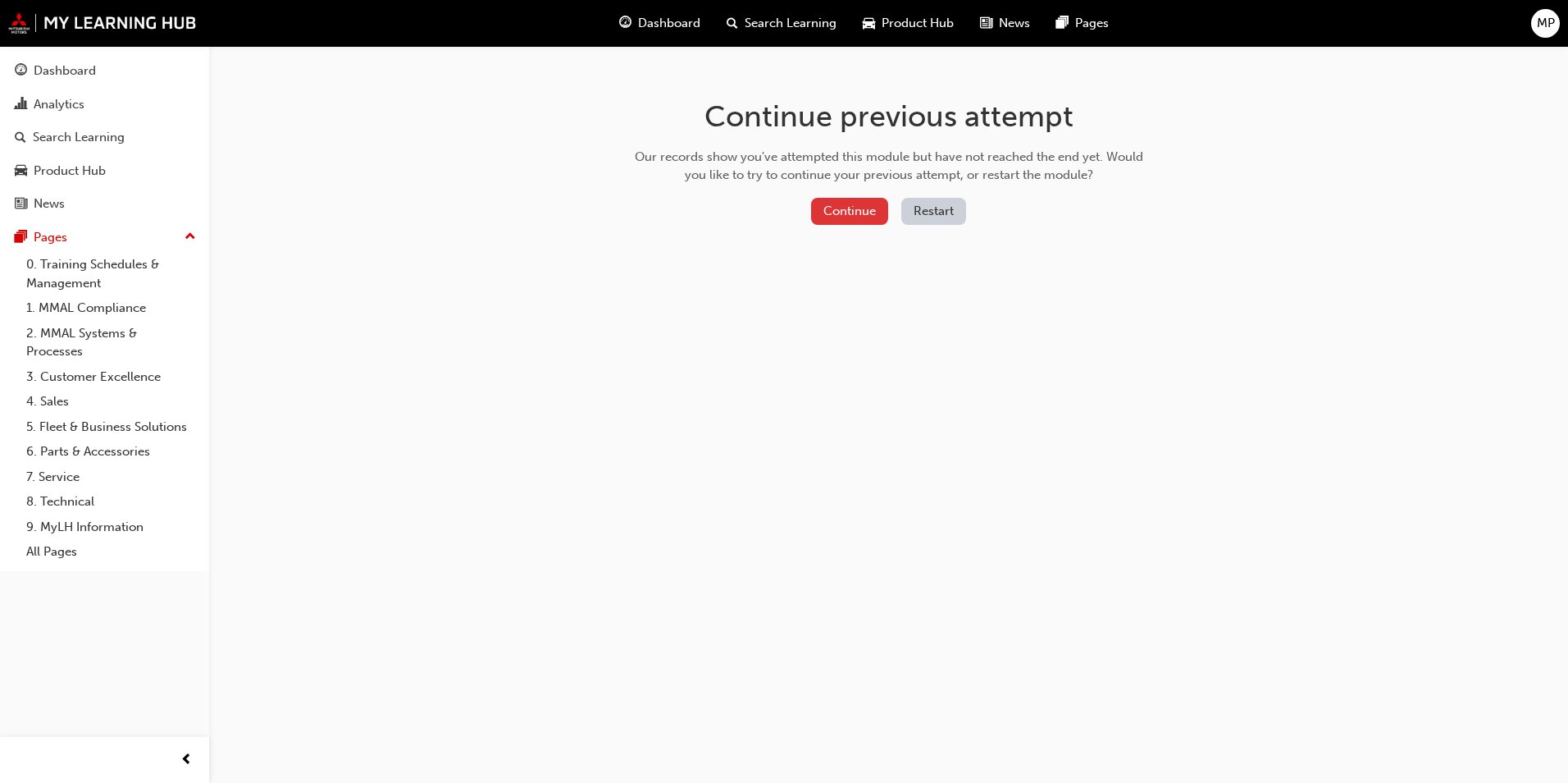
click at [857, 214] on button "Continue" at bounding box center [850, 211] width 77 height 27
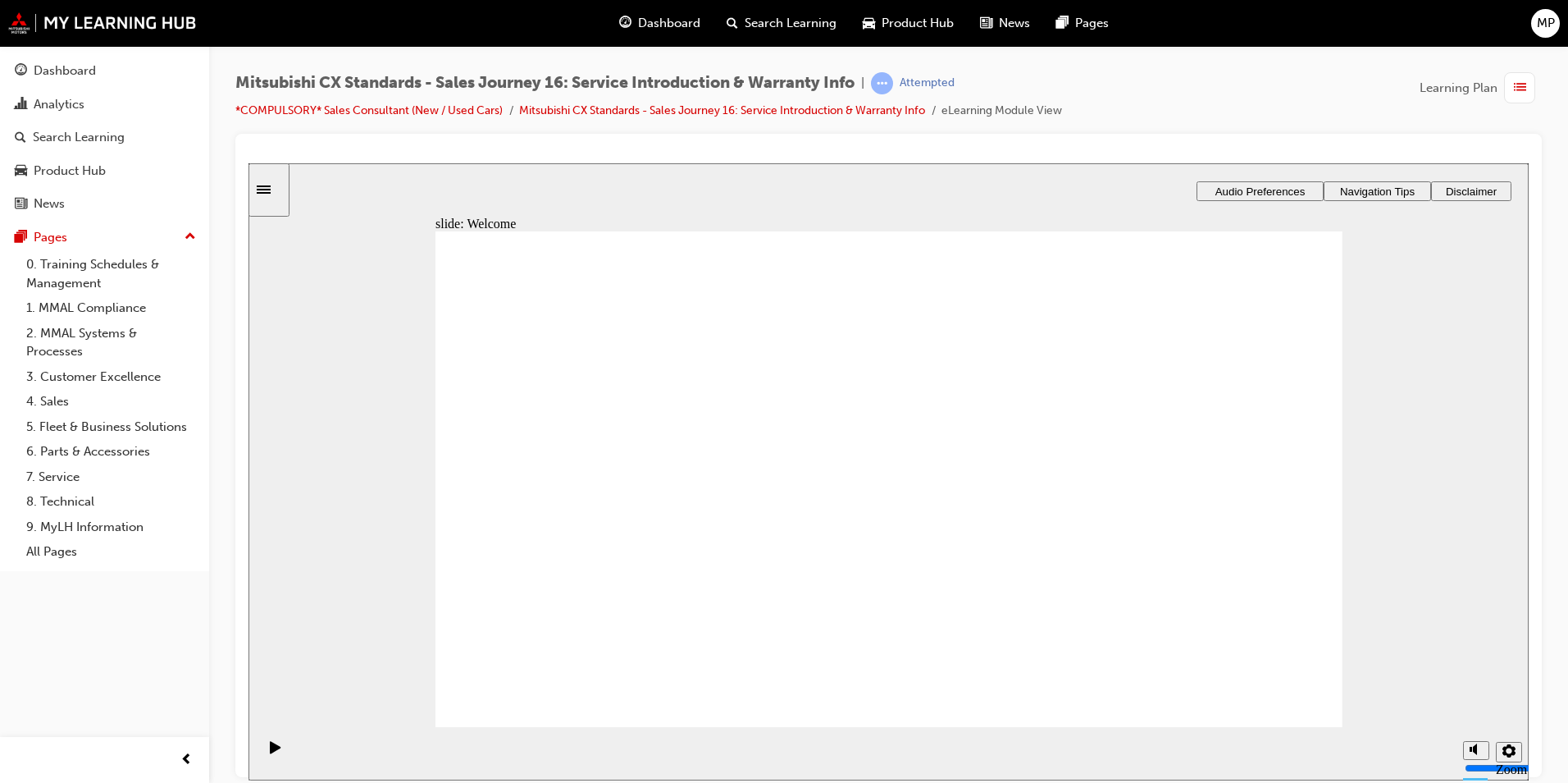
click at [278, 184] on icon "Sidebar Toggle" at bounding box center [268, 188] width 24 height 10
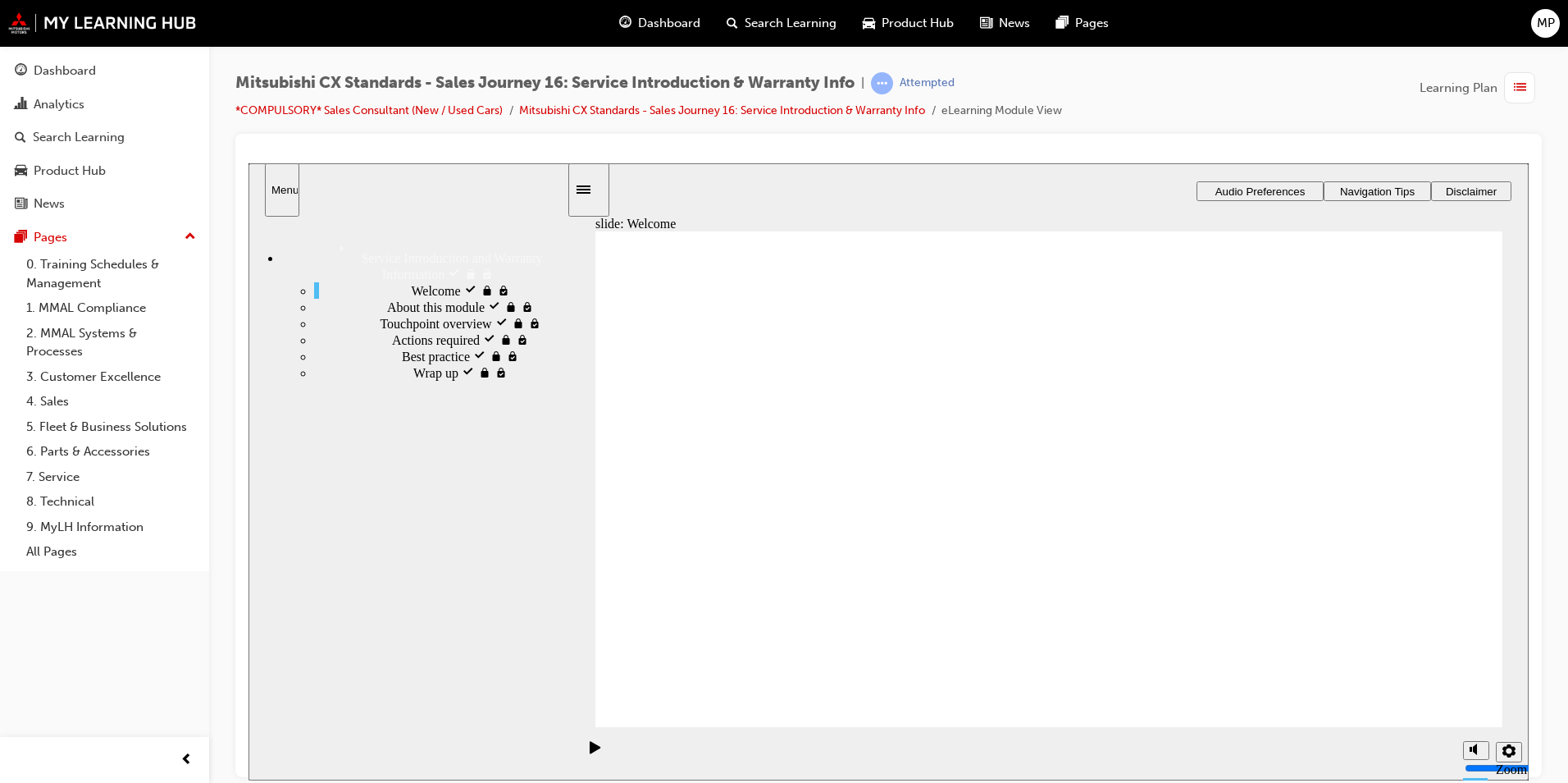
click at [391, 299] on div "About this module locked About this module" at bounding box center [440, 306] width 252 height 16
click at [411, 281] on span "Welcome visited" at bounding box center [455, 288] width 88 height 14
click at [585, 185] on div "Sidebar Toggle" at bounding box center [588, 189] width 28 height 13
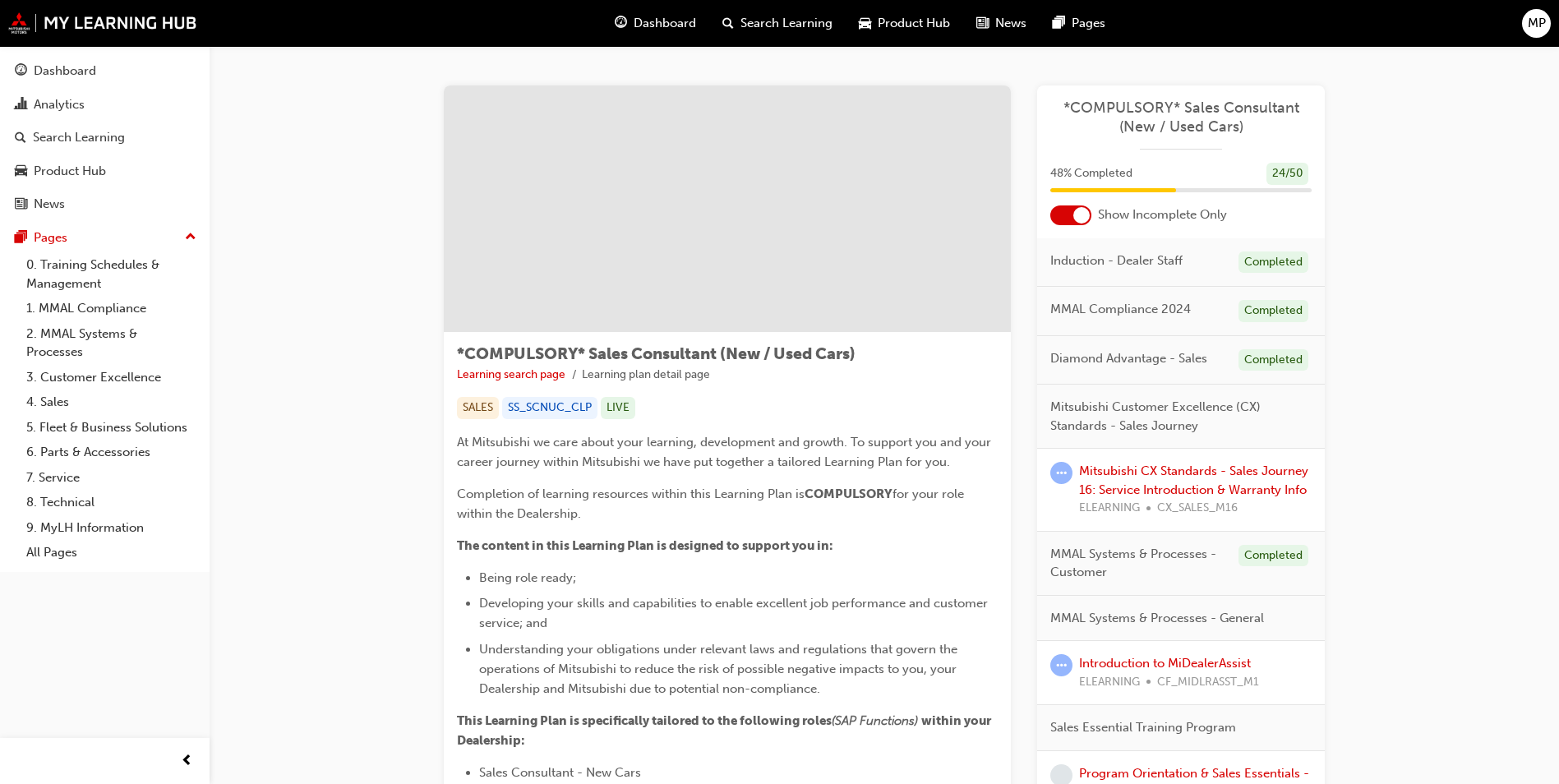
click at [1076, 208] on div at bounding box center [1081, 215] width 16 height 16
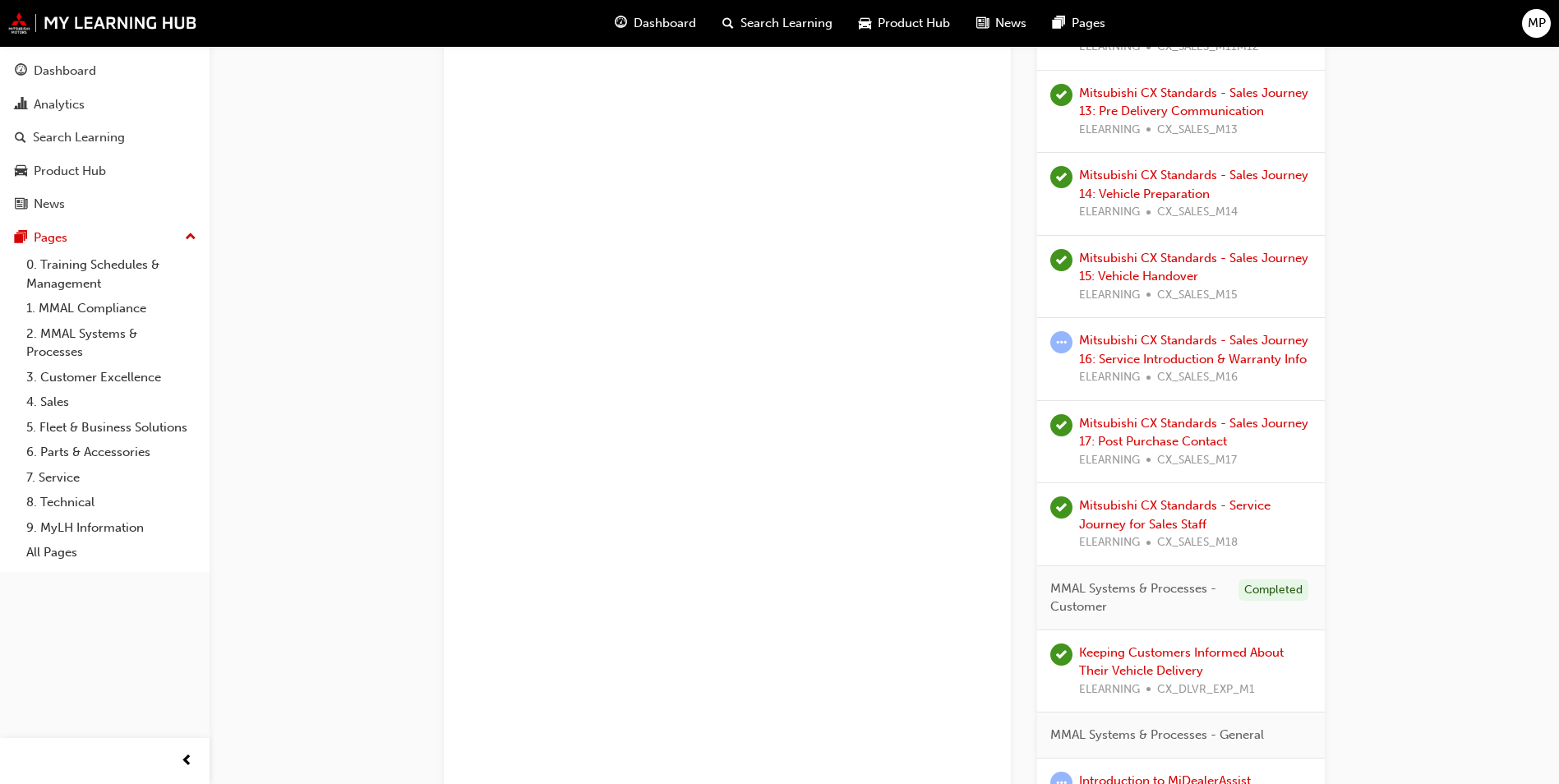
scroll to position [1807, 0]
click at [1172, 341] on link "Mitsubishi CX Standards - Sales Journey 16: Service Introduction & Warranty Info" at bounding box center [1194, 351] width 229 height 33
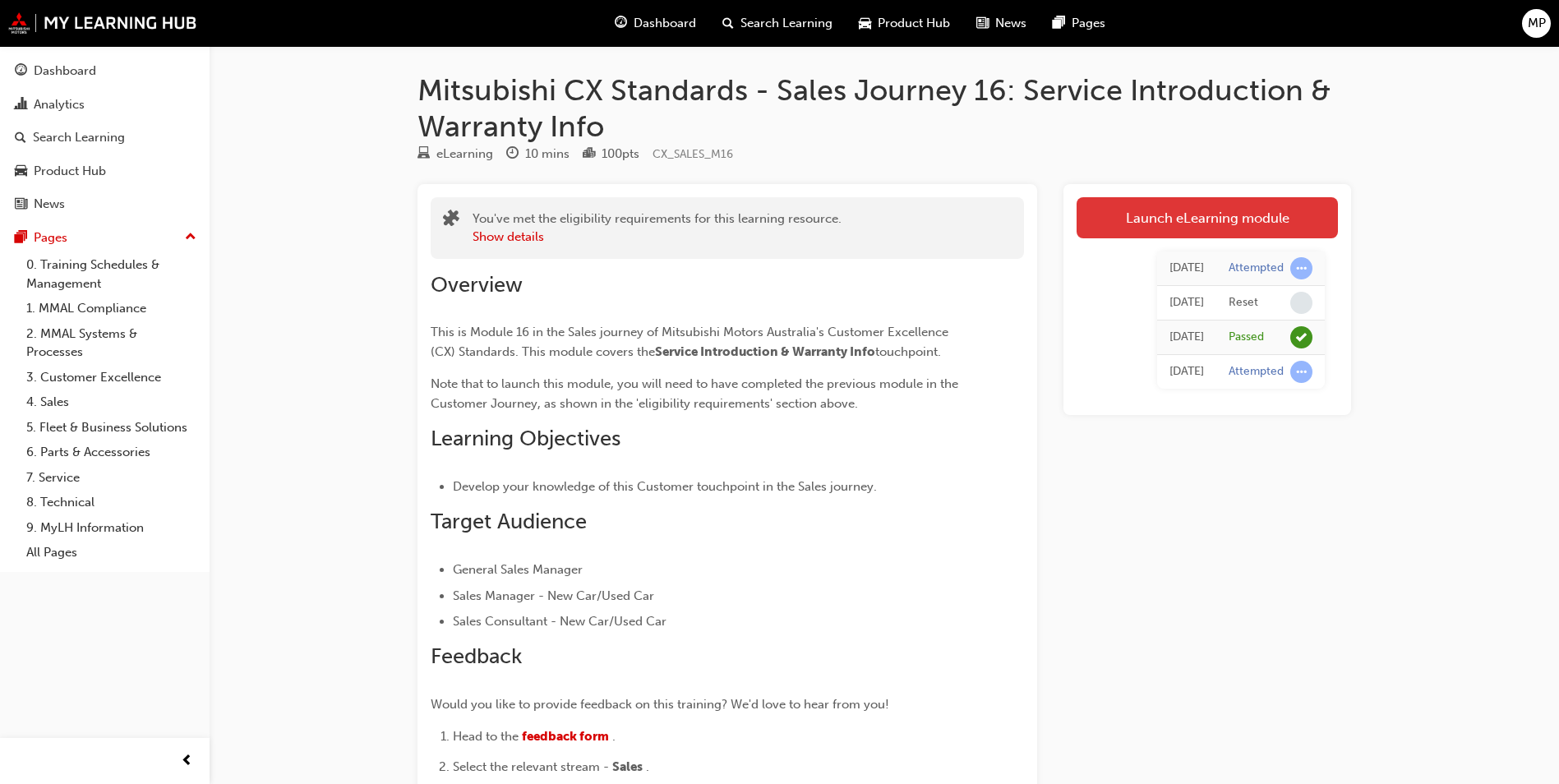
click at [1158, 216] on link "Launch eLearning module" at bounding box center [1207, 218] width 262 height 41
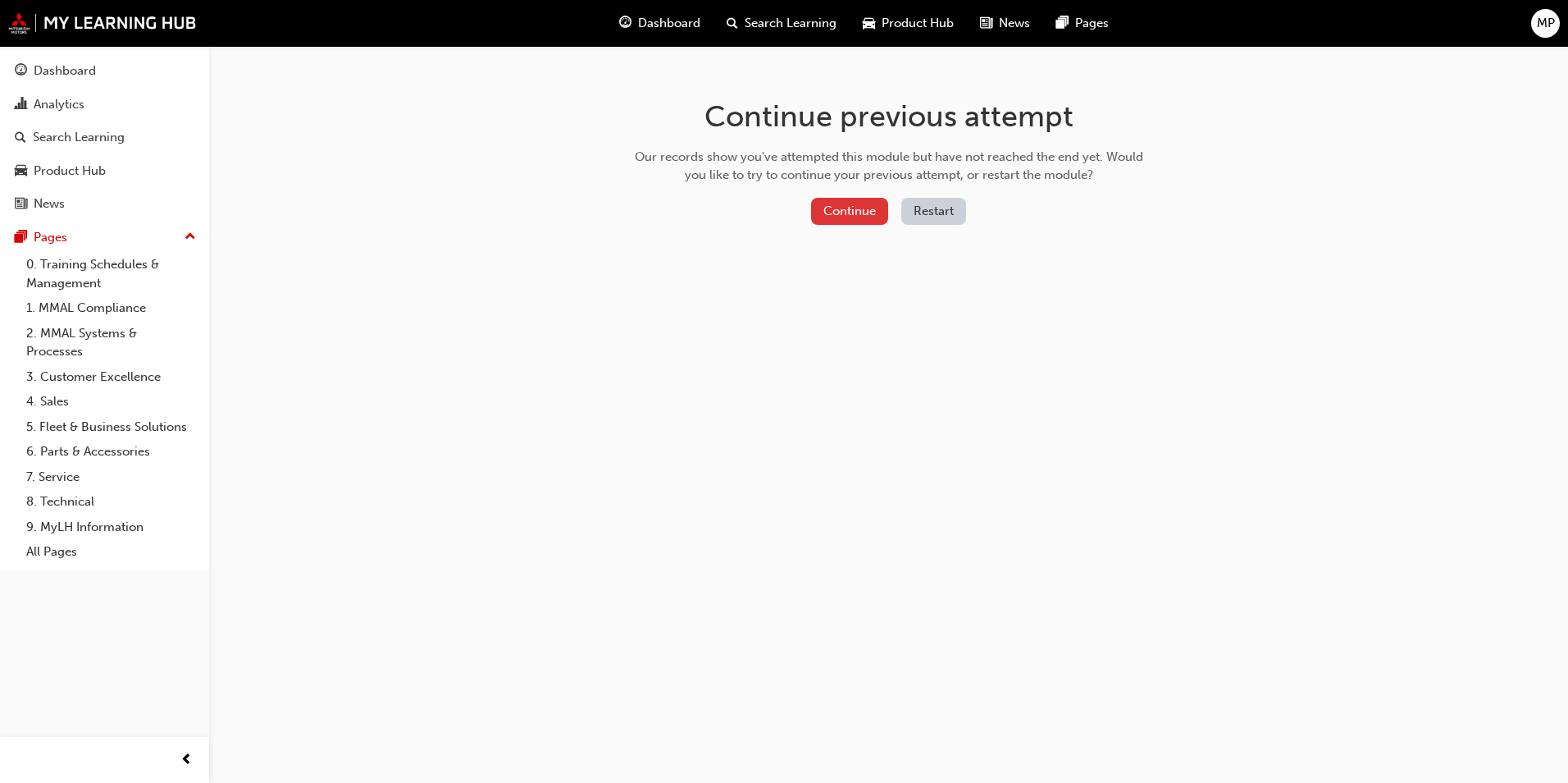
click at [866, 216] on button "Continue" at bounding box center [850, 211] width 77 height 27
